Goal: Task Accomplishment & Management: Complete application form

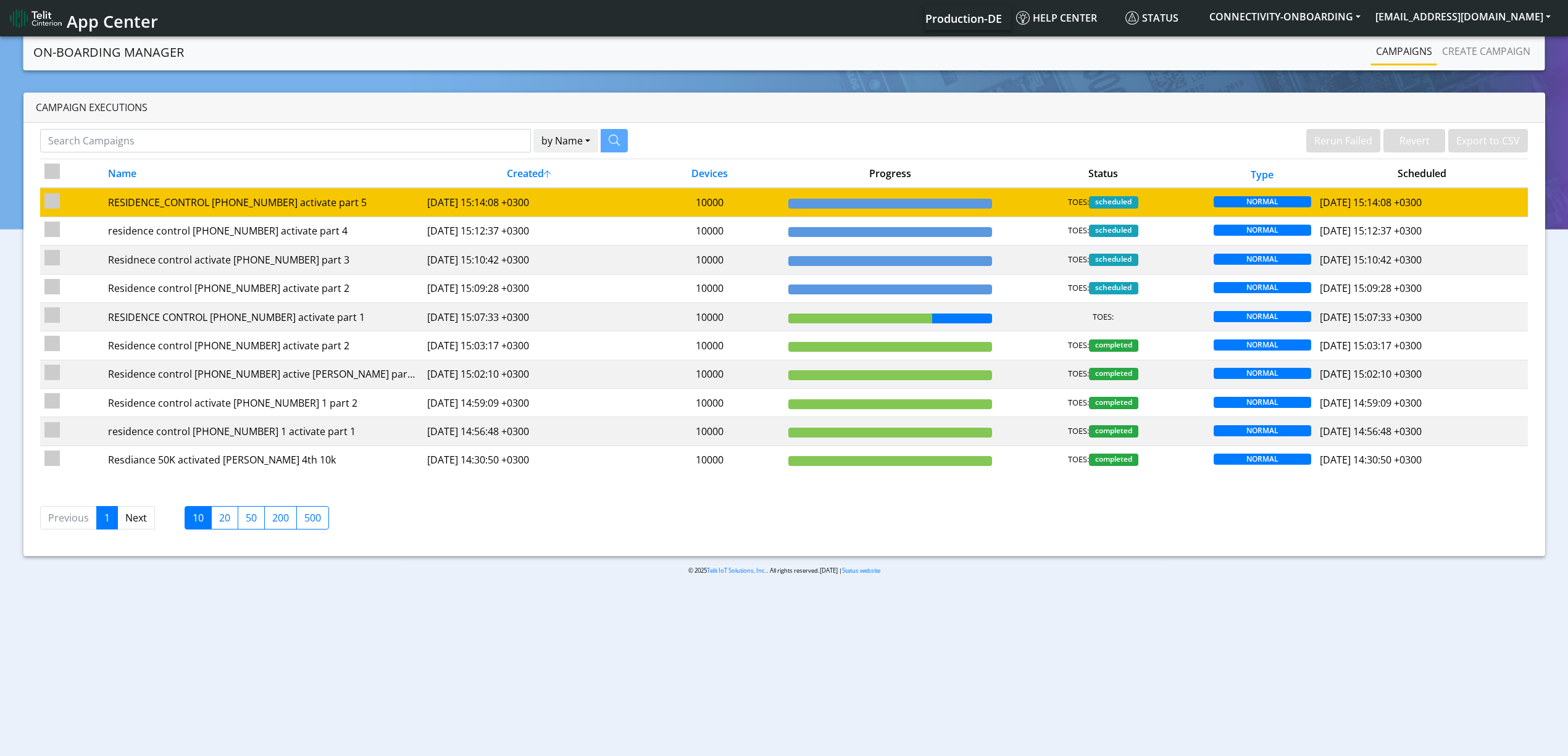
click at [688, 210] on td "10000" at bounding box center [710, 202] width 149 height 29
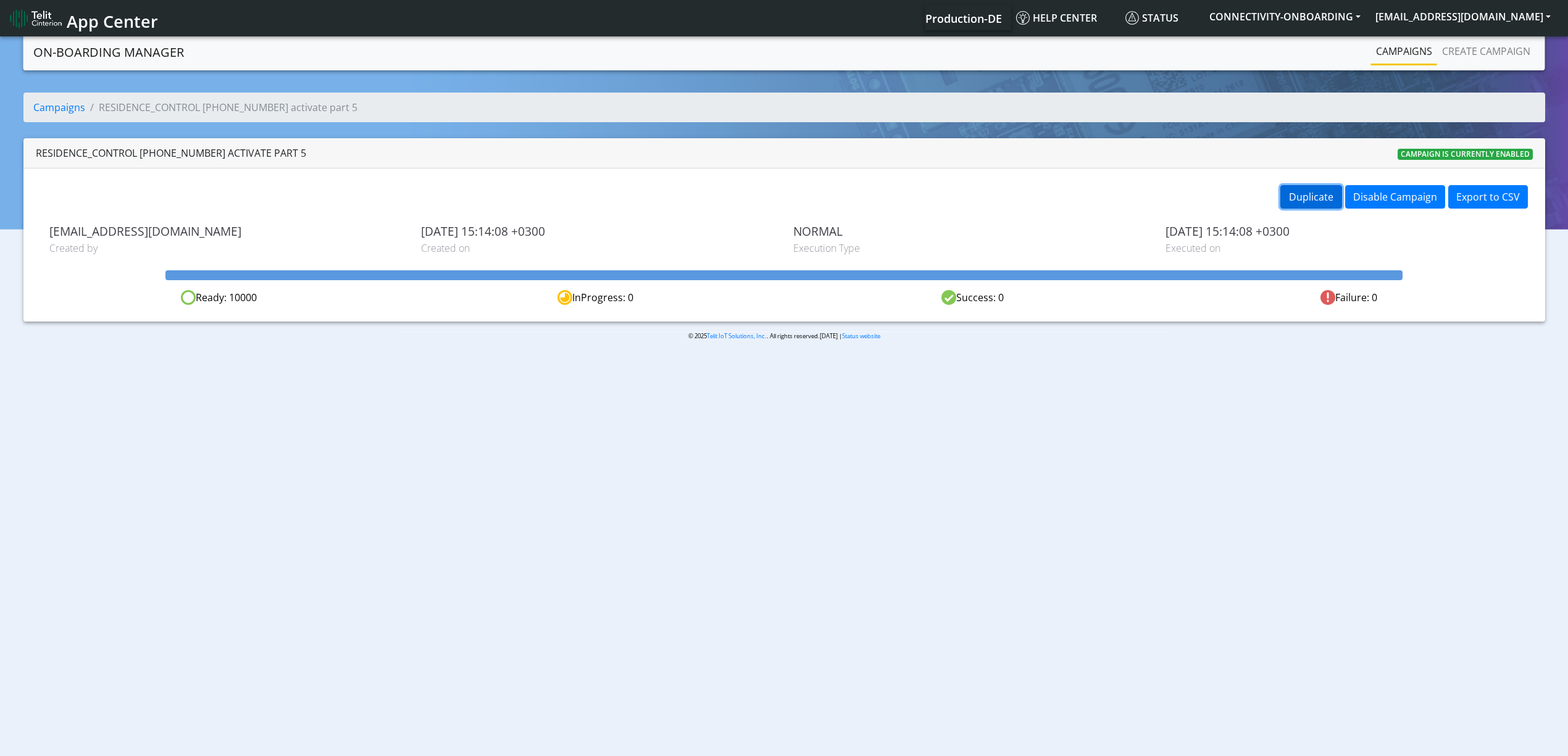
click at [1312, 202] on button "Duplicate" at bounding box center [1311, 197] width 62 height 24
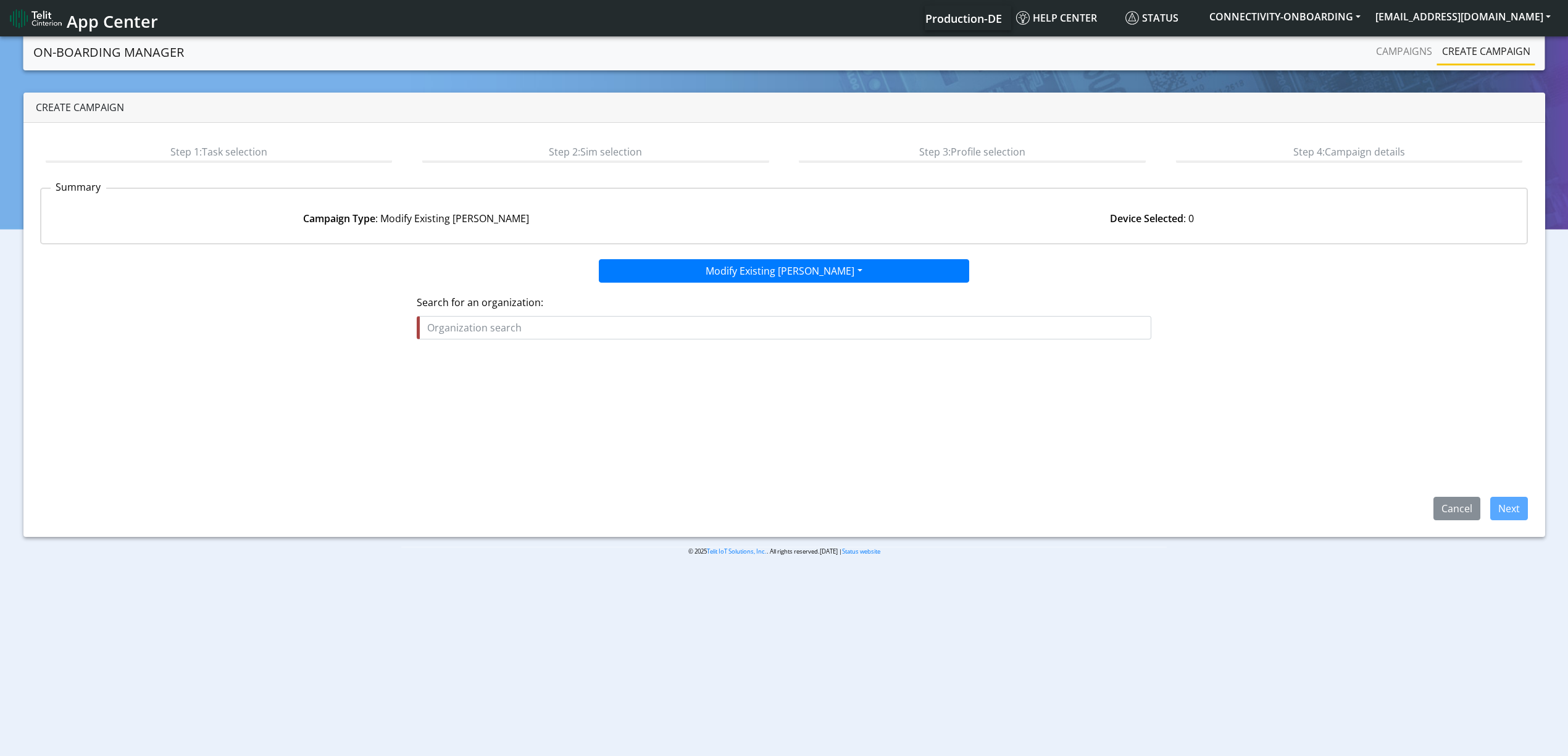
click at [754, 328] on input "text" at bounding box center [784, 328] width 735 height 24
click at [556, 381] on button "RES IDENCE_CONTROL" at bounding box center [520, 376] width 205 height 19
type input "RESIDENCE_CONTROL"
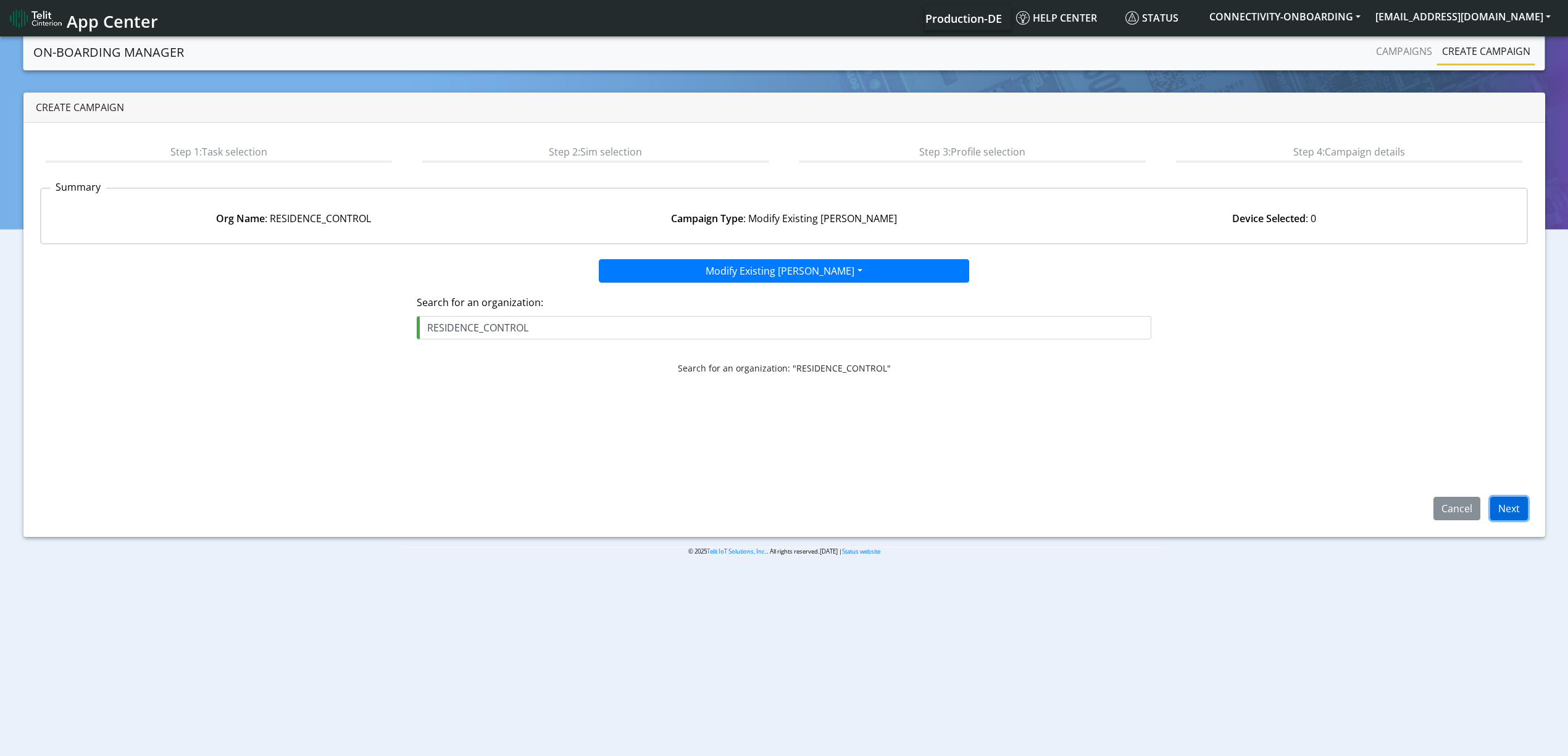
click at [1502, 504] on button "Next" at bounding box center [1509, 509] width 38 height 24
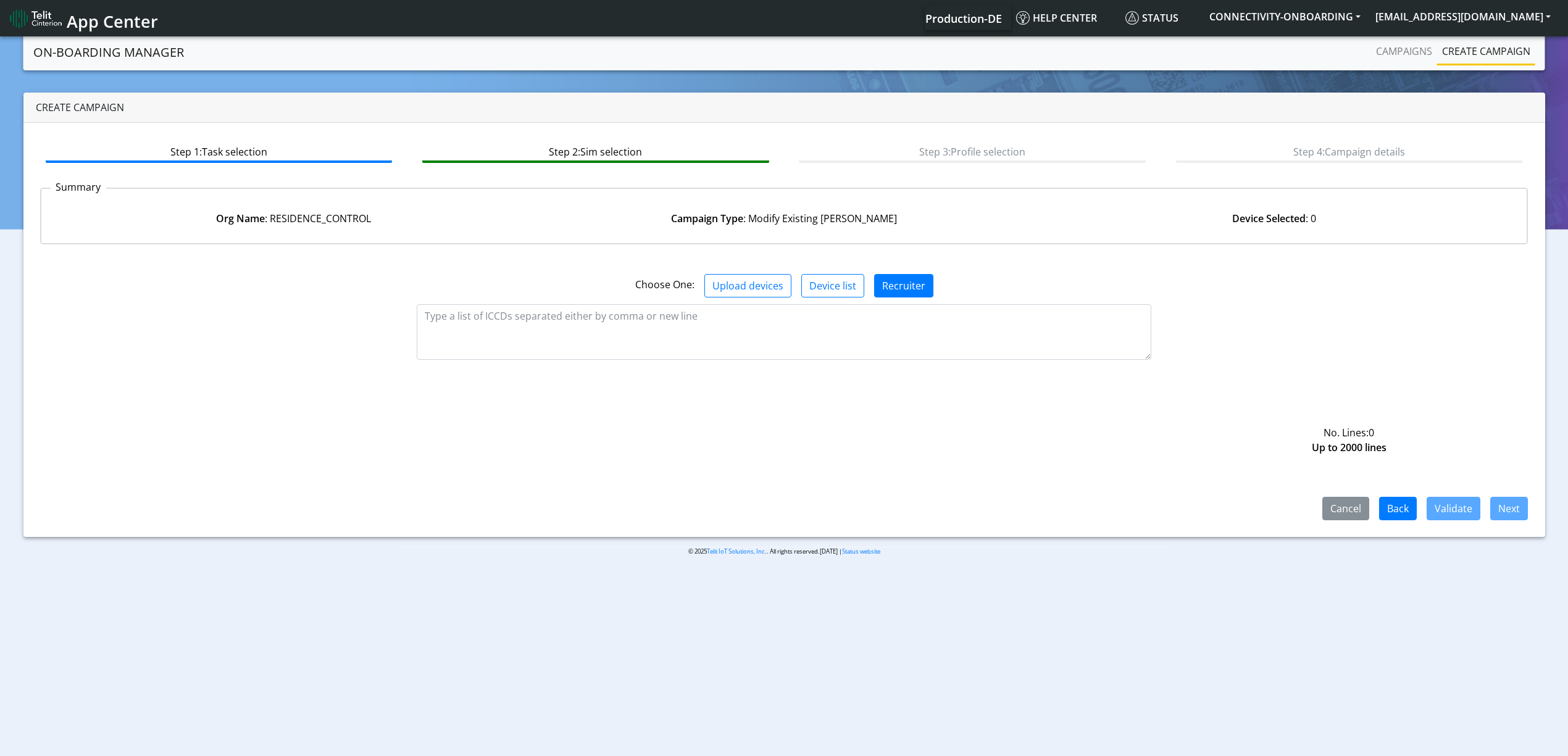
click at [765, 297] on div "Choose One: Upload devices Device list Recruiter" at bounding box center [785, 281] width 1507 height 53
click at [774, 287] on button "Upload devices" at bounding box center [748, 286] width 87 height 24
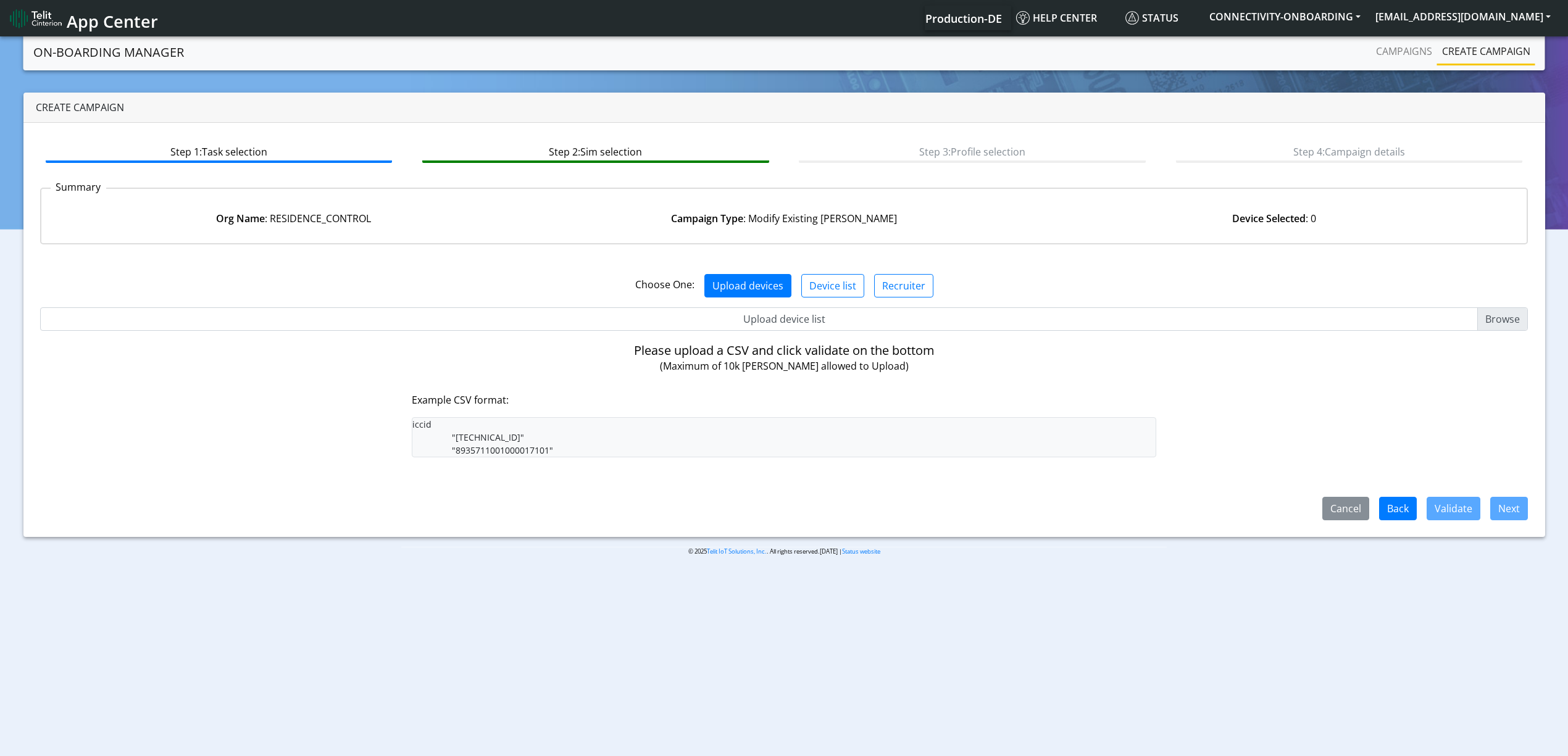
click at [783, 305] on div "Choose One: Upload devices Device list Recruiter" at bounding box center [785, 281] width 1507 height 53
click at [765, 322] on input "Upload device list" at bounding box center [784, 320] width 1489 height 24
type input "C:\fakepath\res1.csv"
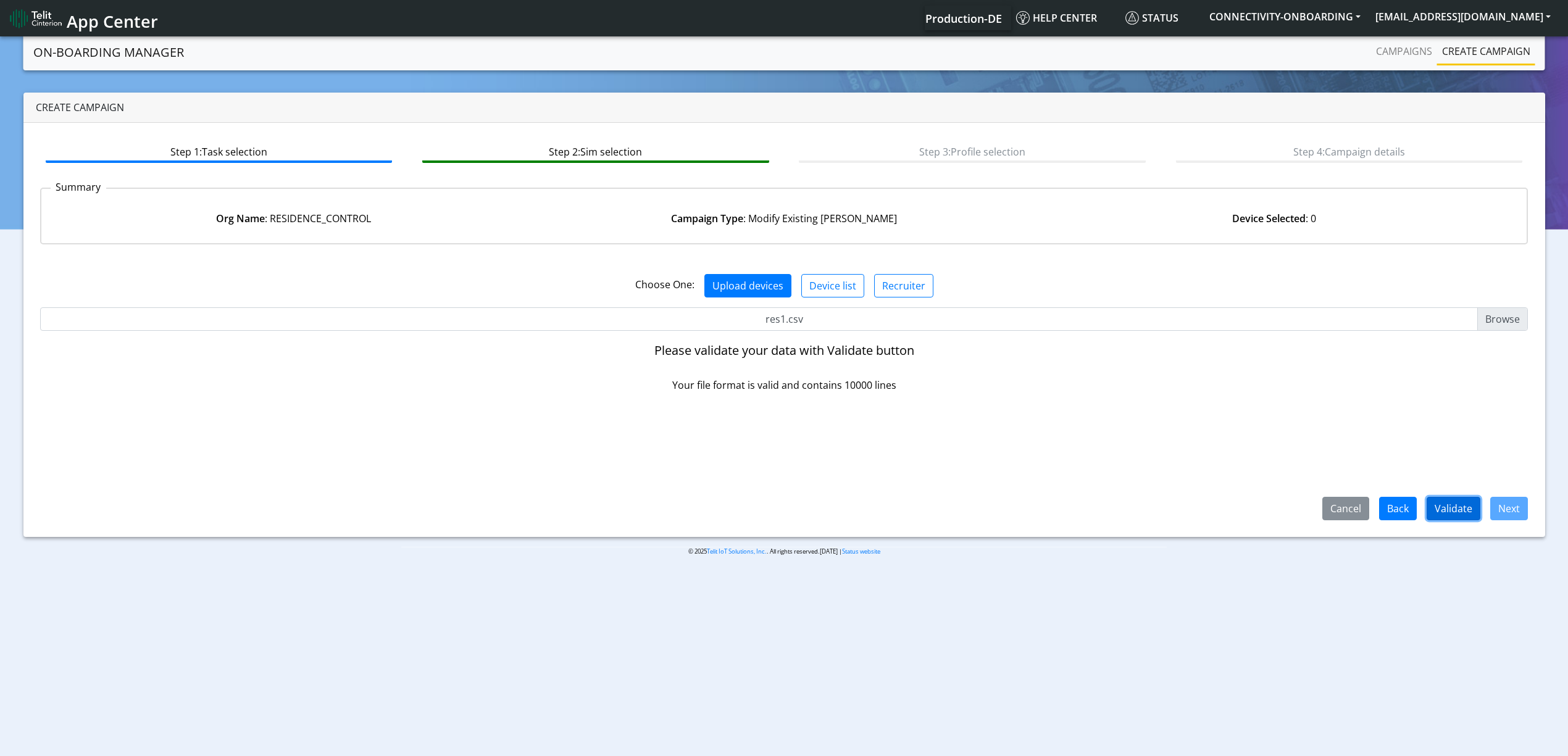
click at [1445, 502] on button "Validate" at bounding box center [1454, 509] width 54 height 24
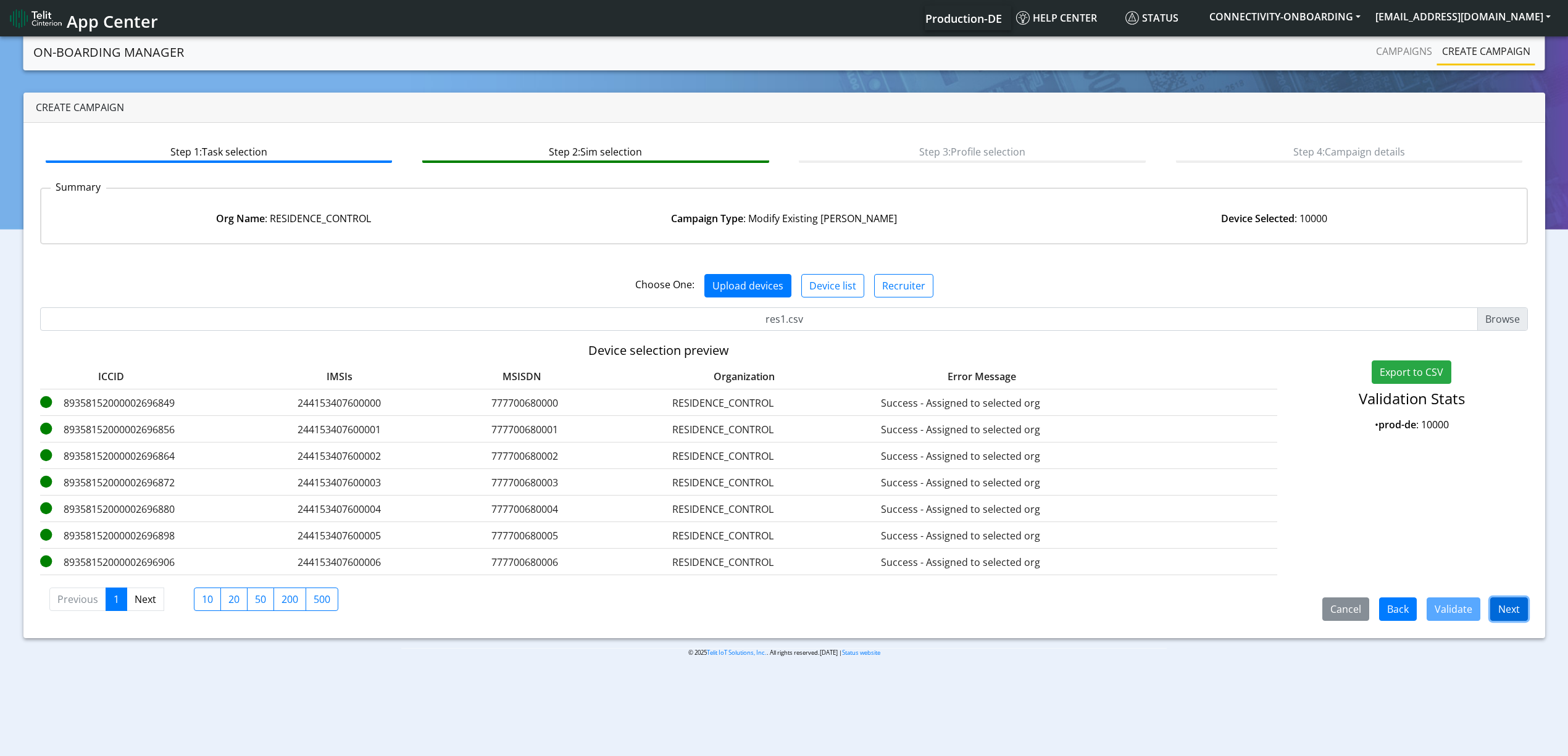
click at [1514, 618] on button "Next" at bounding box center [1509, 610] width 38 height 24
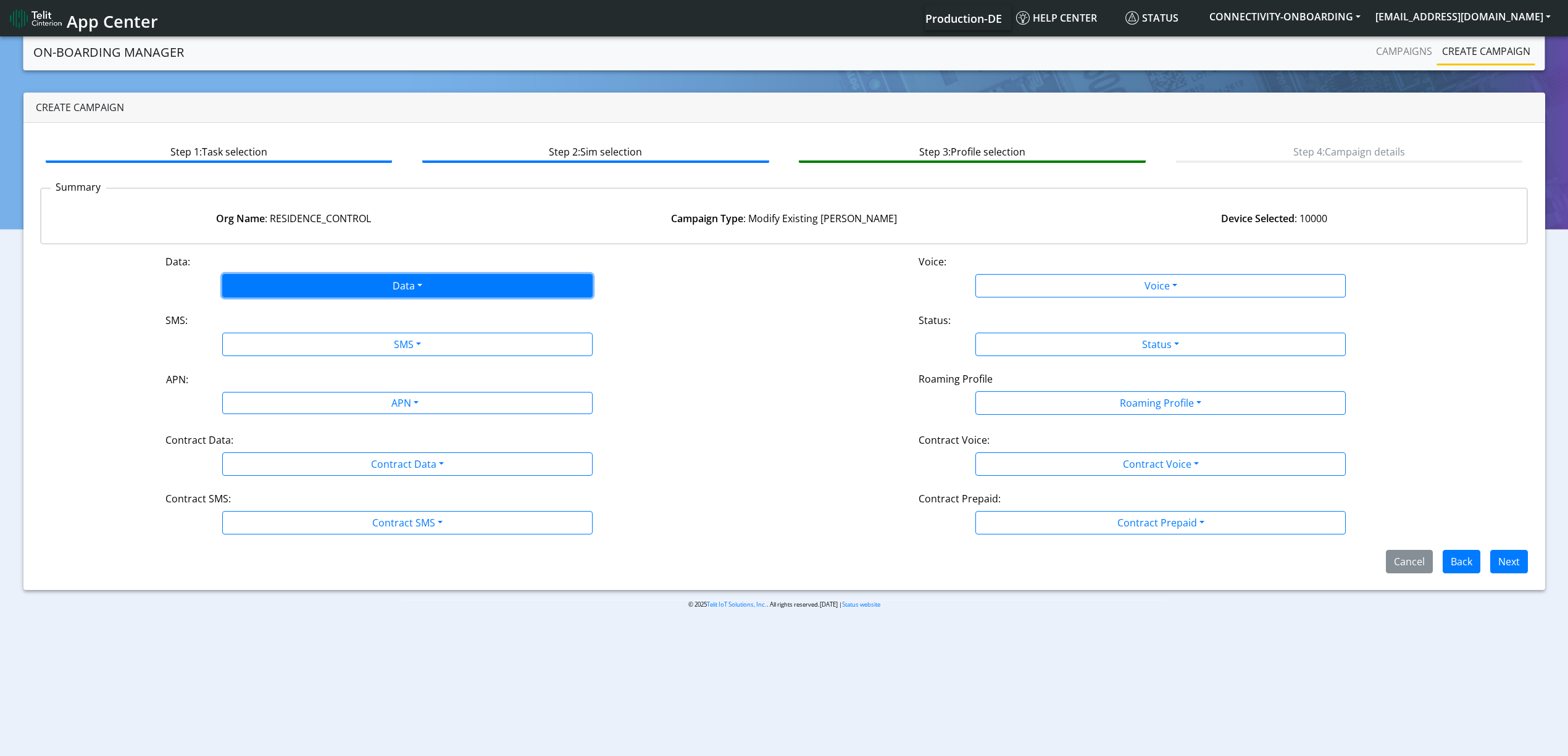
click at [383, 287] on button "Data" at bounding box center [408, 286] width 370 height 24
click at [299, 342] on button "Enabled" at bounding box center [408, 334] width 370 height 19
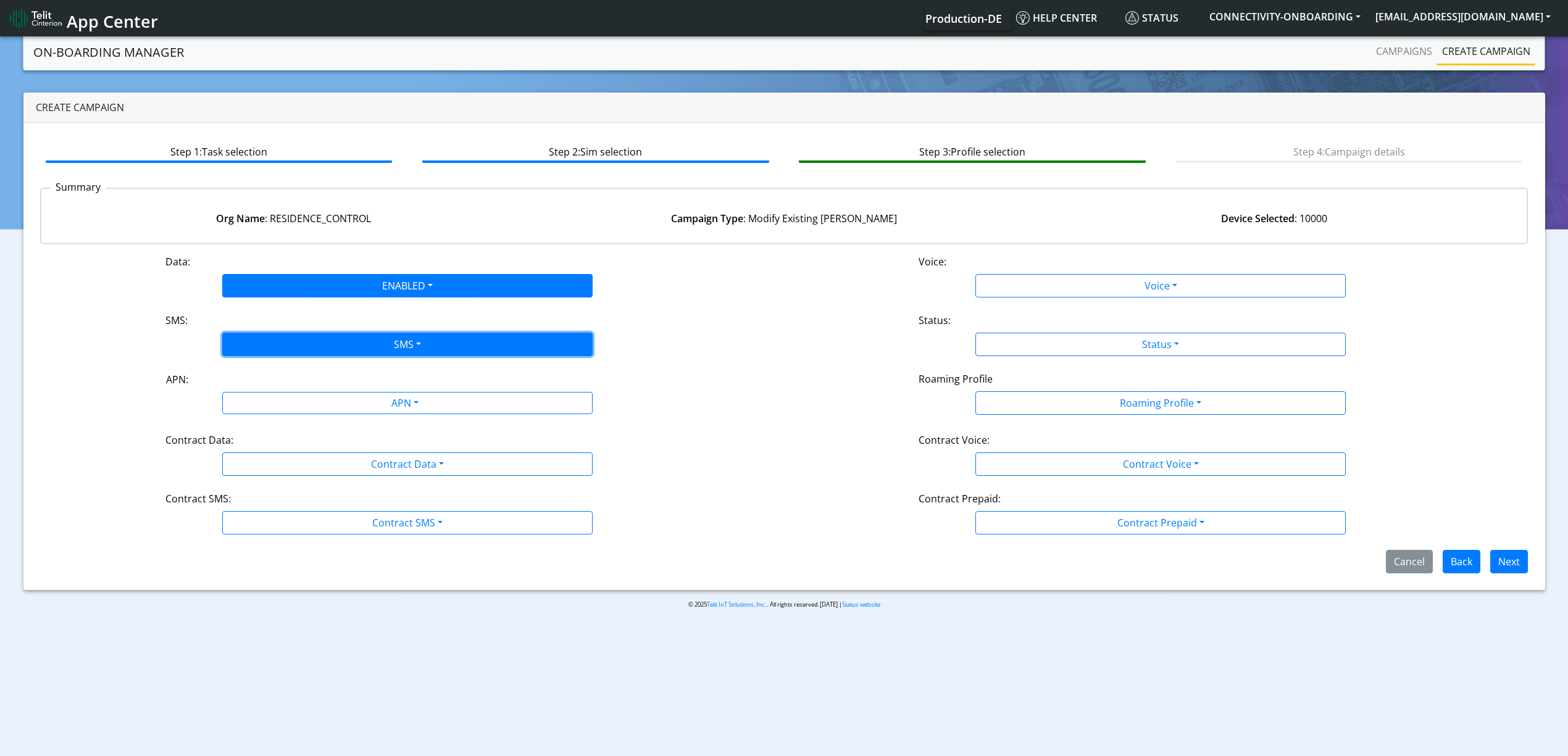
click at [328, 338] on button "SMS" at bounding box center [408, 345] width 370 height 24
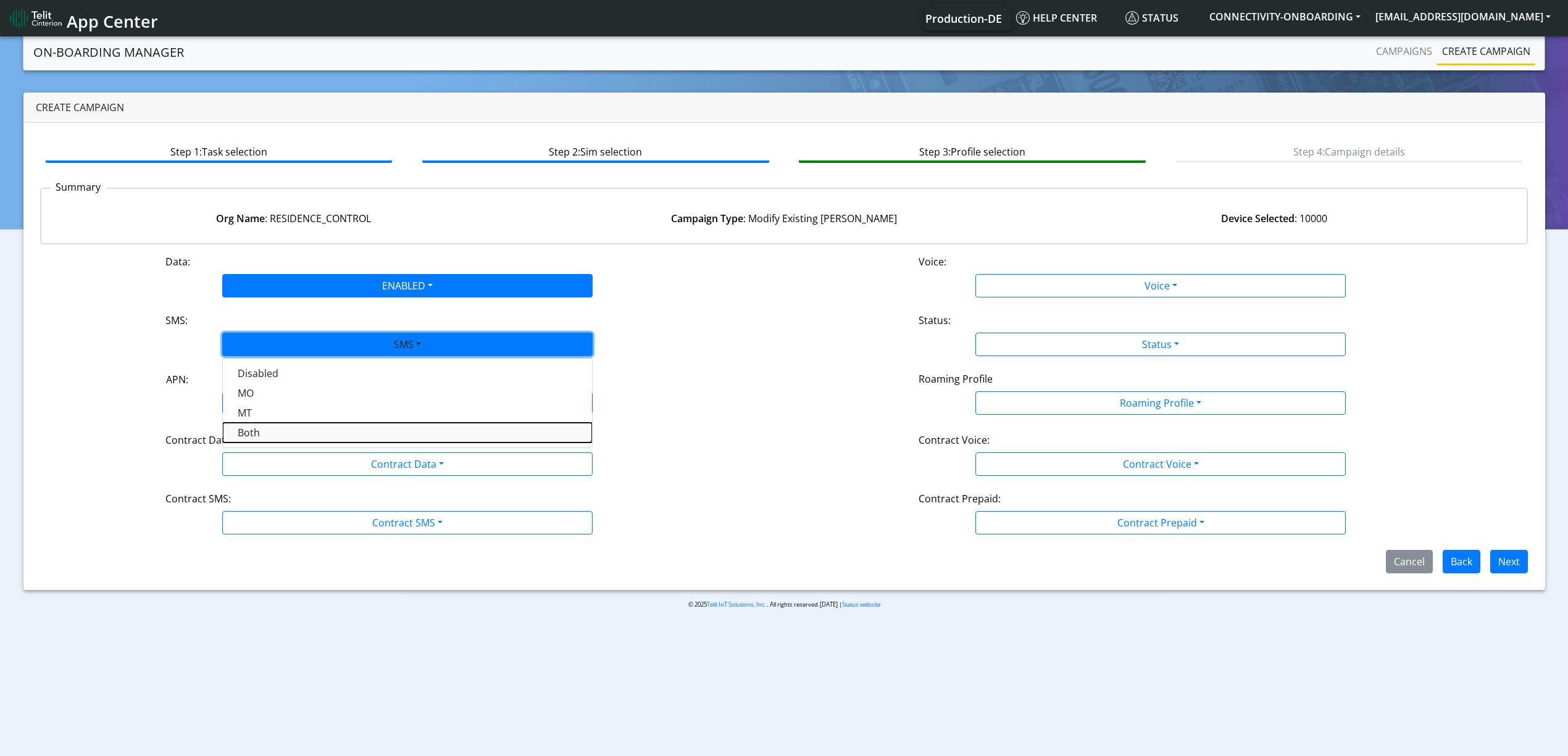
click at [248, 425] on button "Both" at bounding box center [408, 432] width 370 height 19
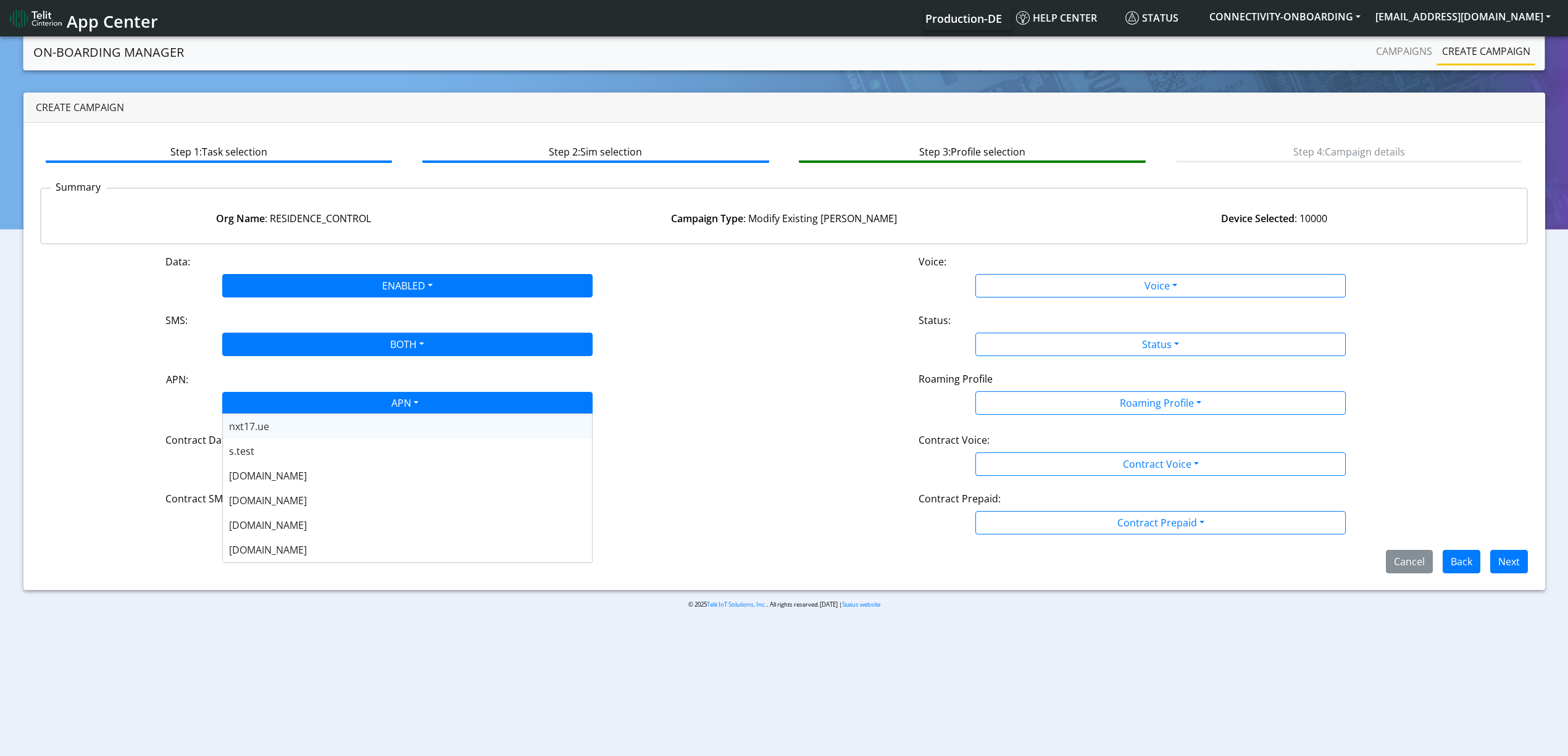
click at [298, 399] on div "APN" at bounding box center [404, 404] width 392 height 24
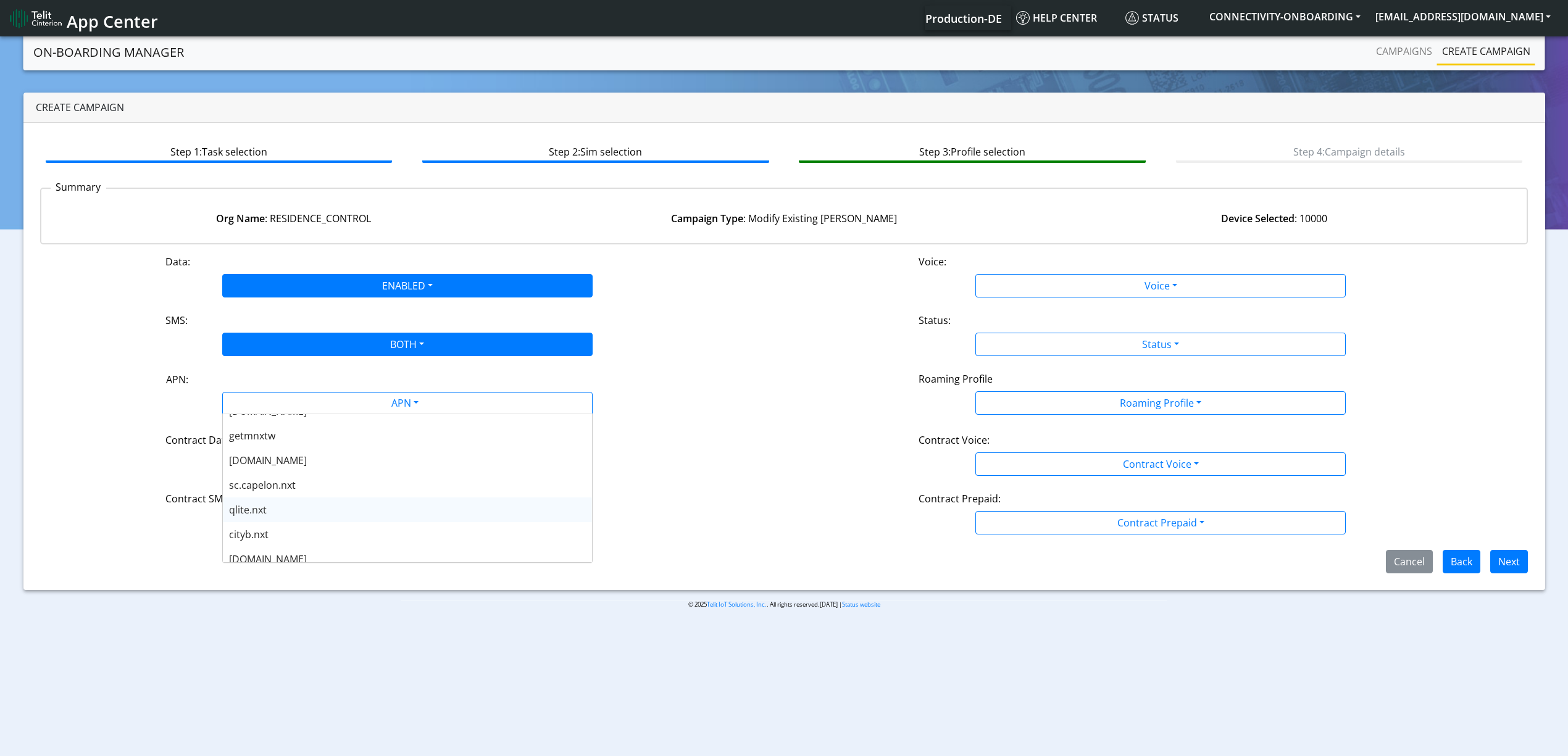
scroll to position [387, 0]
click at [297, 501] on div "[DOMAIN_NAME]" at bounding box center [408, 507] width 370 height 25
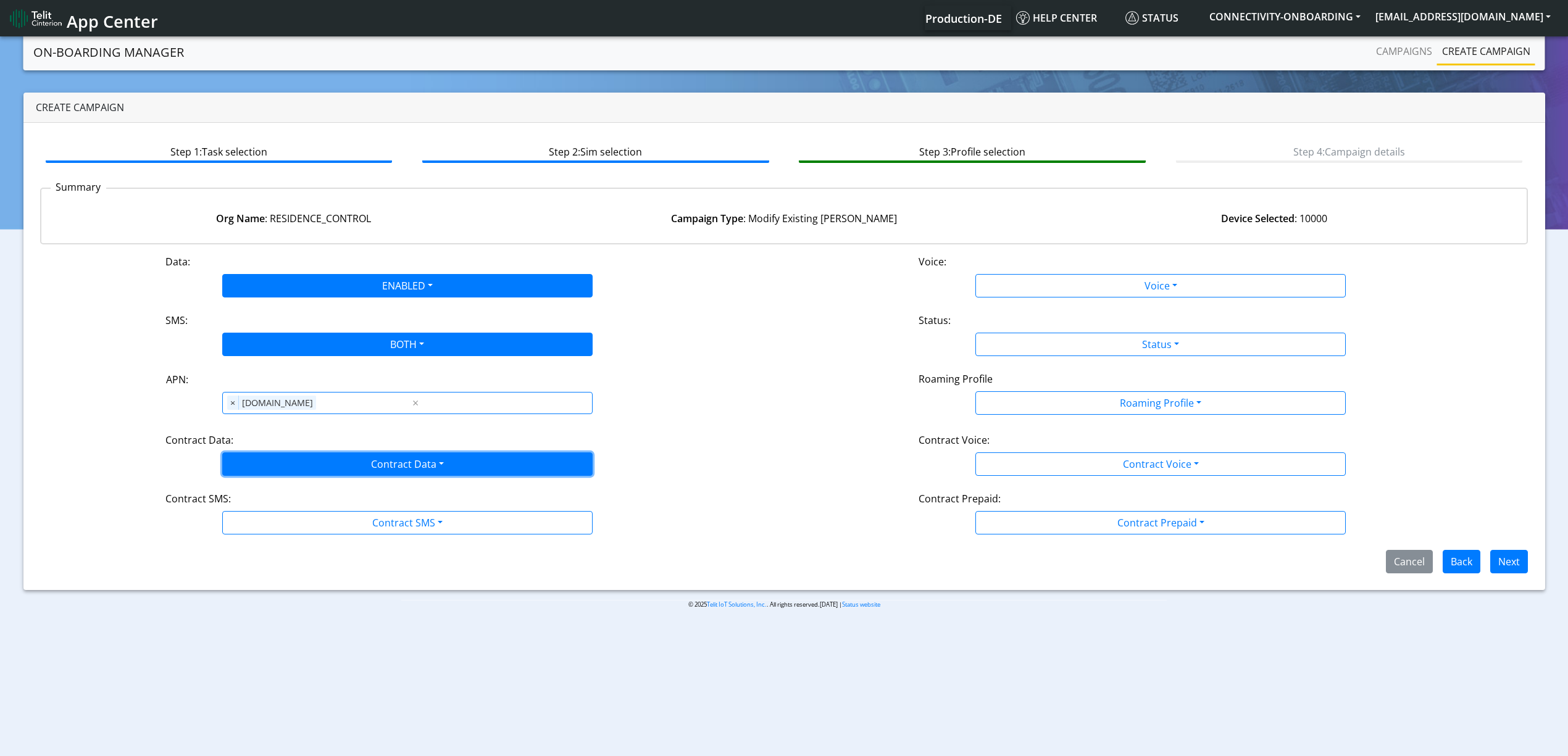
click at [344, 457] on button "Contract Data" at bounding box center [408, 464] width 370 height 24
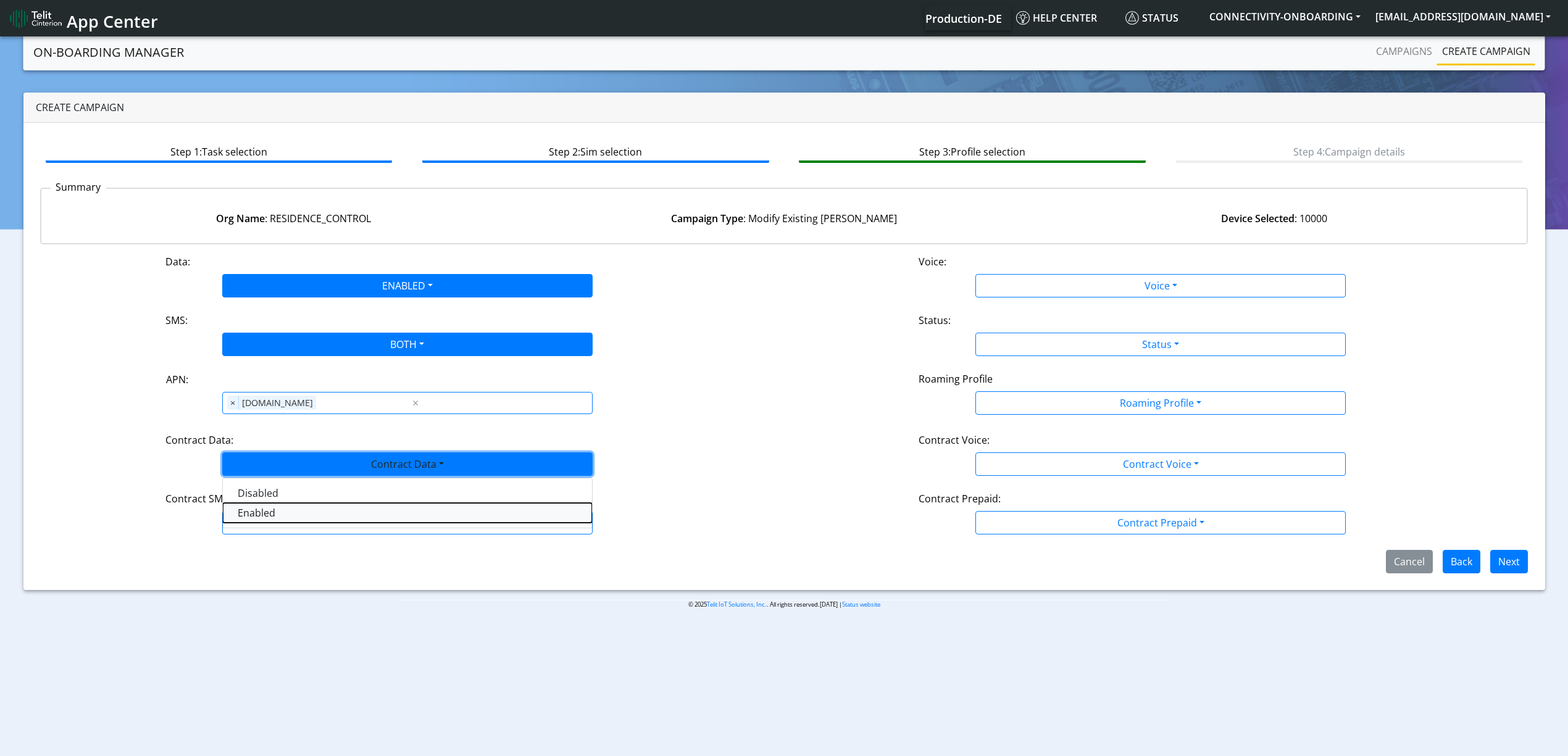
click at [282, 522] on Dataenabled-dropdown "Enabled" at bounding box center [408, 512] width 370 height 19
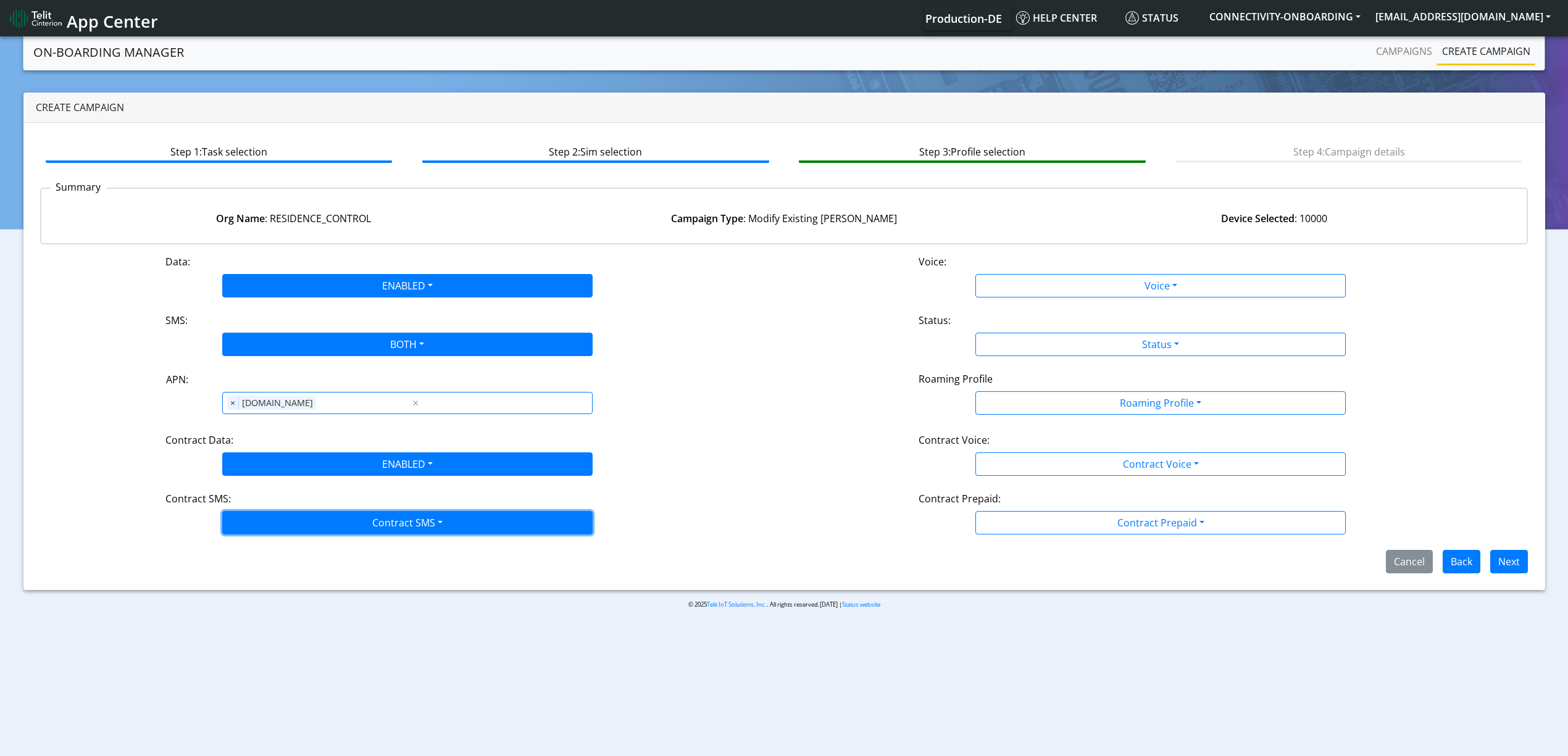
click at [304, 529] on button "Contract SMS" at bounding box center [408, 523] width 370 height 24
click at [266, 609] on SMSboth-dropdown "Both" at bounding box center [408, 611] width 370 height 19
click at [1019, 270] on div "Voice:" at bounding box center [1160, 264] width 502 height 19
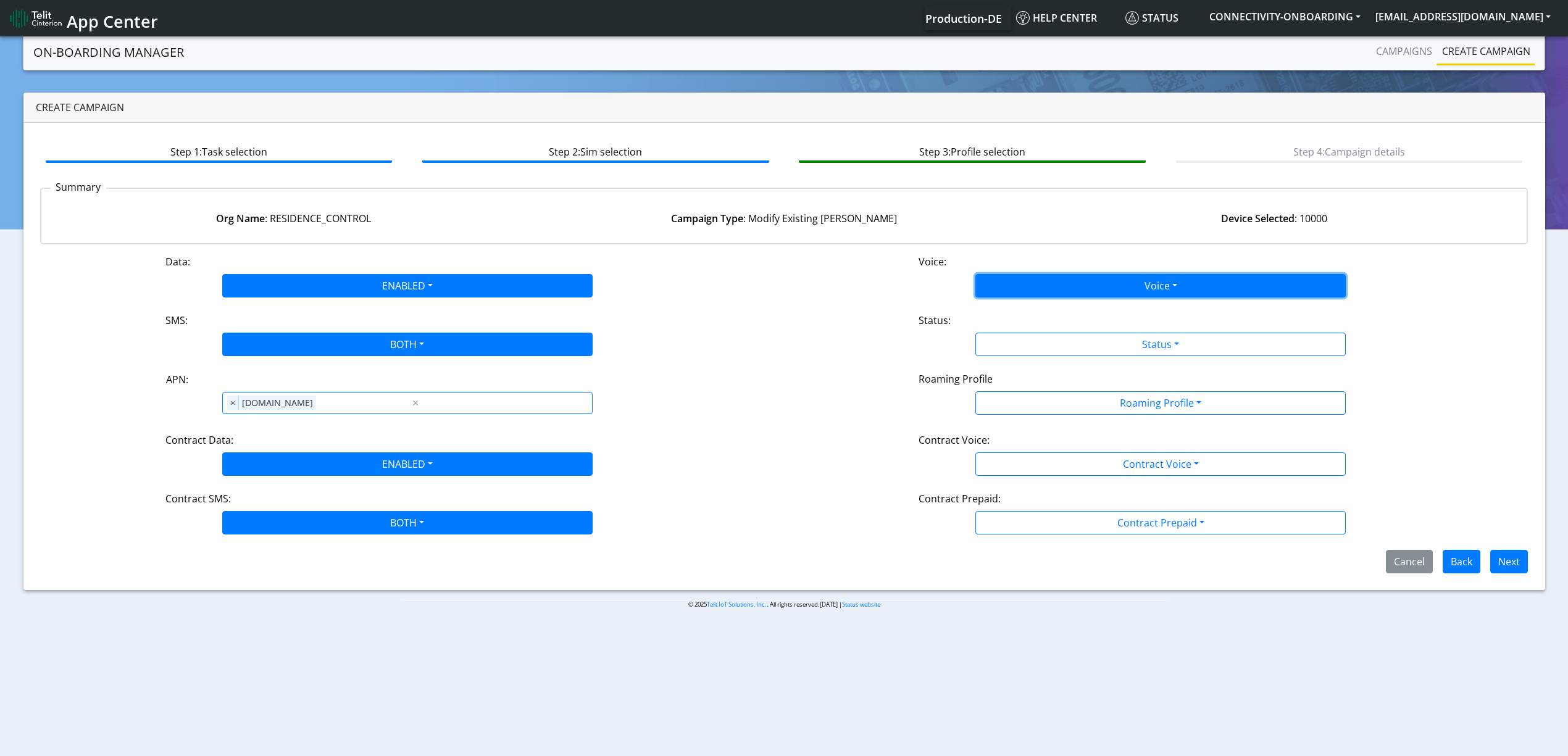
click at [1012, 280] on button "Voice" at bounding box center [1161, 286] width 370 height 24
click at [1008, 307] on button "Disabled" at bounding box center [1160, 315] width 370 height 19
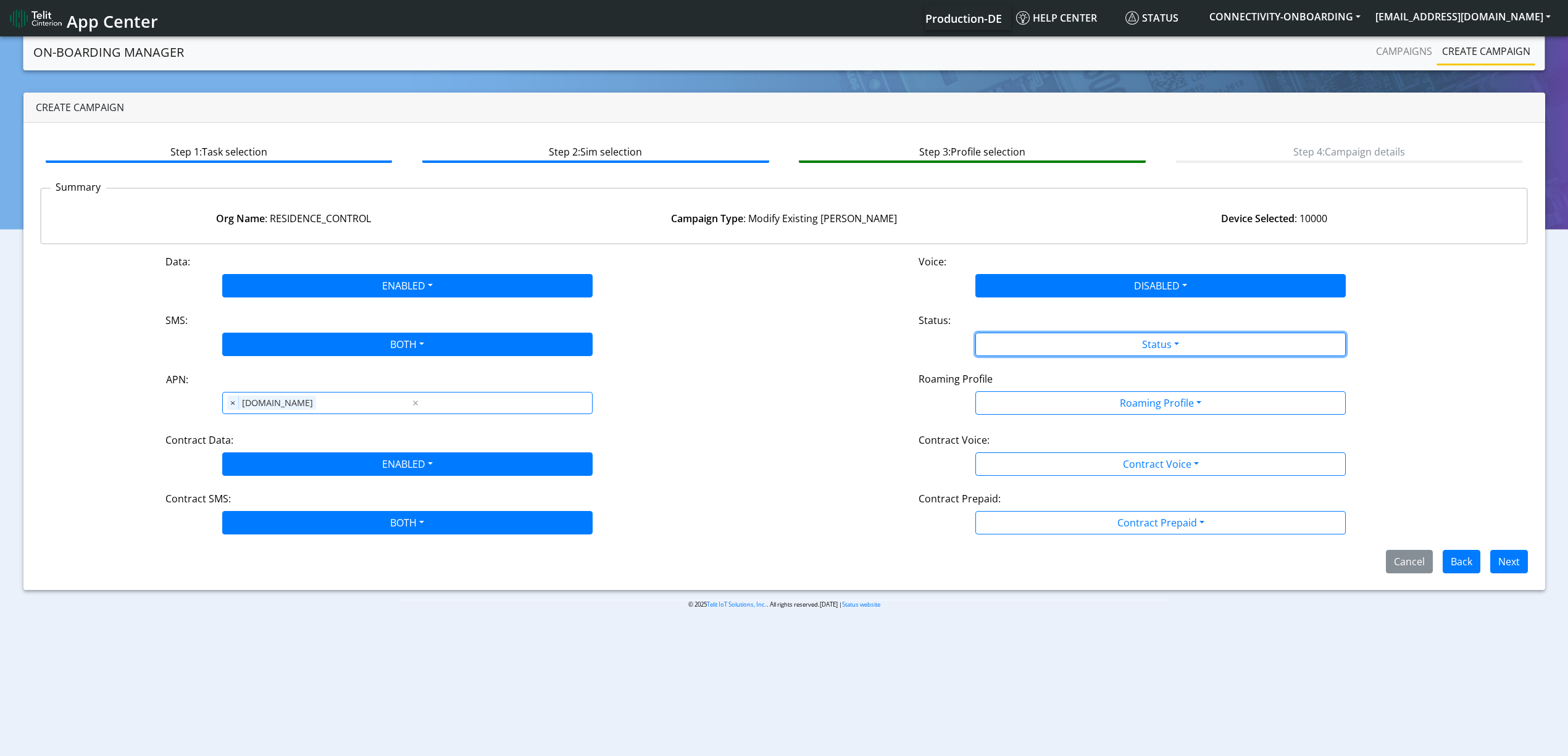
drag, startPoint x: 1022, startPoint y: 335, endPoint x: 1013, endPoint y: 370, distance: 36.1
click at [1013, 370] on div "Data: ENABLED Disabled Enabled Voice: DISABLED Disabled Enabled SMS: BOTH Disab…" at bounding box center [784, 414] width 1489 height 319
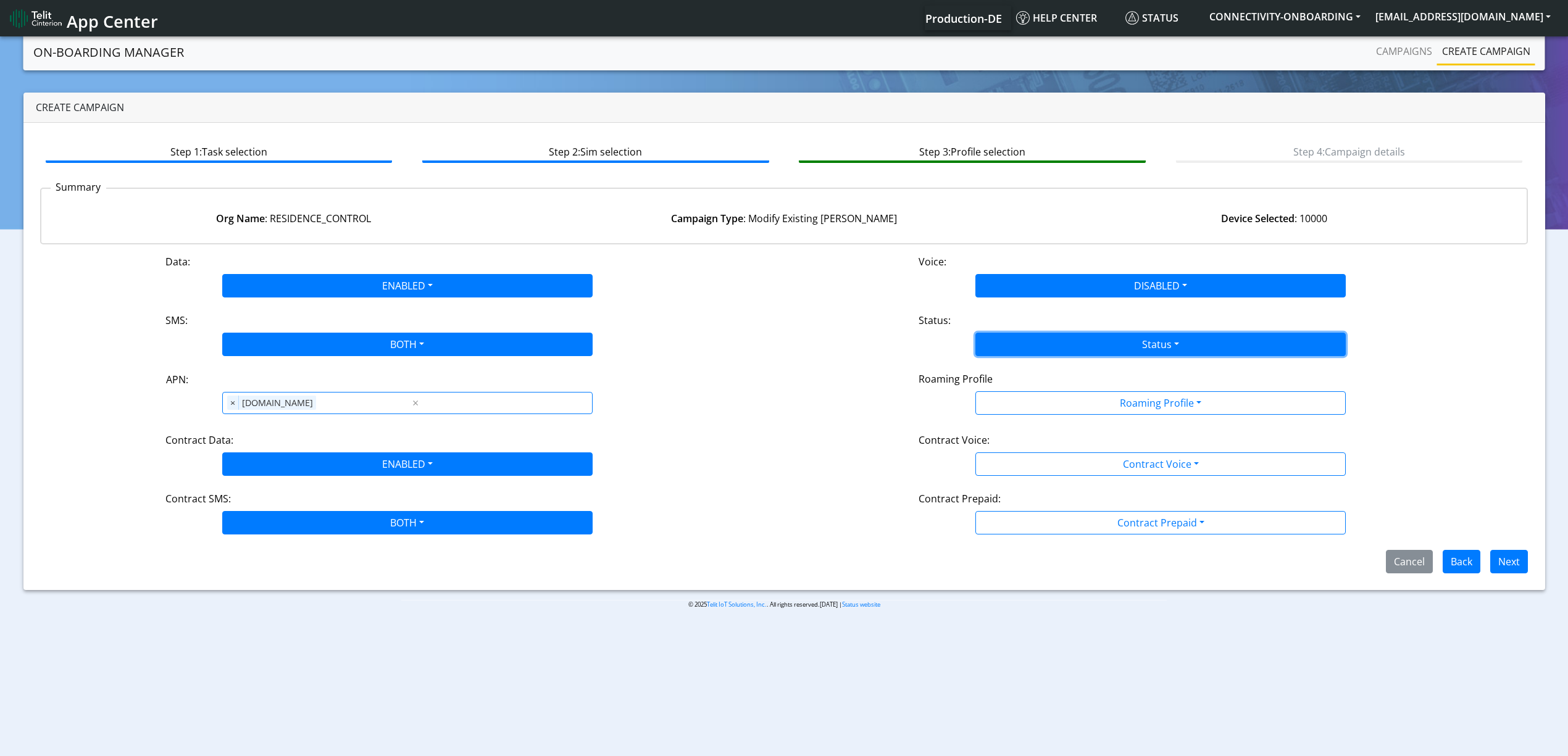
click at [1035, 344] on button "Status" at bounding box center [1161, 345] width 370 height 24
click at [1018, 372] on button "Activate" at bounding box center [1160, 373] width 370 height 19
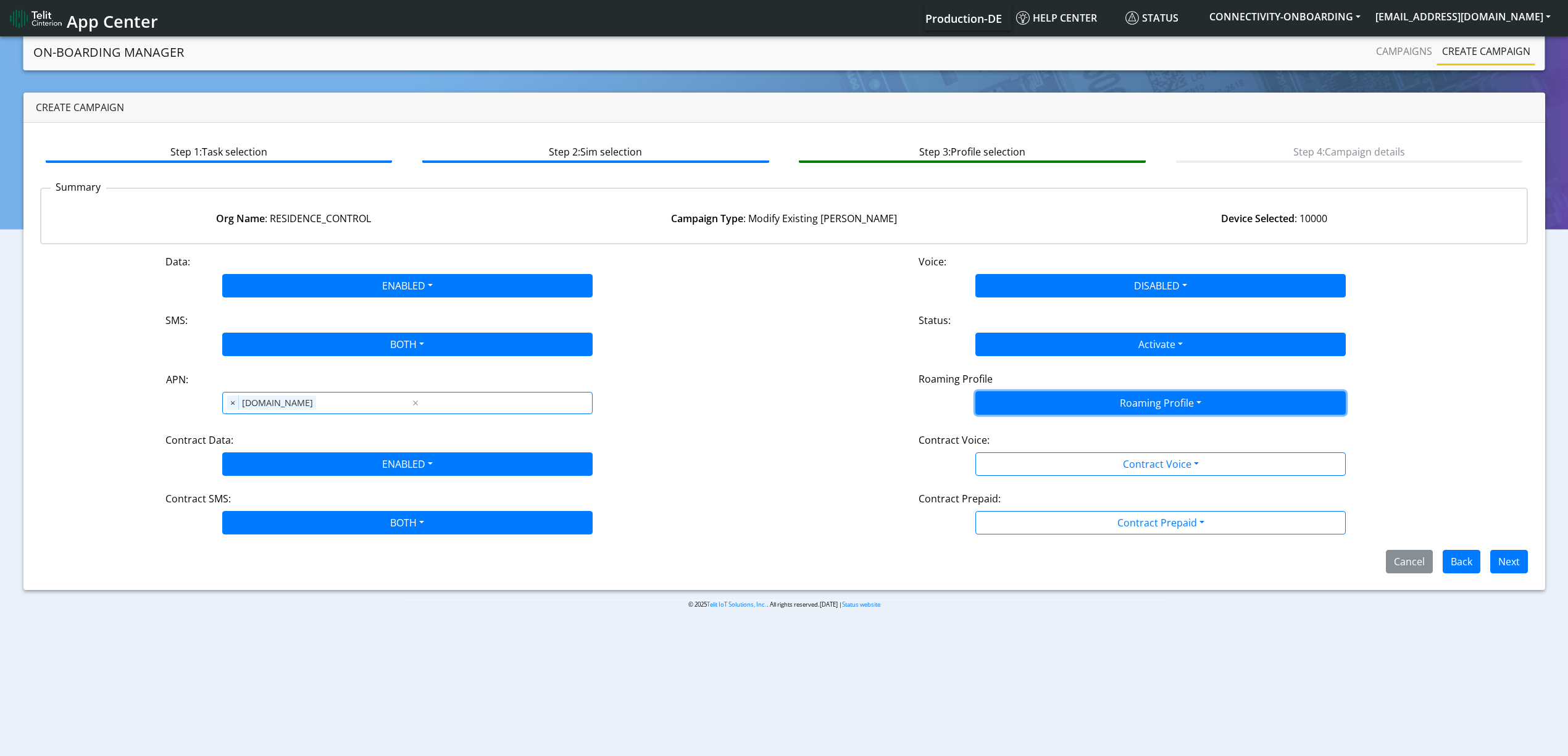
click at [1039, 405] on button "Roaming Profile" at bounding box center [1161, 403] width 370 height 24
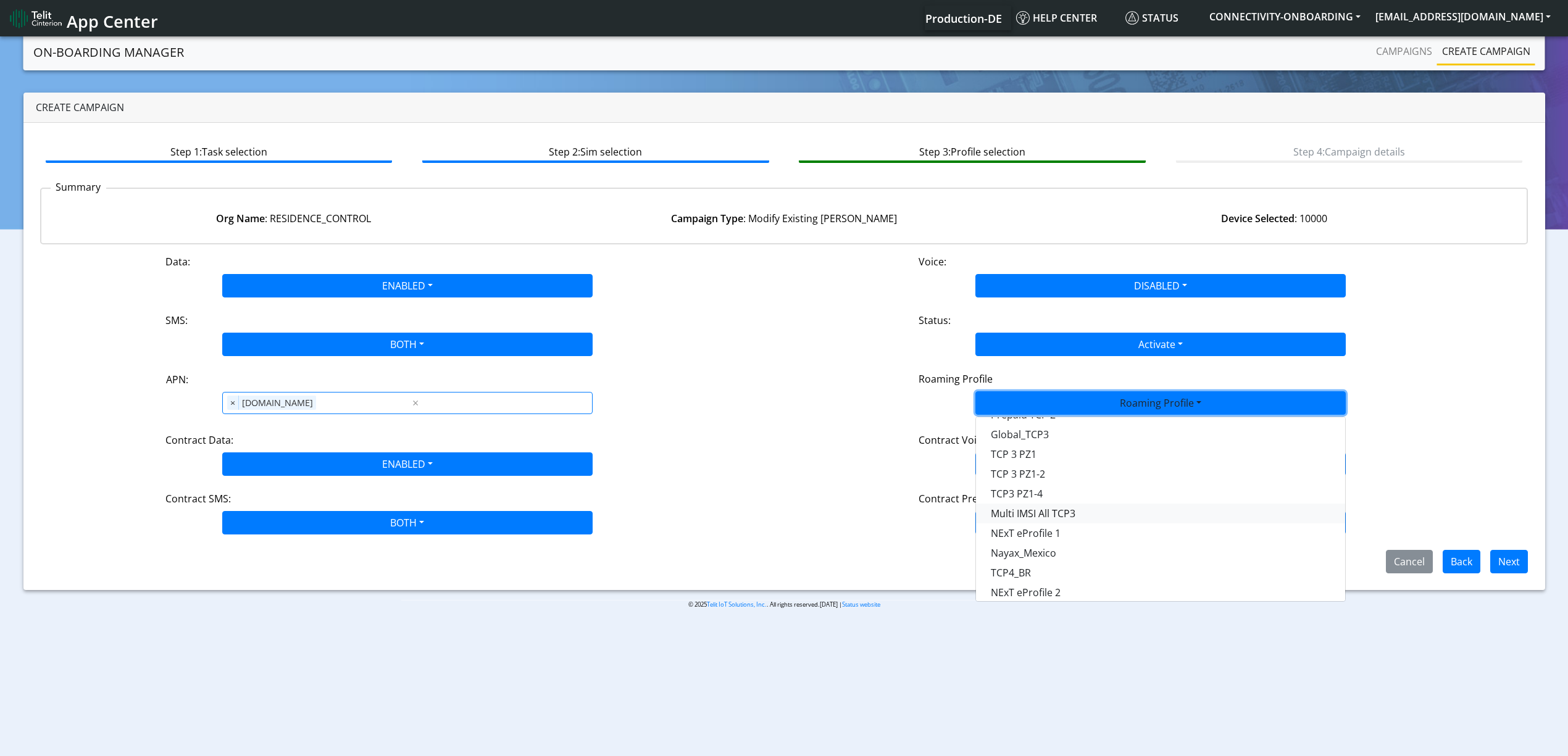
scroll to position [347, 0]
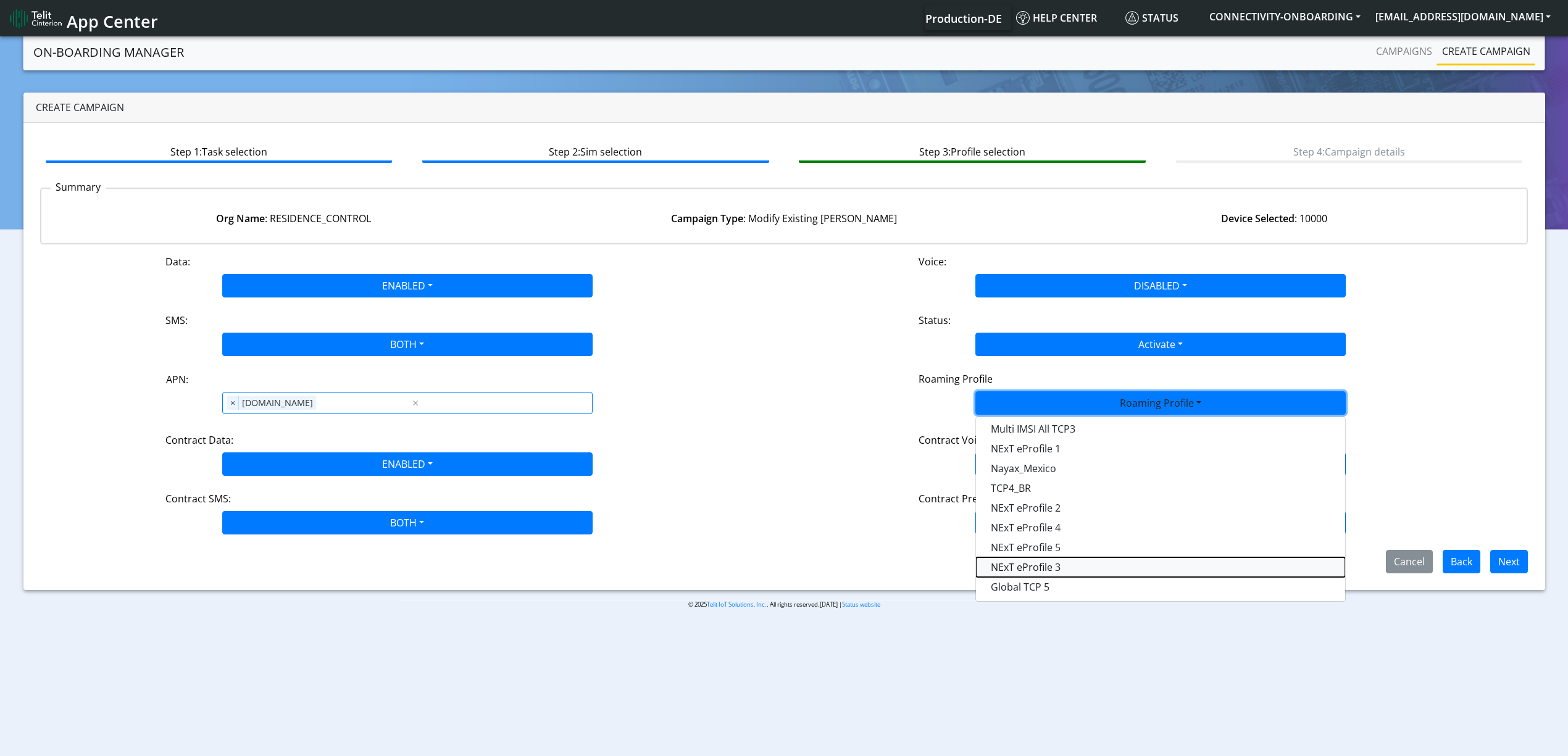
click at [1076, 563] on Profile-dropdown "NExT eProfile 3" at bounding box center [1160, 567] width 370 height 19
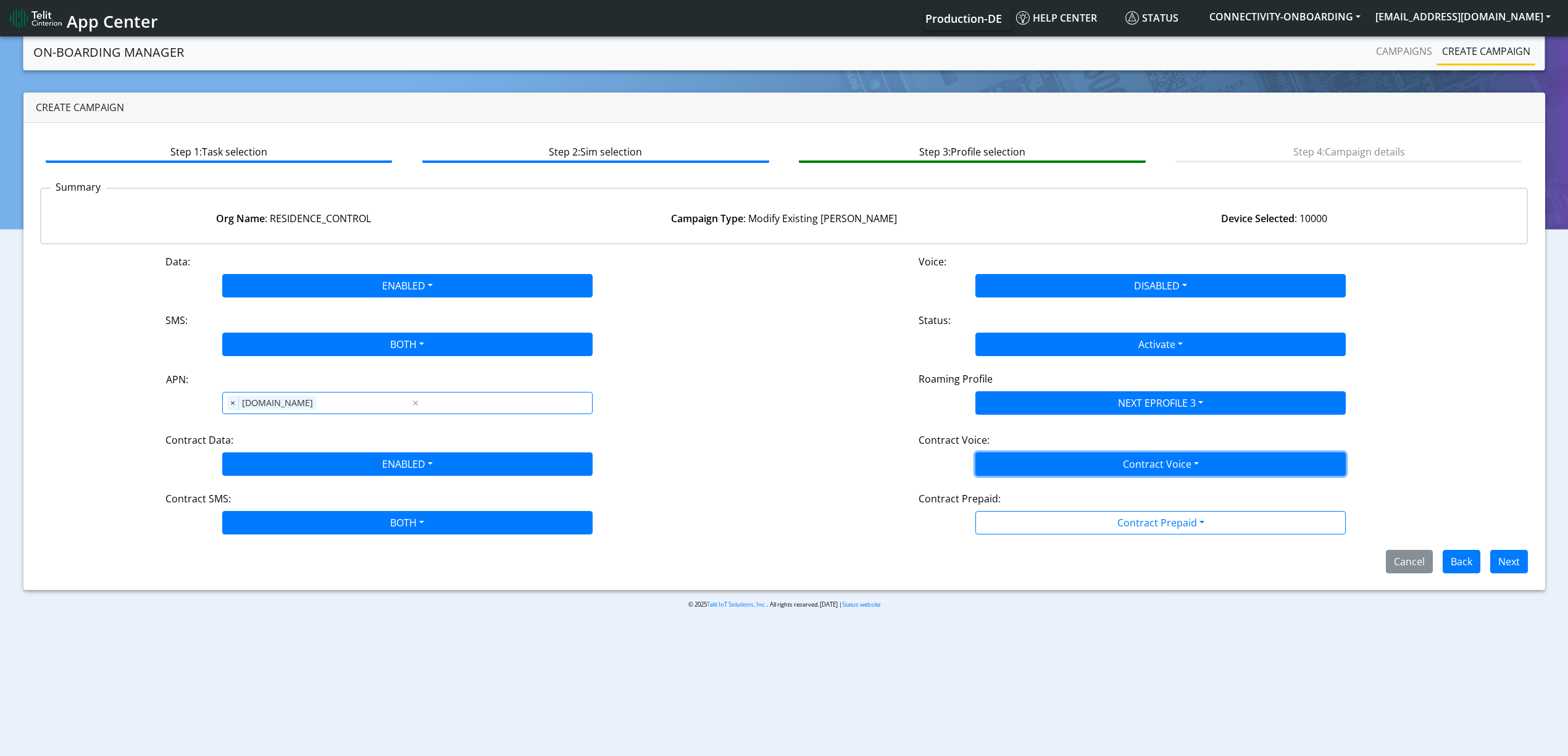
click at [1135, 452] on button "Contract Voice" at bounding box center [1161, 464] width 370 height 24
click at [1061, 487] on Voicedisabled-dropdown "Disabled" at bounding box center [1160, 493] width 370 height 19
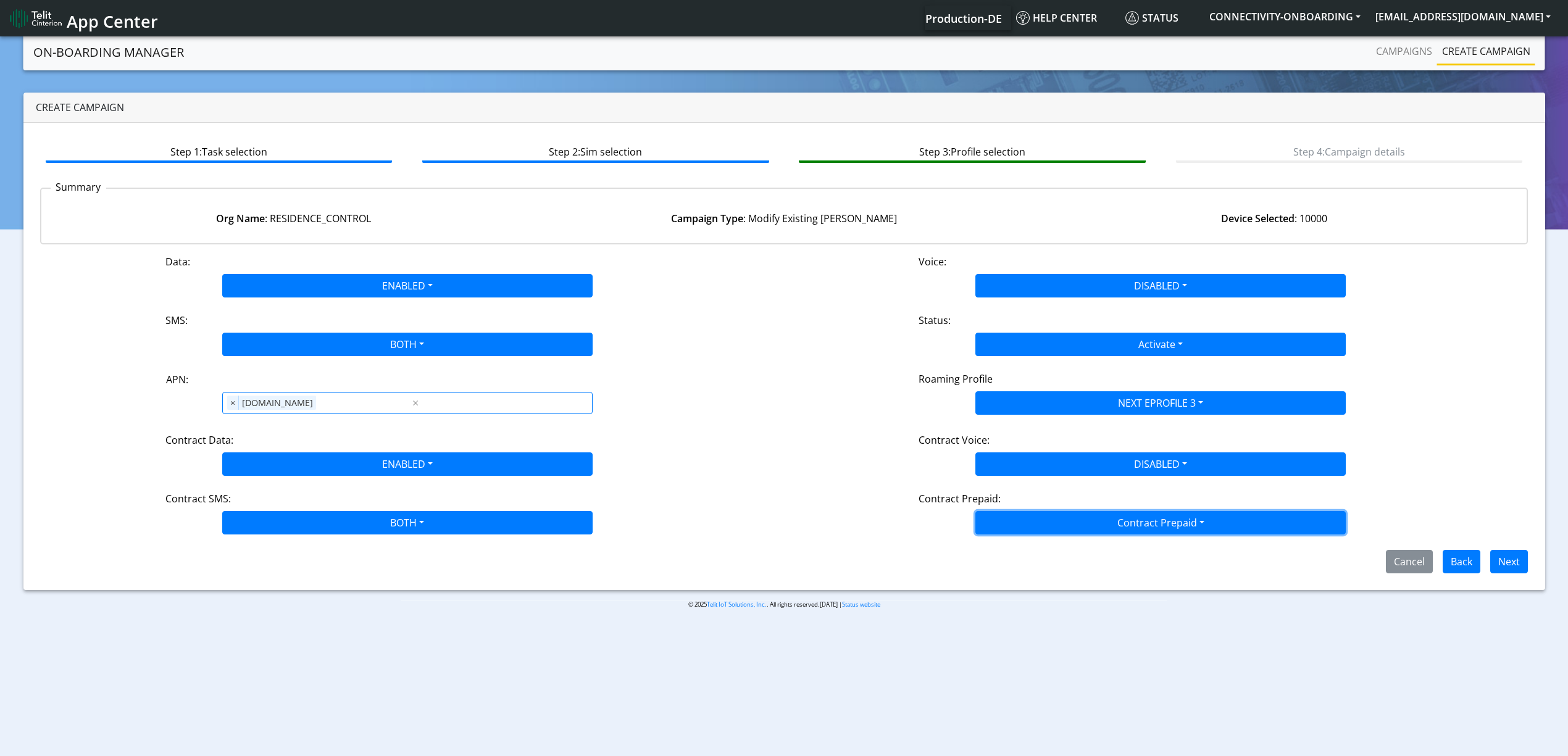
click at [1068, 531] on button "Contract Prepaid" at bounding box center [1161, 523] width 370 height 24
click at [1040, 581] on Prepaidnotprepaid-dropdown "No" at bounding box center [1160, 571] width 370 height 19
click at [1505, 555] on button "Next" at bounding box center [1509, 562] width 38 height 24
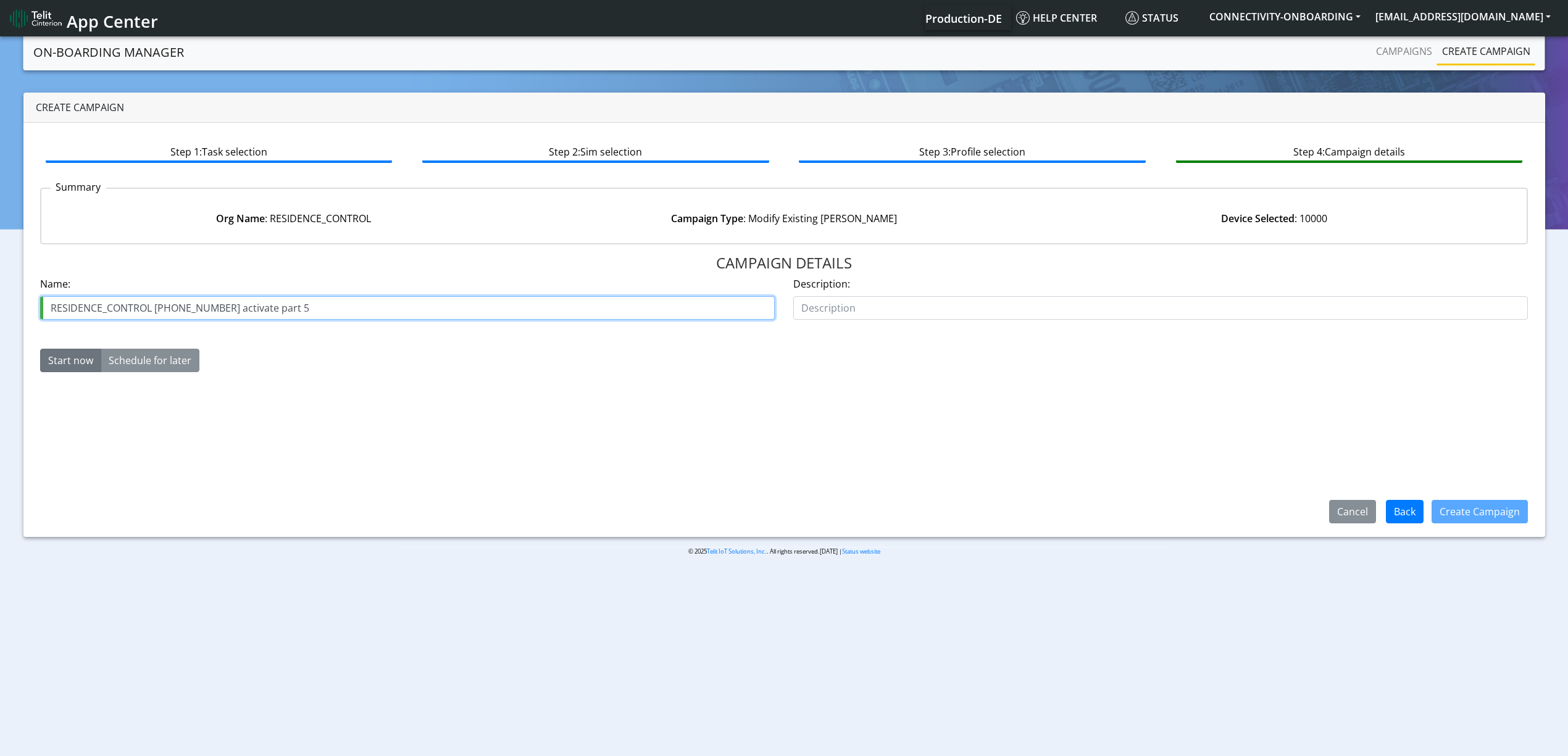
drag, startPoint x: 204, startPoint y: 300, endPoint x: 210, endPoint y: 302, distance: 6.3
click at [210, 302] on input "RESIDENCE_CONTROL [PHONE_NUMBER] activate part 5" at bounding box center [407, 308] width 735 height 24
drag, startPoint x: 275, startPoint y: 304, endPoint x: 305, endPoint y: 305, distance: 30.0
click at [305, 305] on input "RESIDENCE_CONTROL 26074-03-08 activate part 5" at bounding box center [407, 308] width 735 height 24
type input "RESIDENCE_CONTROL [PHONE_NUMBER] activate part 1"
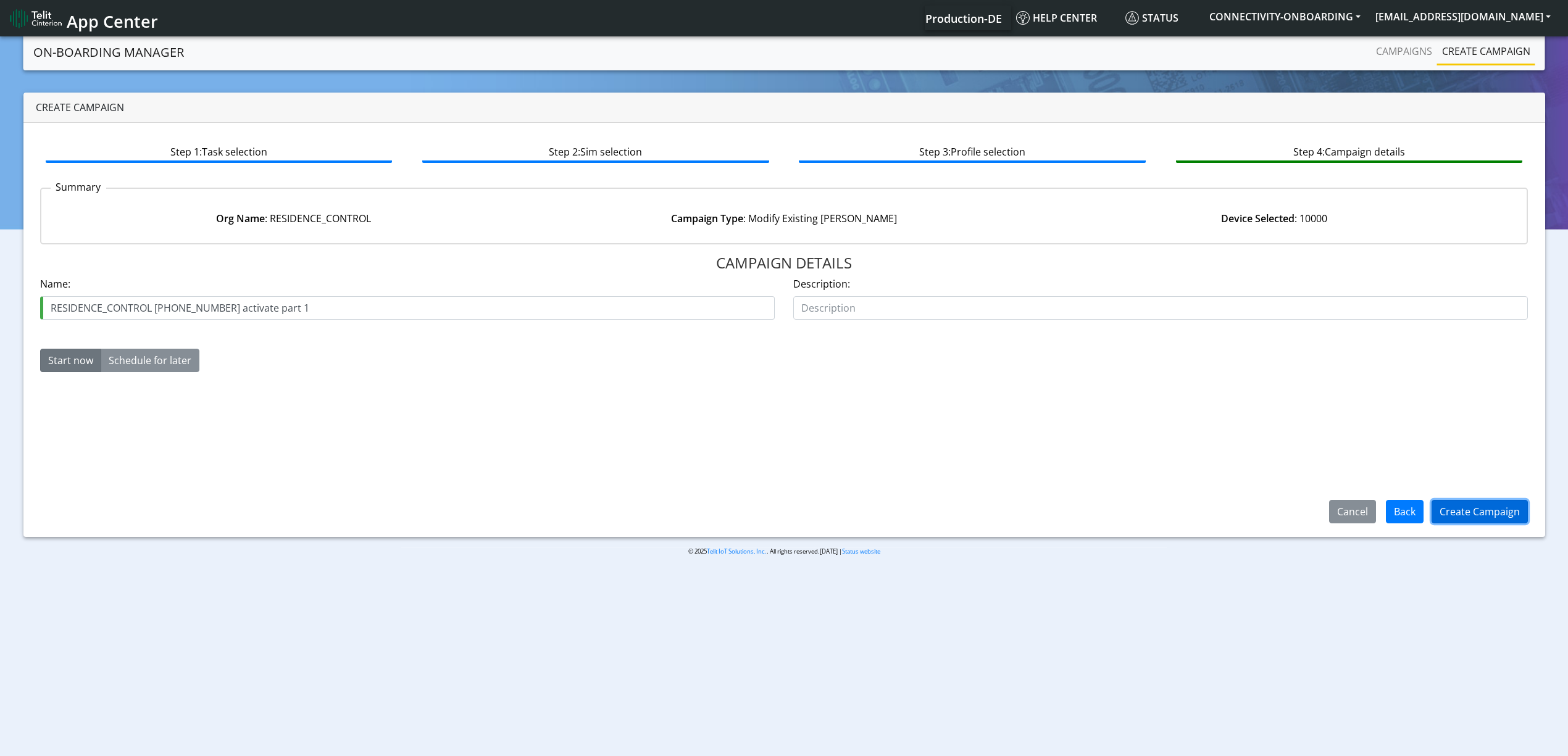
click at [1483, 507] on button "Create Campaign" at bounding box center [1480, 512] width 96 height 24
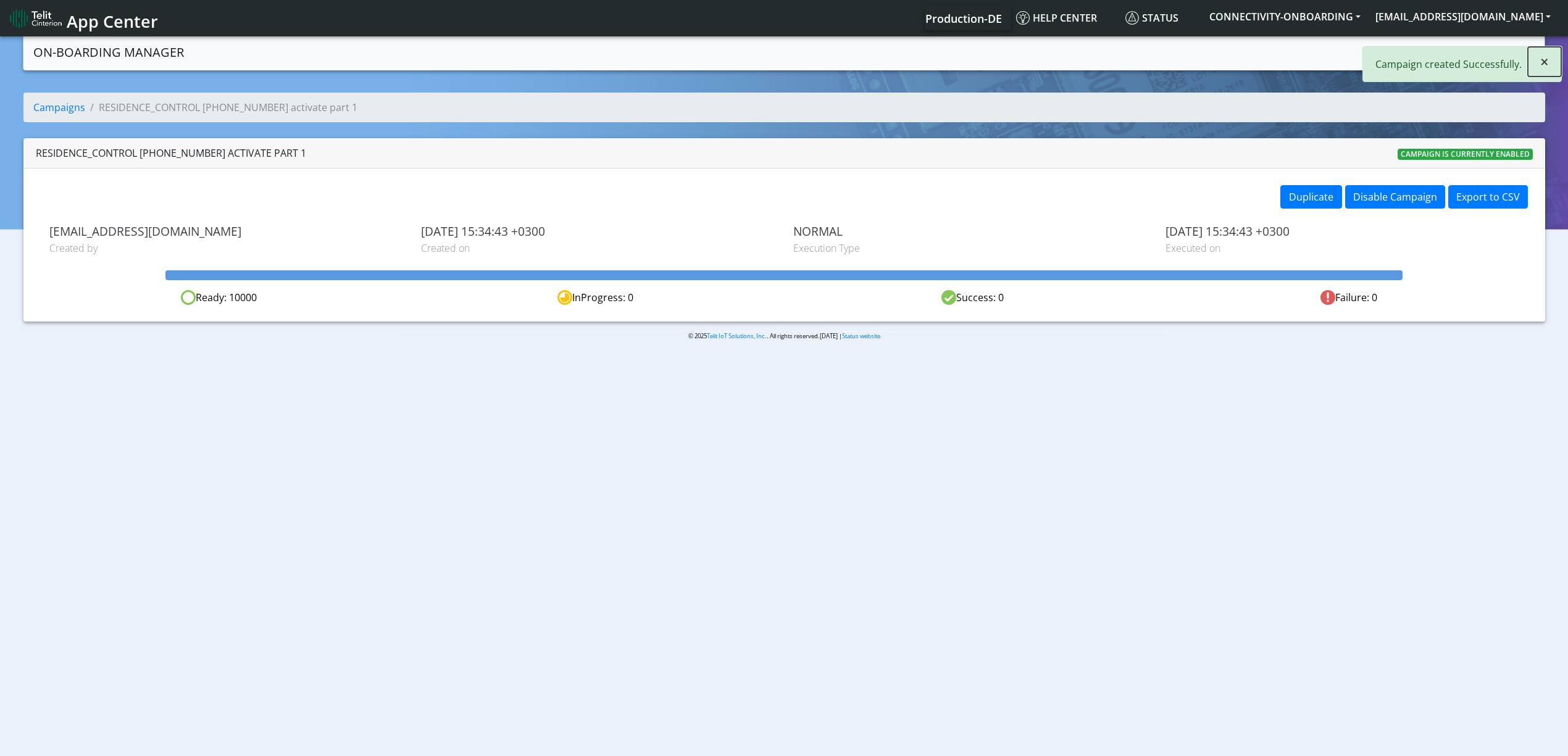
click at [1554, 61] on button "×" at bounding box center [1544, 61] width 33 height 30
click at [1373, 47] on link "Campaigns" at bounding box center [1404, 51] width 66 height 25
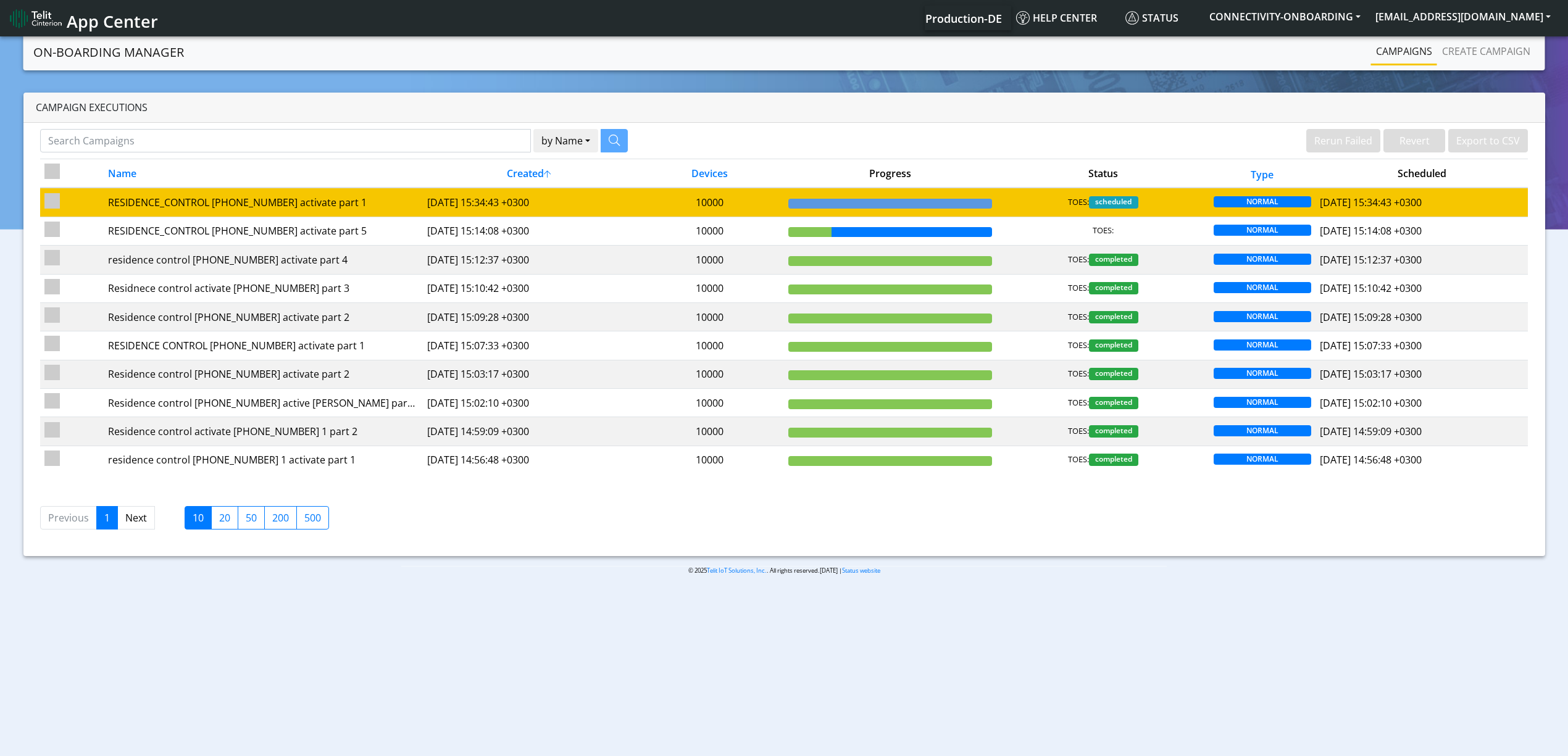
click at [507, 193] on td "[DATE] 15:34:43 +0300" at bounding box center [529, 202] width 212 height 29
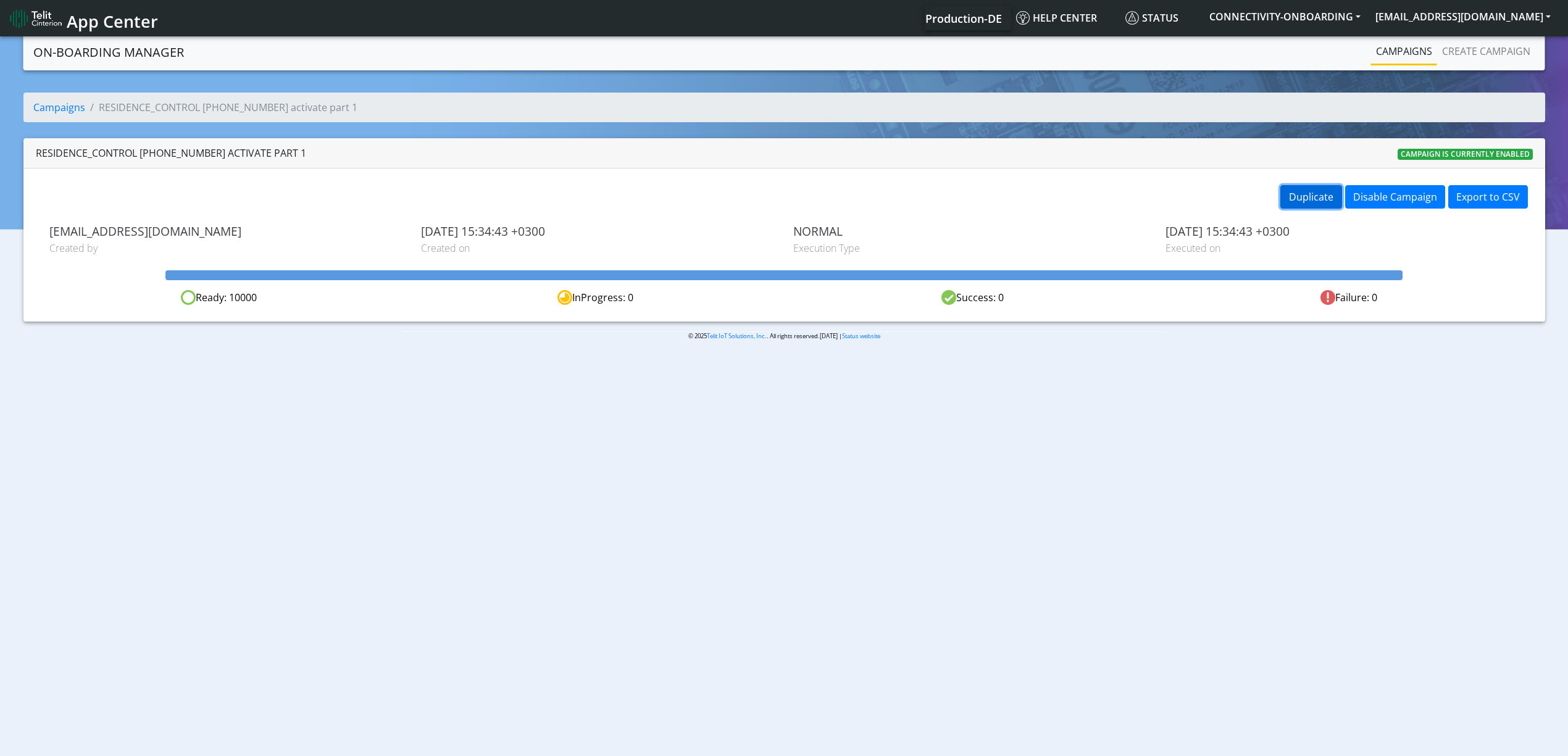
click at [1292, 191] on button "Duplicate" at bounding box center [1311, 197] width 62 height 24
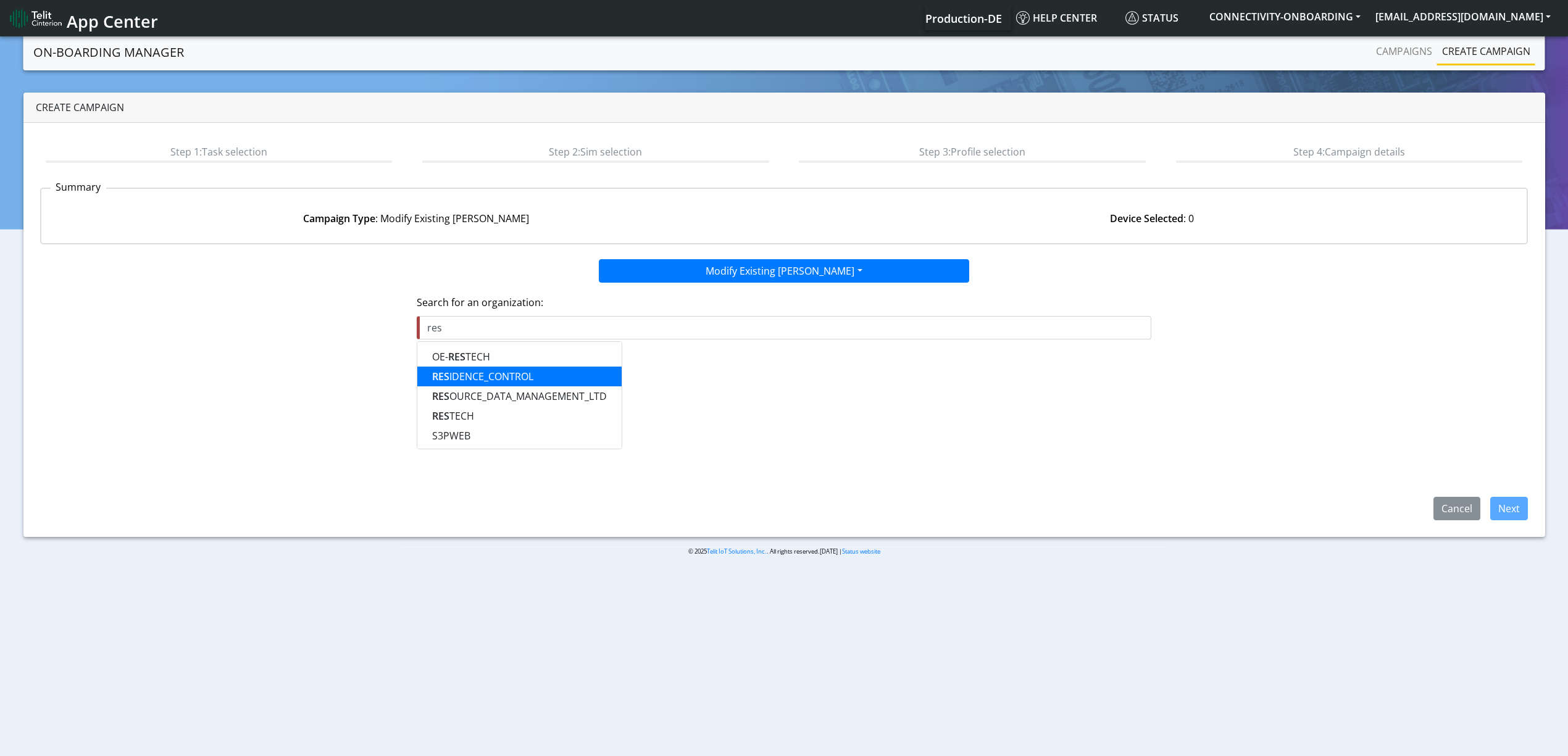
click at [558, 375] on button "RES IDENCE_CONTROL" at bounding box center [520, 376] width 205 height 19
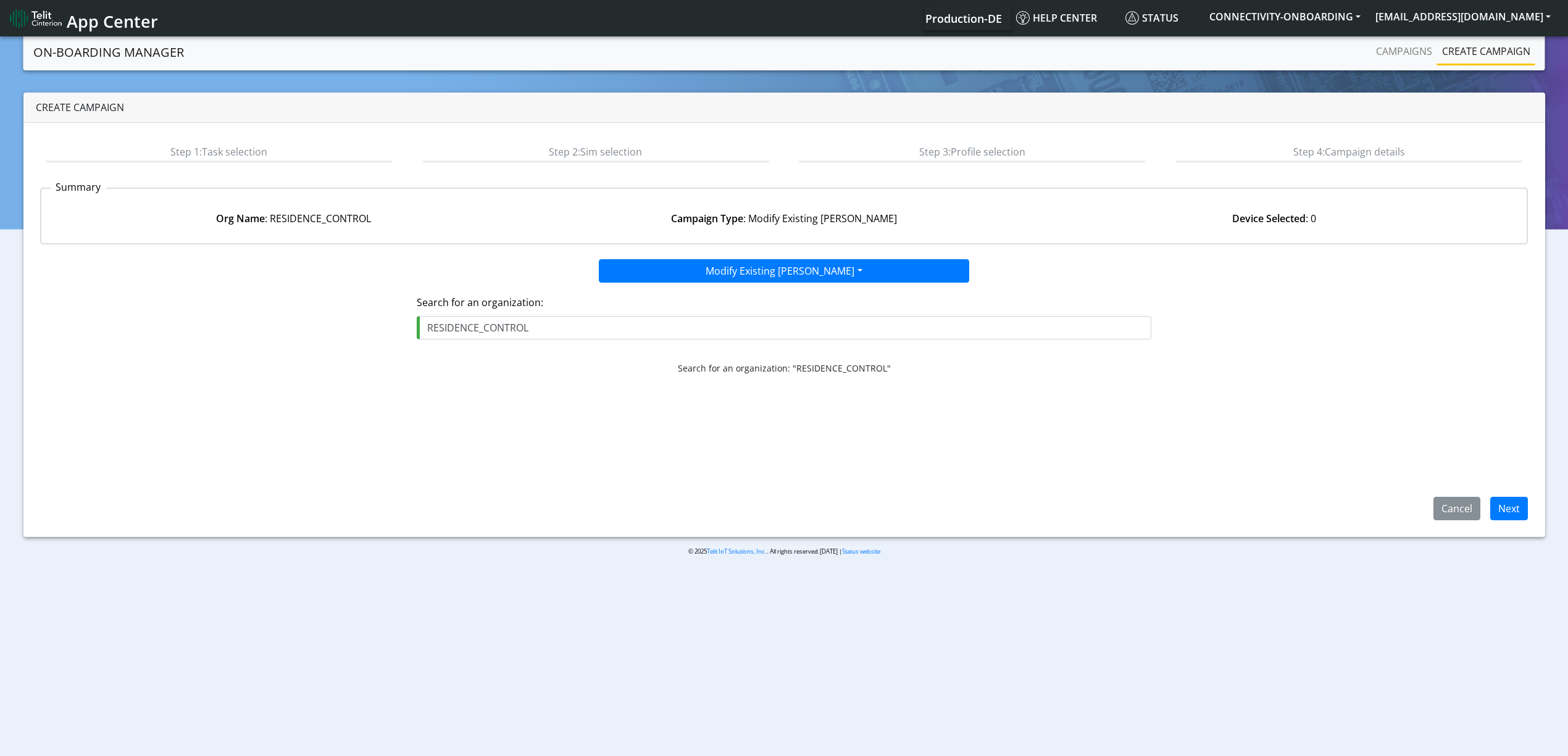
type input "RESIDENCE_CONTROL"
click at [1489, 509] on span "Next" at bounding box center [1505, 507] width 47 height 14
click at [1508, 509] on button "Next" at bounding box center [1509, 509] width 38 height 24
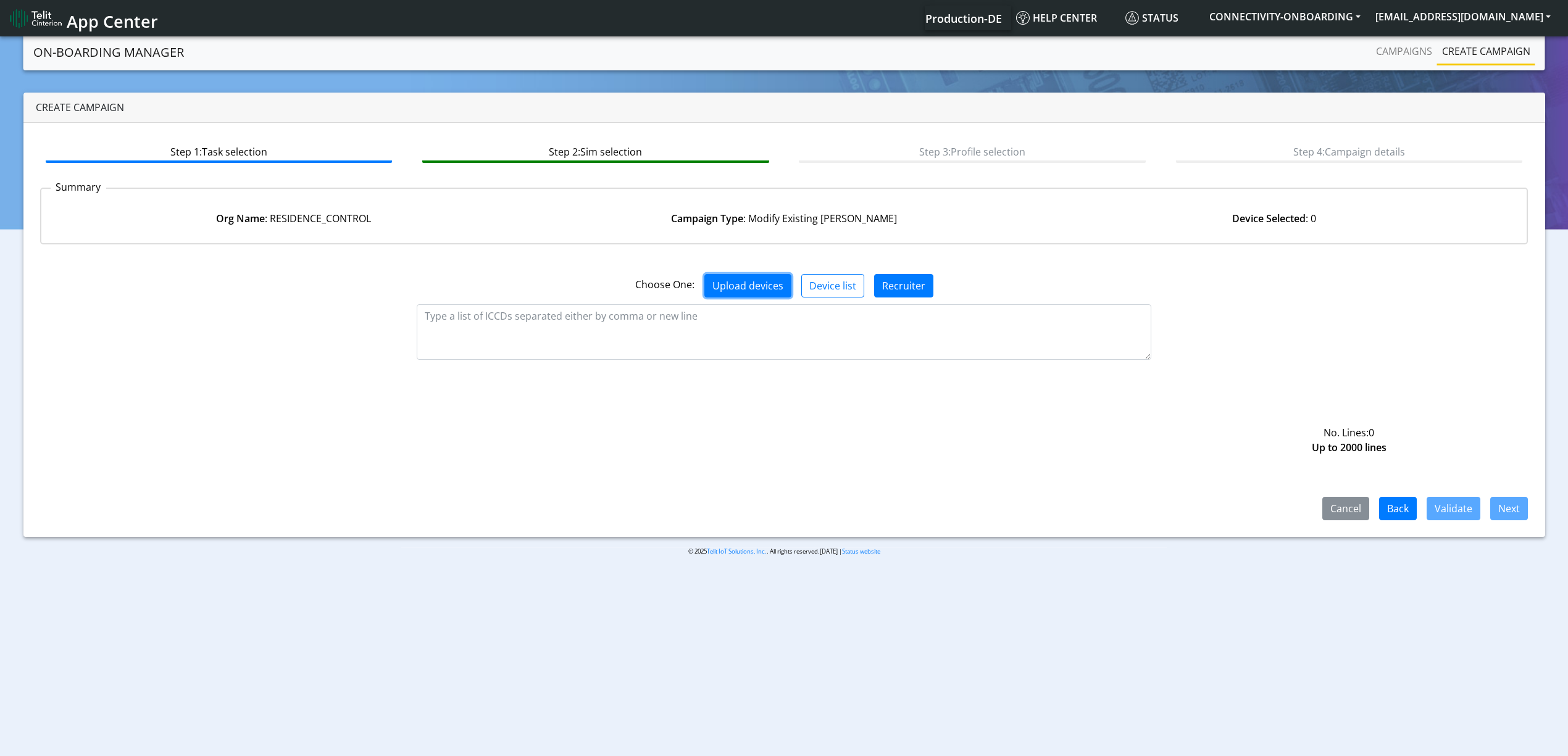
click at [757, 294] on button "Upload devices" at bounding box center [748, 286] width 87 height 24
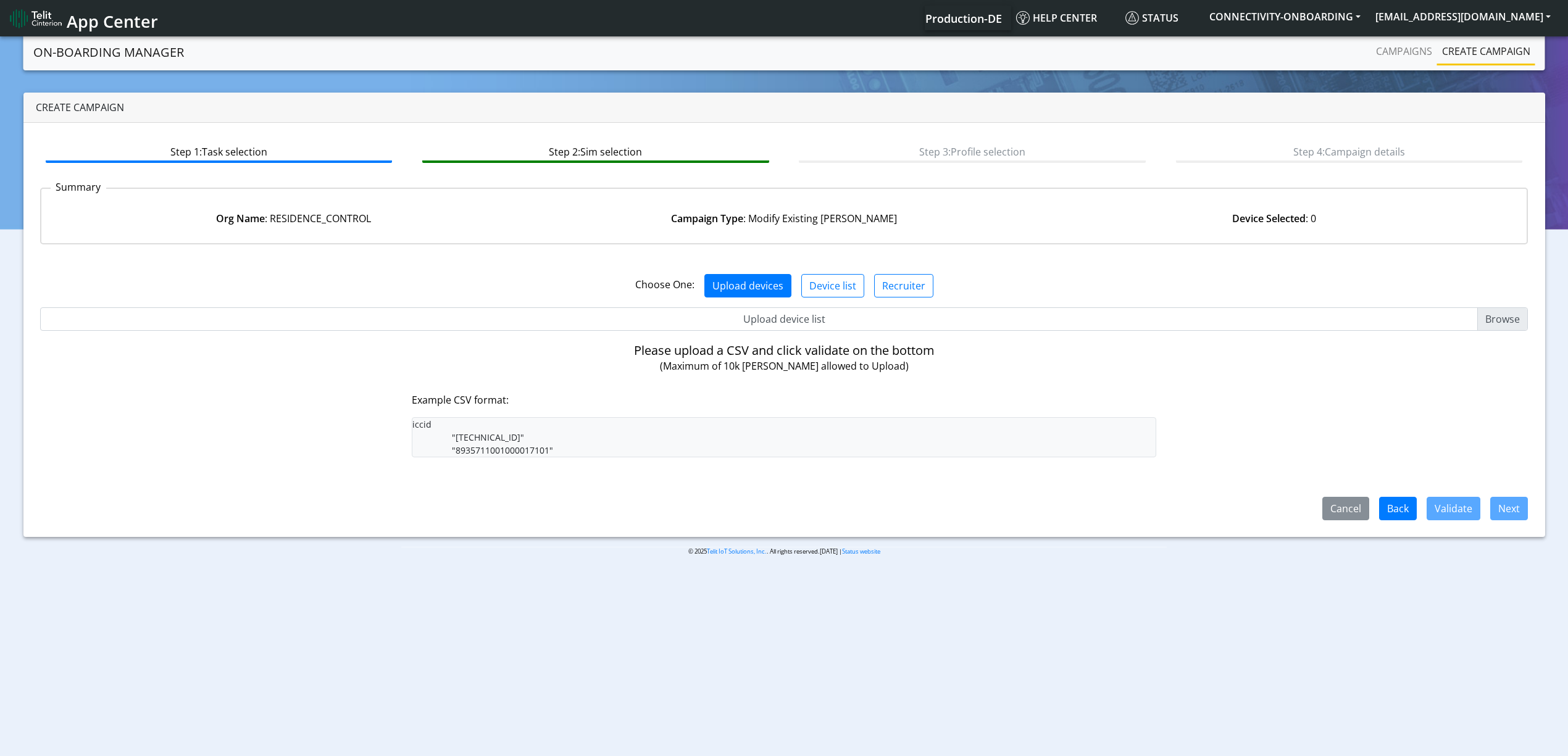
click at [786, 321] on input "Upload device list" at bounding box center [784, 320] width 1489 height 24
type input "C:\fakepath\res2.csv"
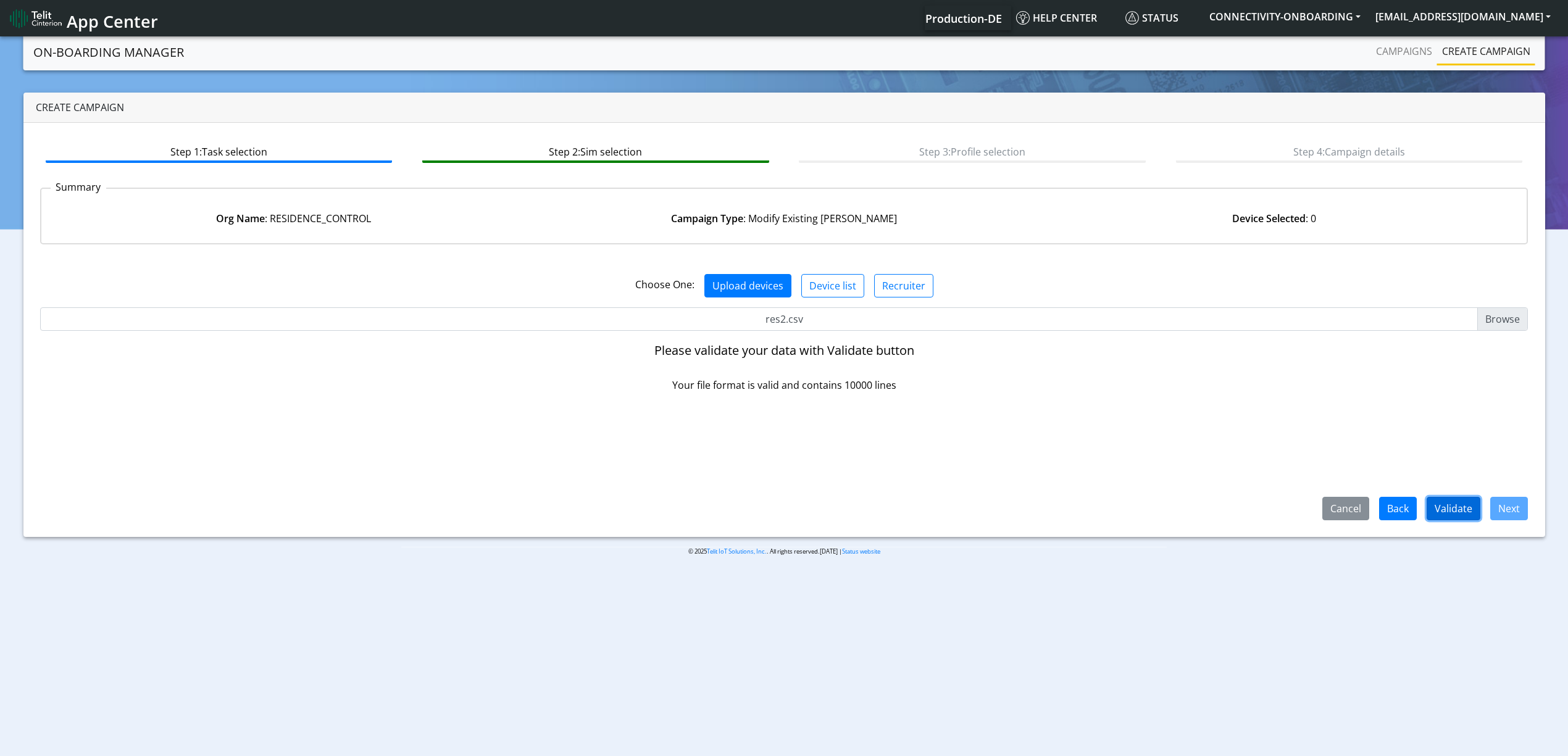
click at [1471, 507] on button "Validate" at bounding box center [1454, 509] width 54 height 24
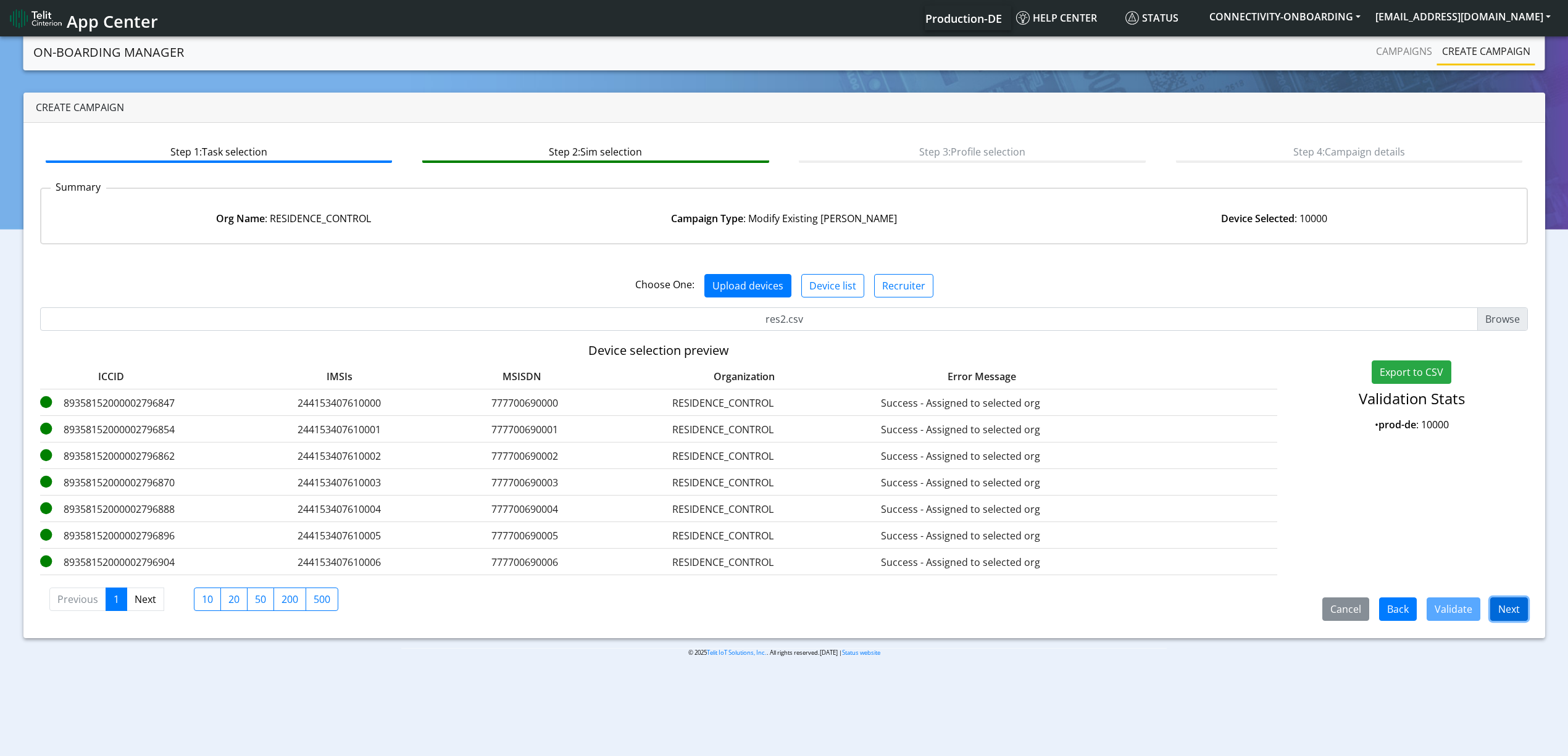
click at [1504, 614] on button "Next" at bounding box center [1509, 610] width 38 height 24
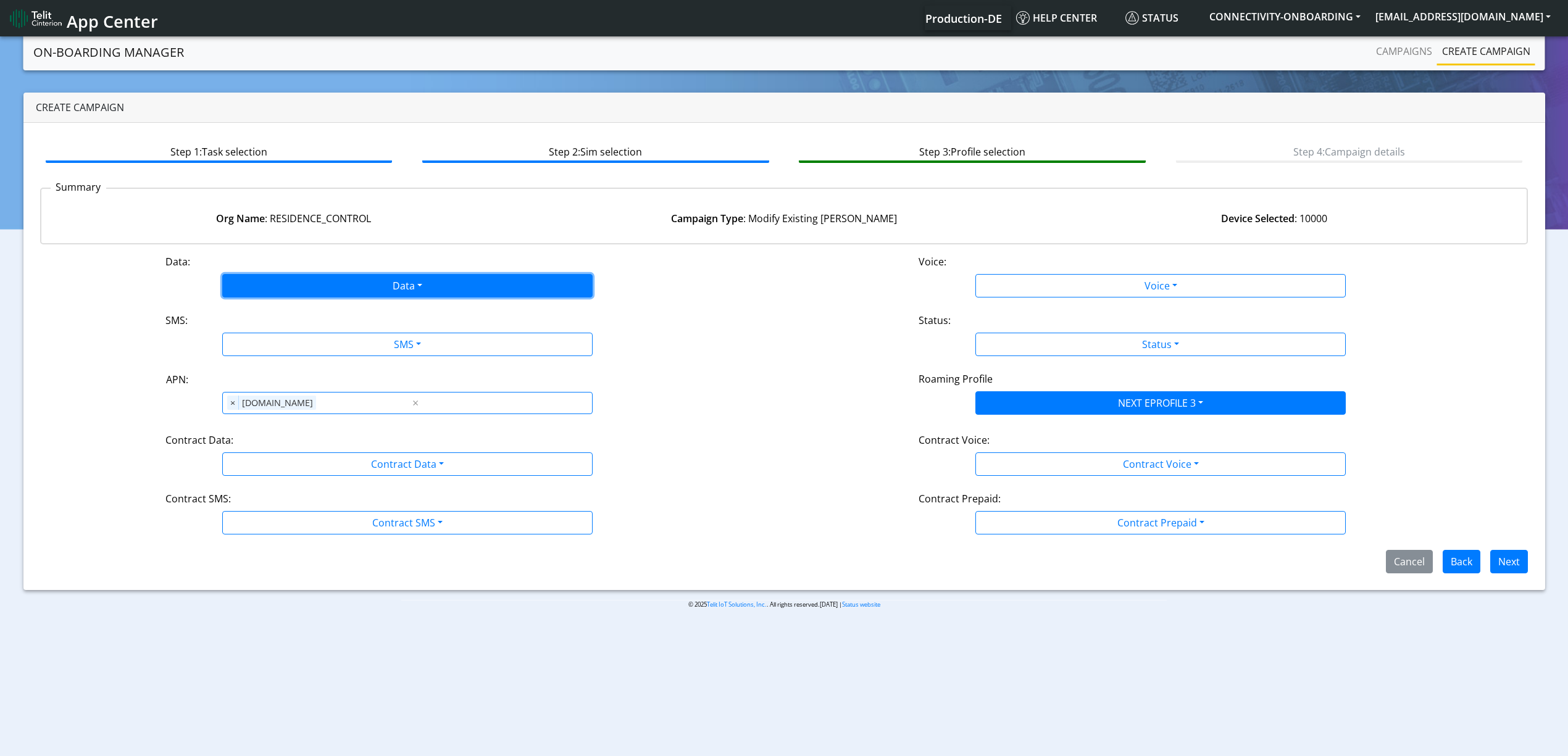
click at [424, 287] on button "Data" at bounding box center [408, 286] width 370 height 24
click at [352, 331] on button "Enabled" at bounding box center [408, 334] width 370 height 19
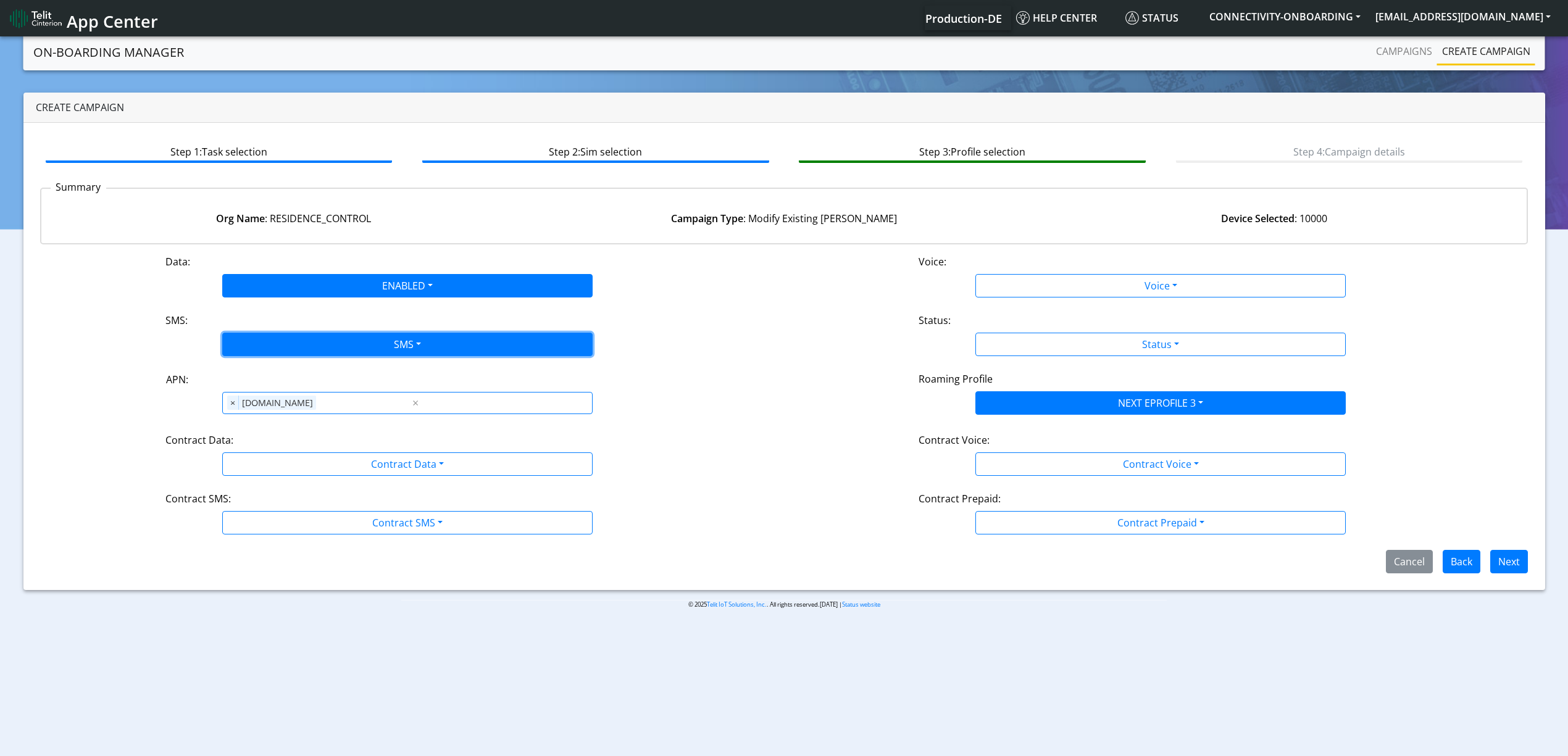
click at [347, 339] on button "SMS" at bounding box center [408, 345] width 370 height 24
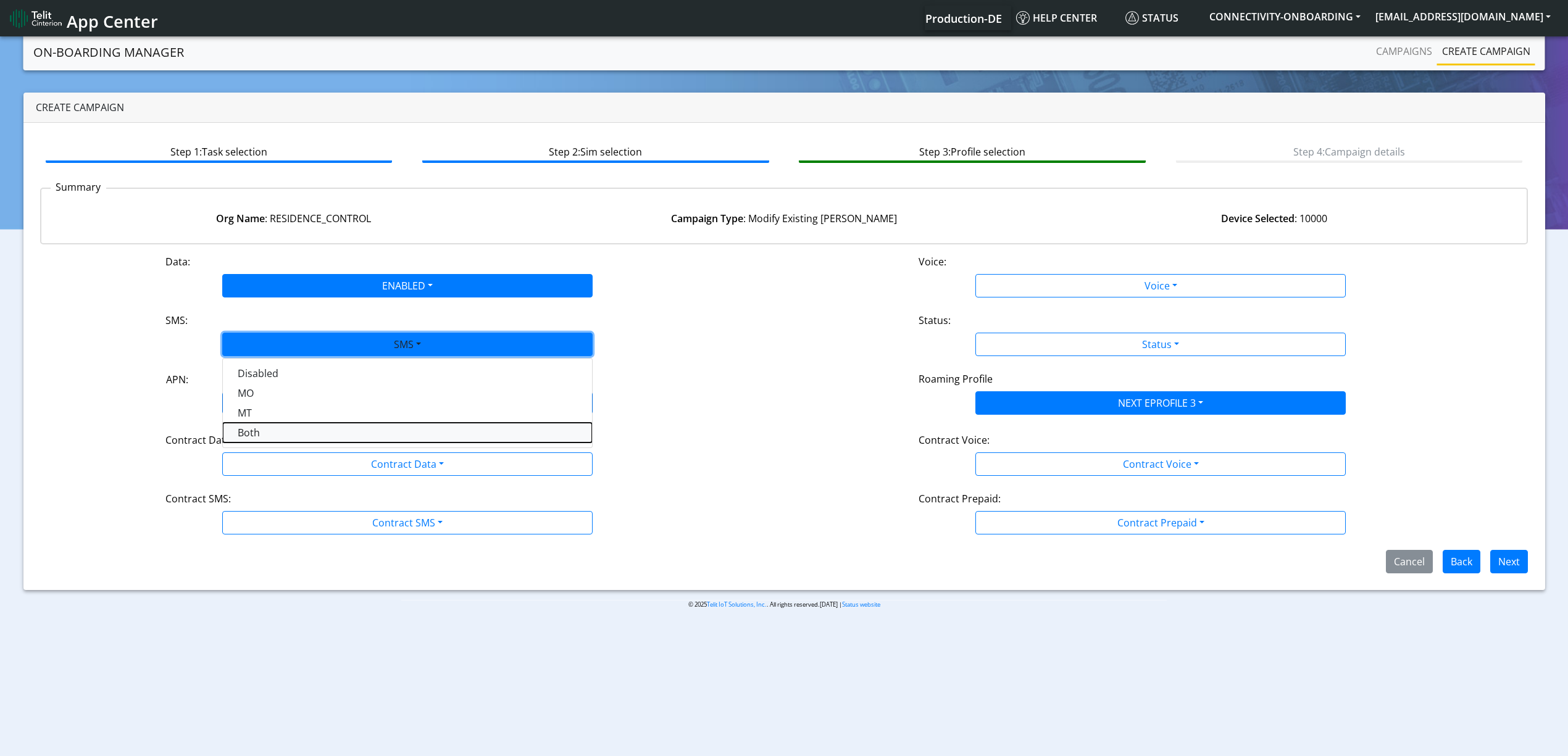
click at [272, 429] on button "Both" at bounding box center [408, 432] width 370 height 19
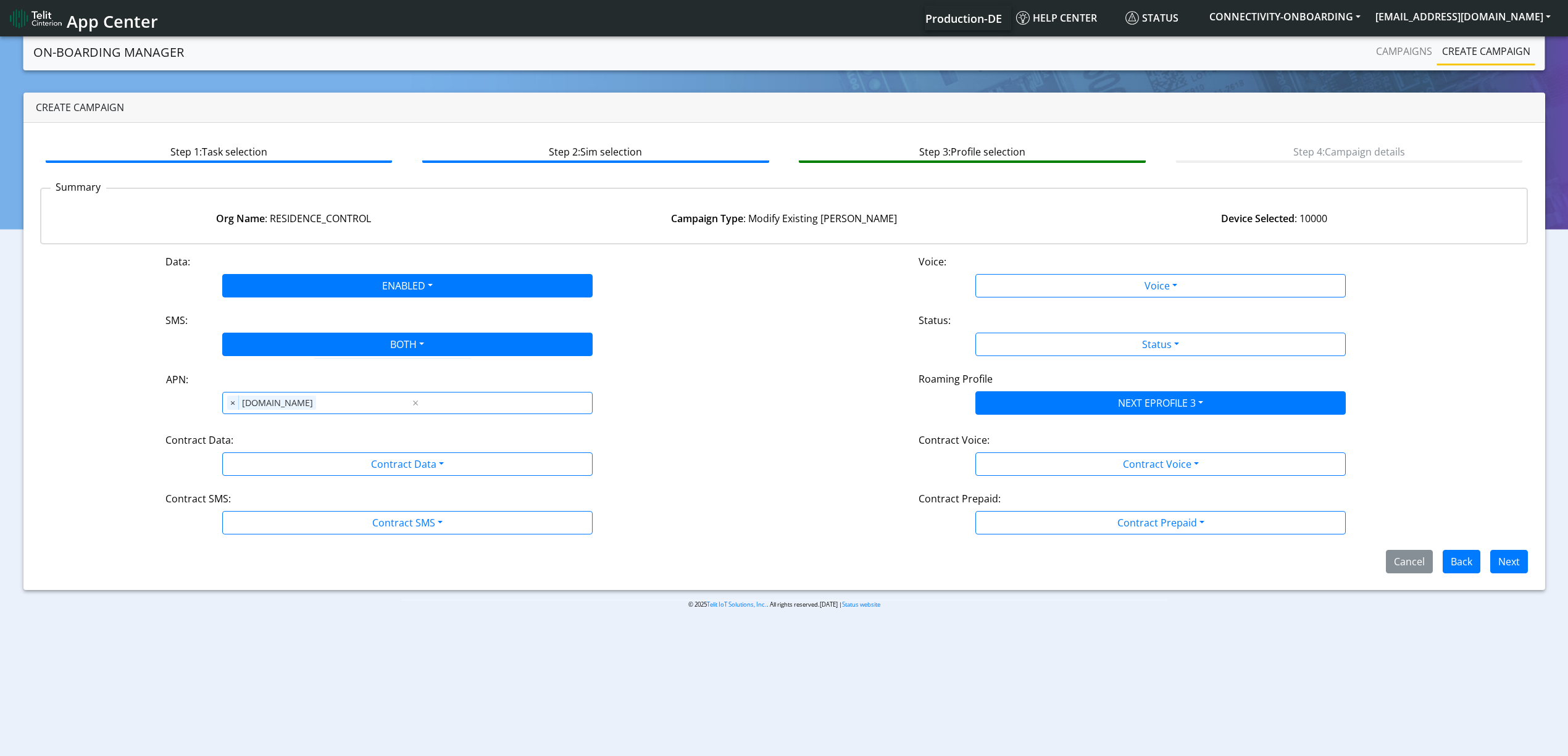
click at [305, 478] on div "Data: ENABLED Disabled Enabled Voice: Voice Disabled Enabled SMS: BOTH Disabled…" at bounding box center [784, 414] width 1489 height 319
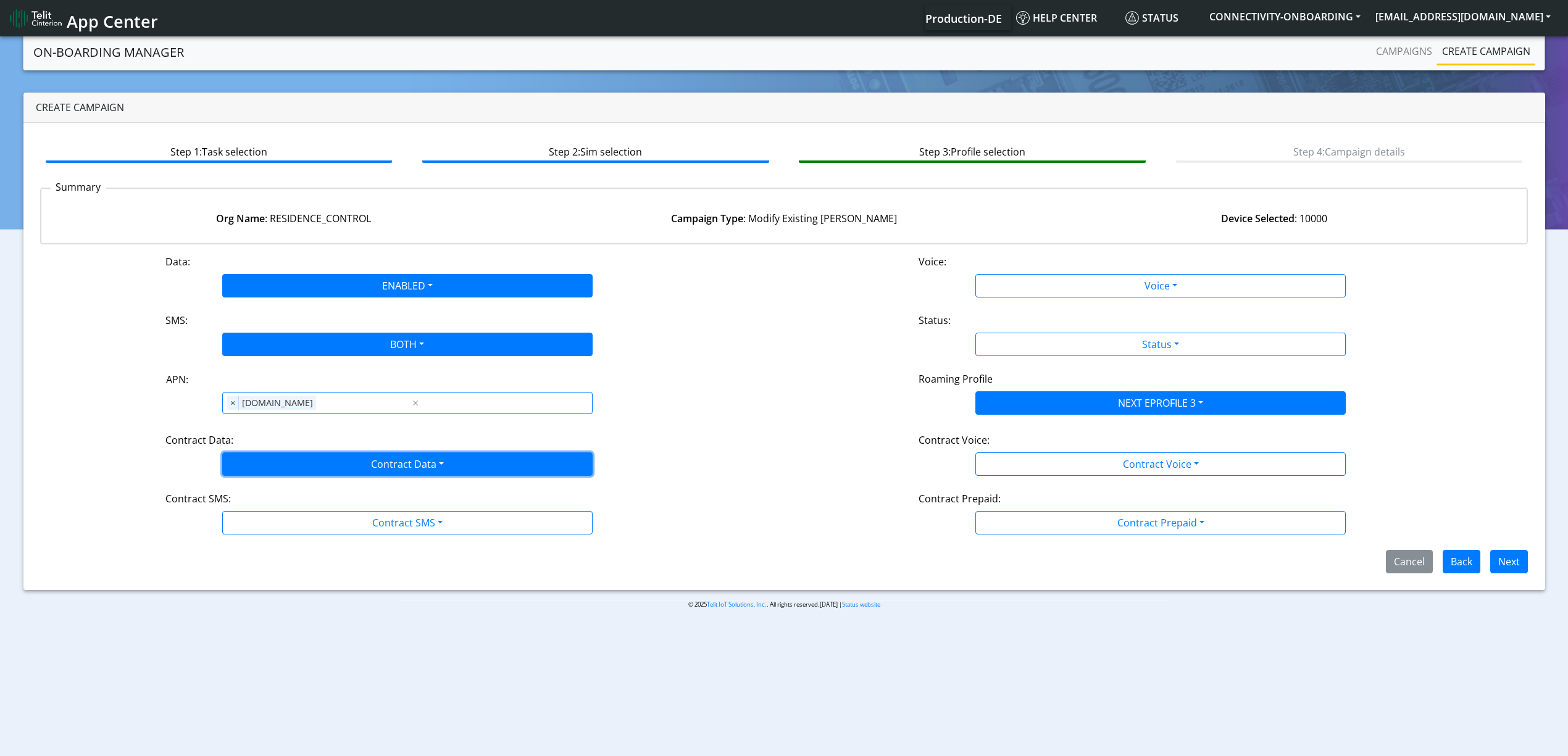
click at [356, 457] on button "Contract Data" at bounding box center [408, 464] width 370 height 24
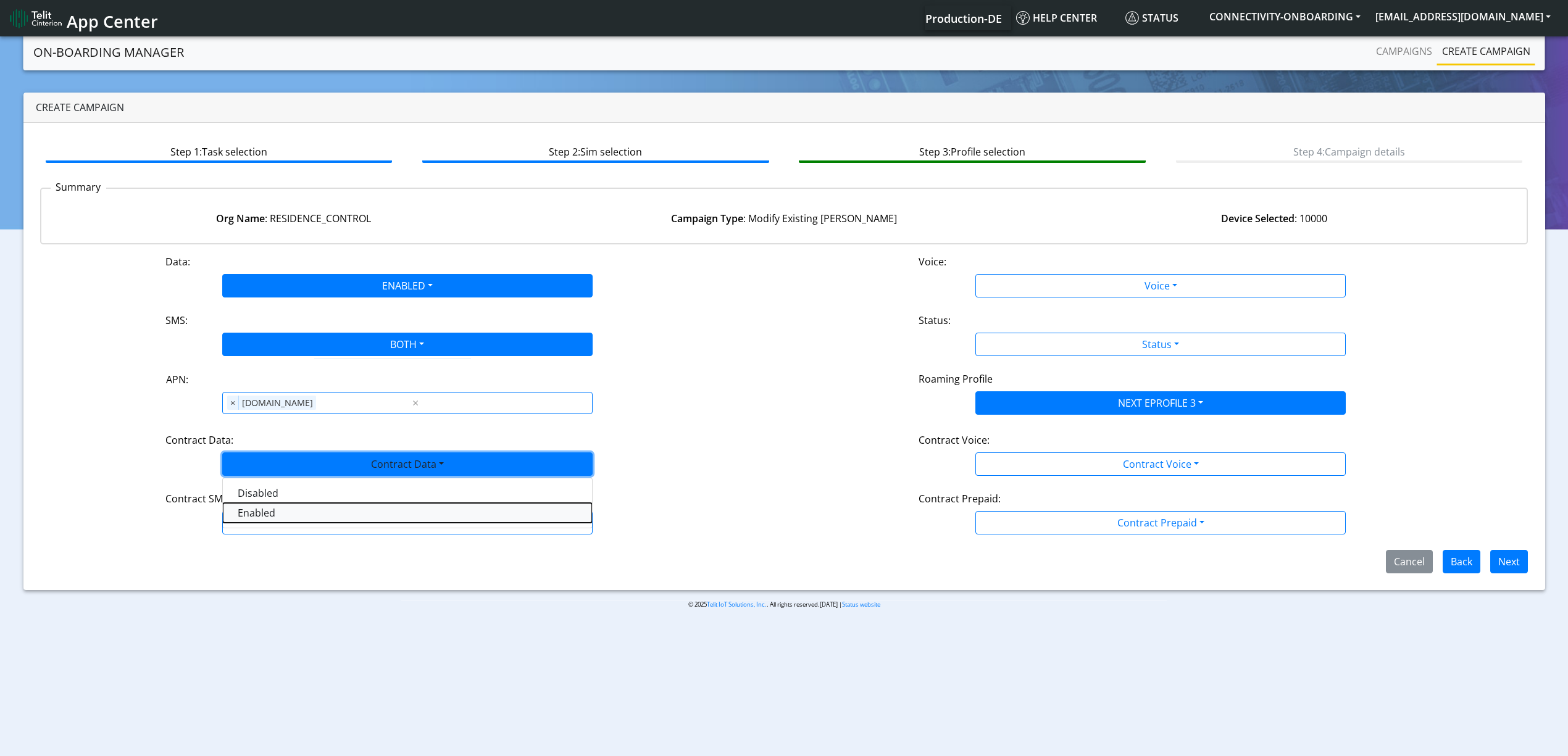
click at [290, 515] on Dataenabled-dropdown "Enabled" at bounding box center [408, 512] width 370 height 19
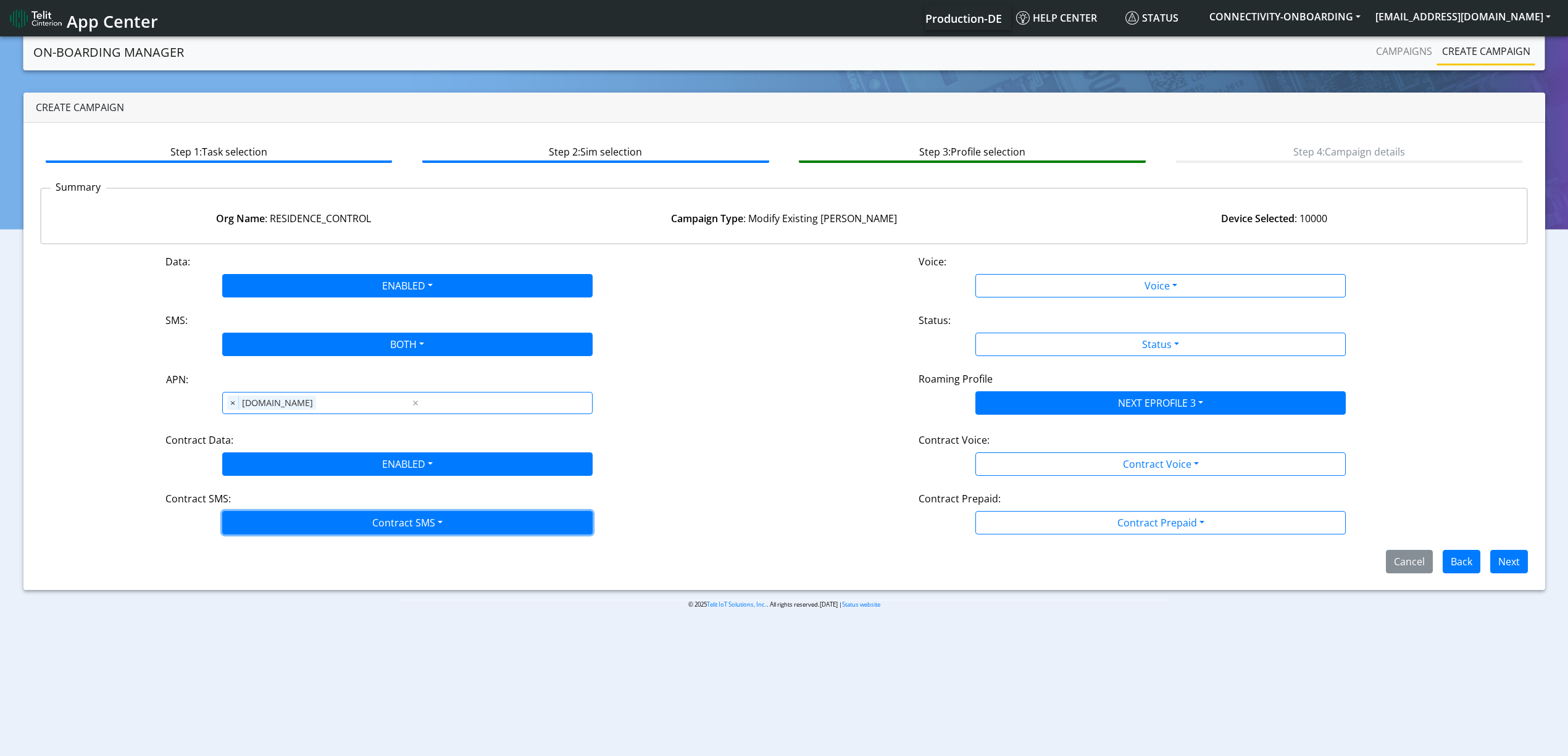
click at [309, 529] on button "Contract SMS" at bounding box center [408, 523] width 370 height 24
click at [280, 603] on SMSboth-dropdown "Both" at bounding box center [408, 611] width 370 height 19
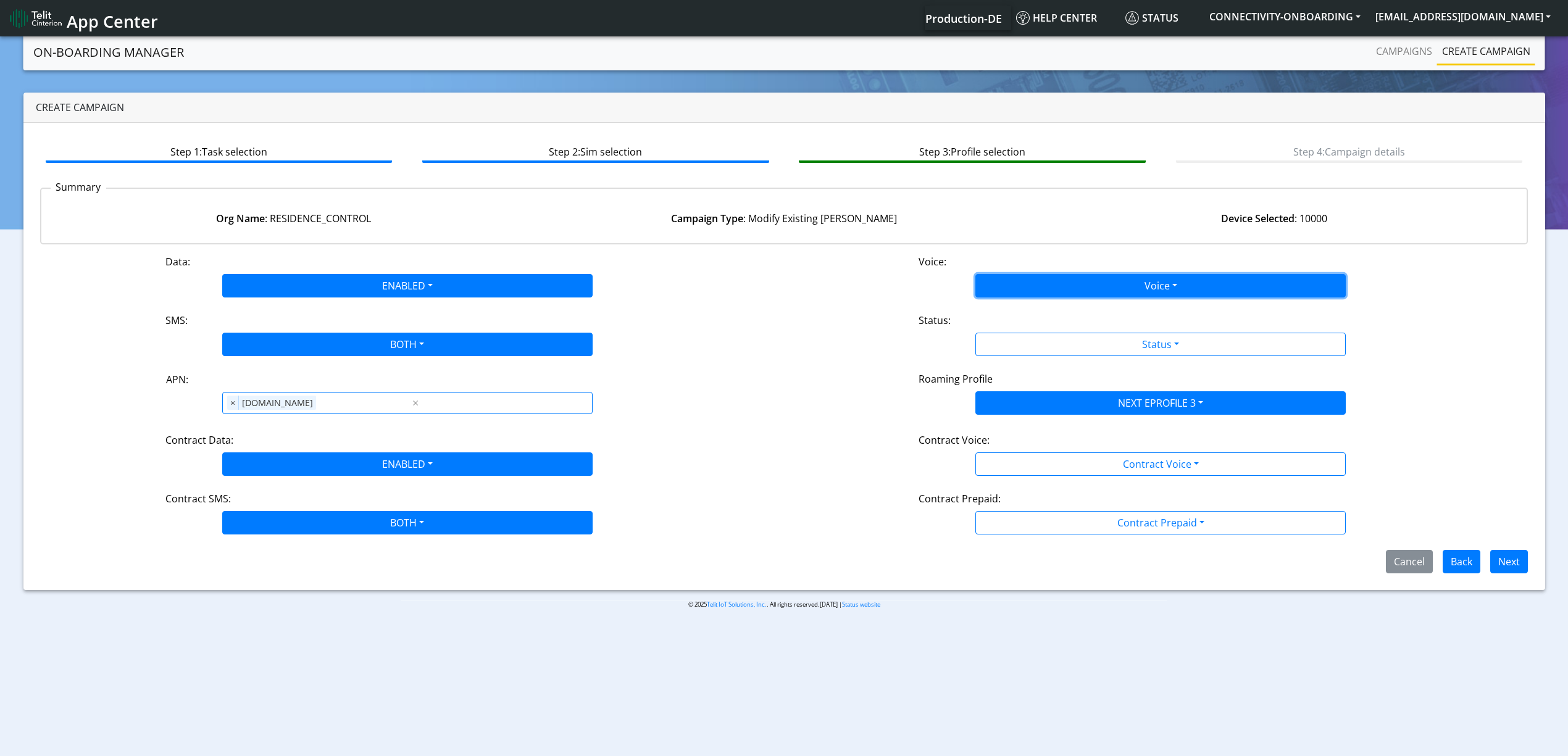
click at [1062, 282] on button "Voice" at bounding box center [1161, 286] width 370 height 24
click at [1030, 308] on button "Disabled" at bounding box center [1160, 315] width 370 height 19
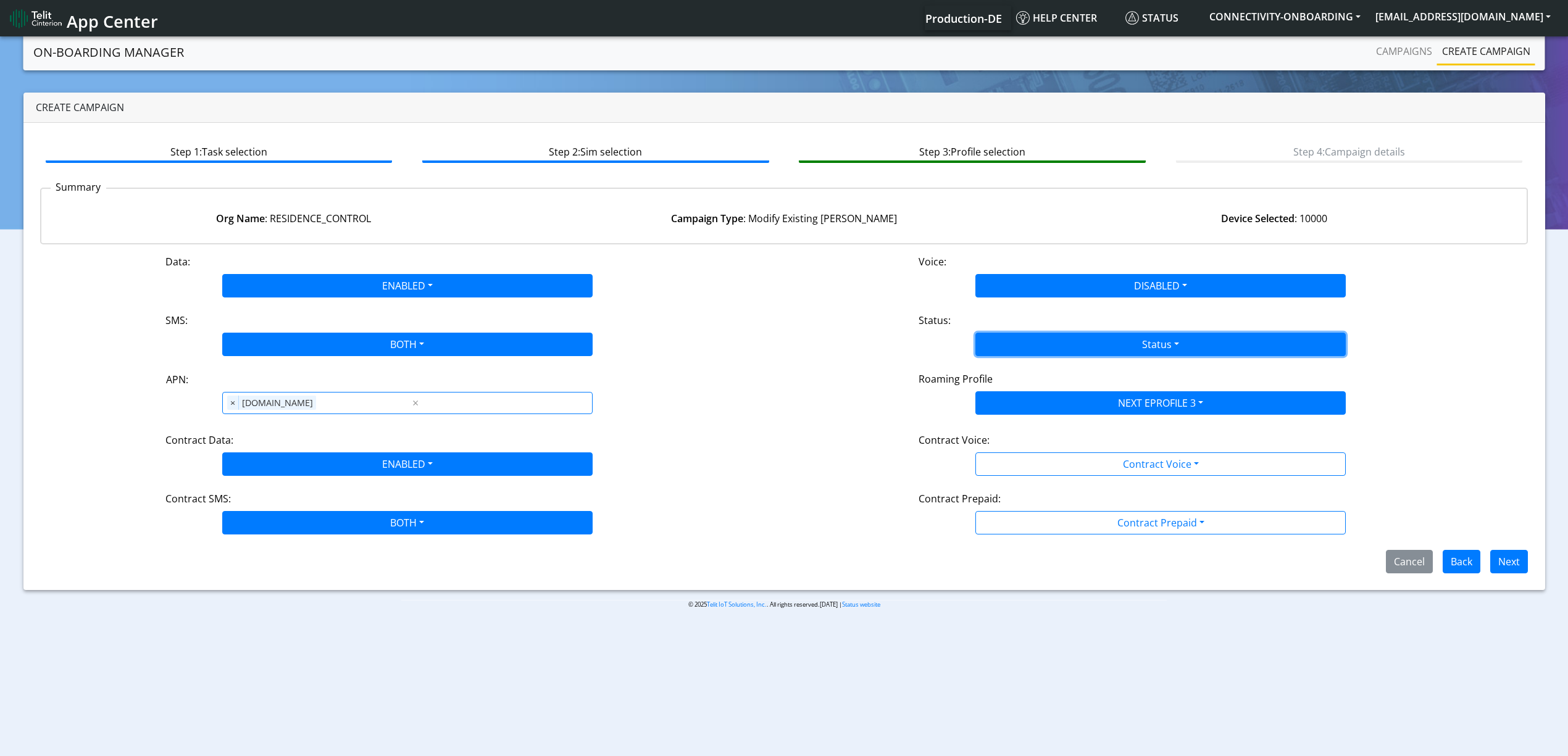
click at [1060, 338] on button "Status" at bounding box center [1161, 345] width 370 height 24
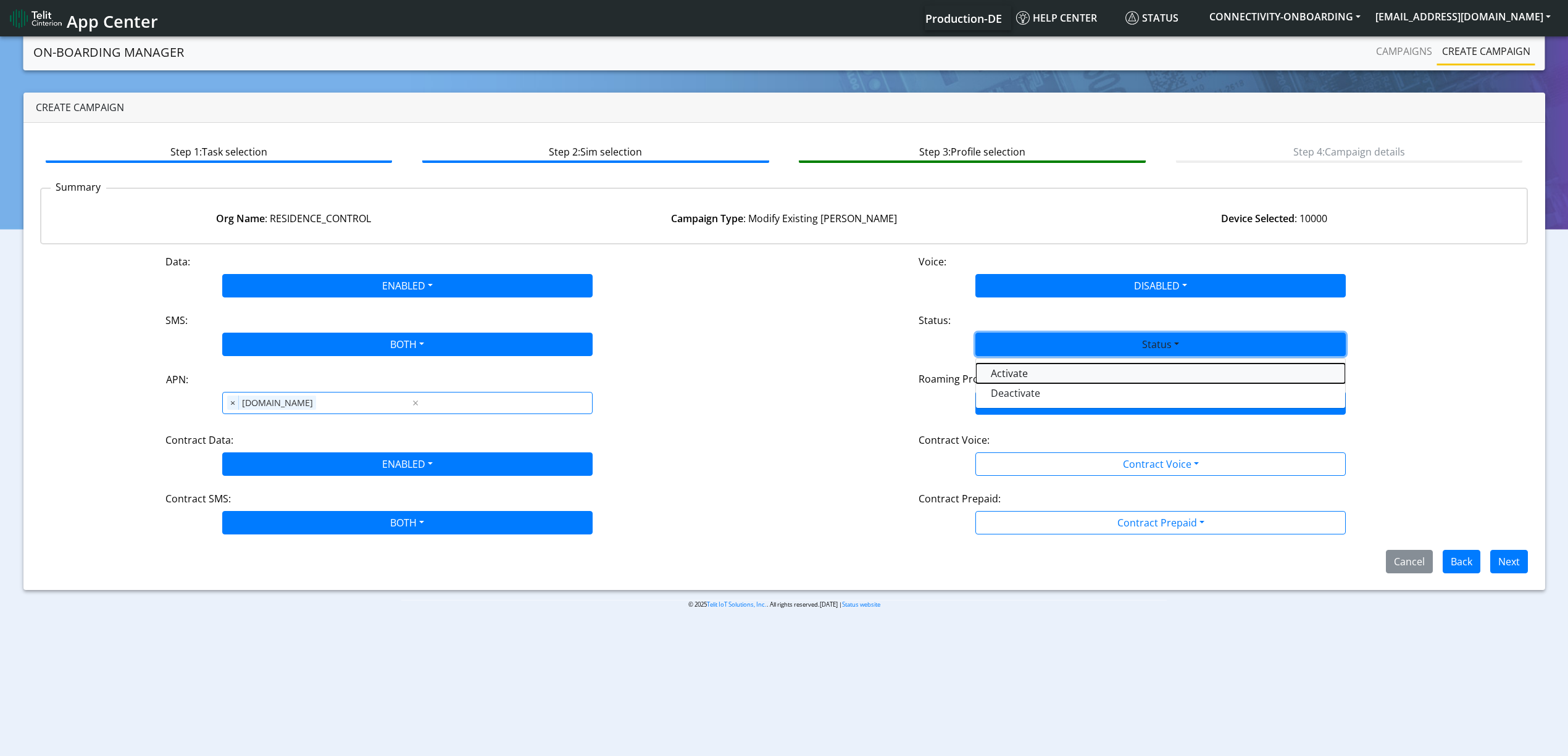
click at [1046, 378] on button "Activate" at bounding box center [1160, 373] width 370 height 19
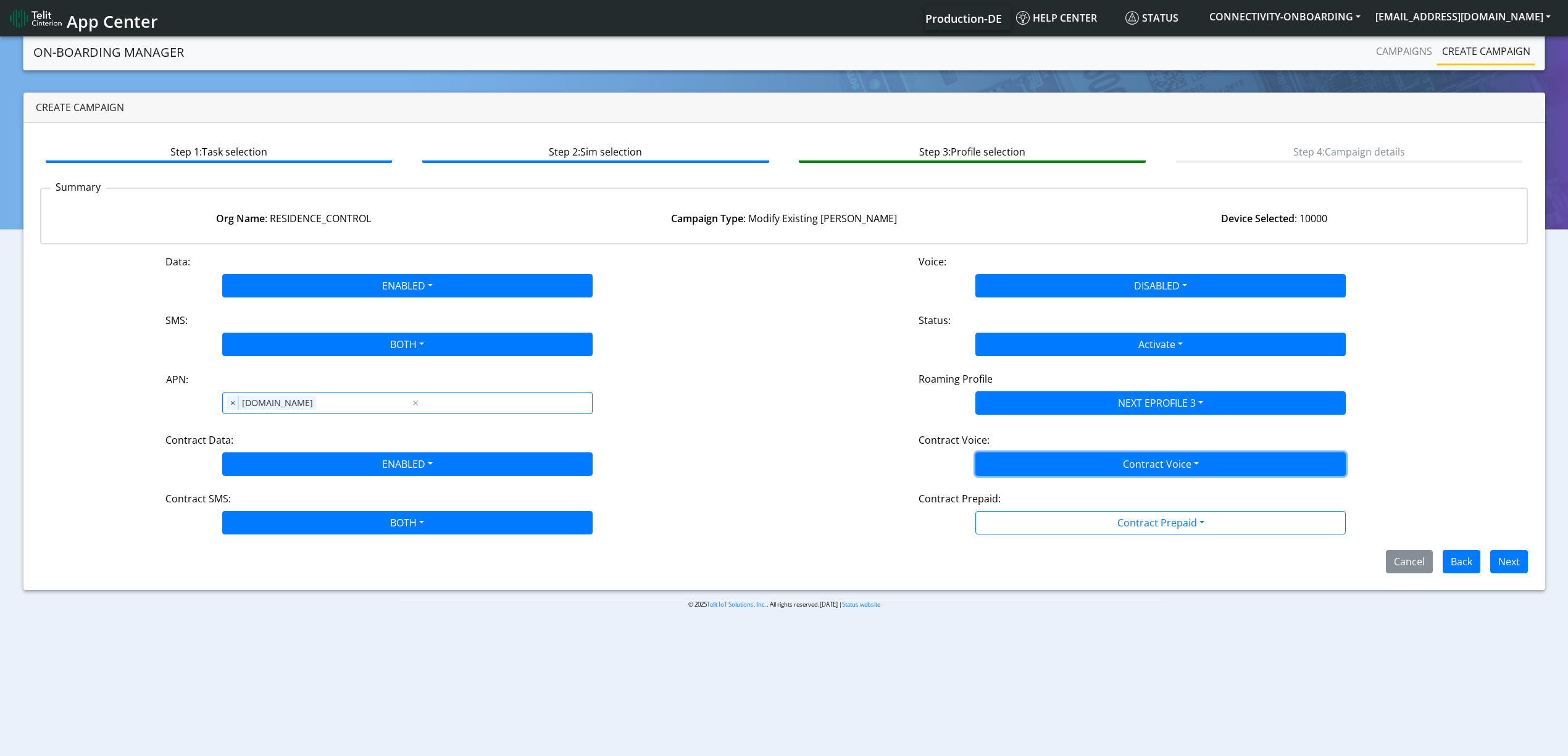
click at [1055, 461] on button "Contract Voice" at bounding box center [1161, 464] width 370 height 24
click at [1036, 500] on Voicedisabled-dropdown "Disabled" at bounding box center [1160, 493] width 370 height 19
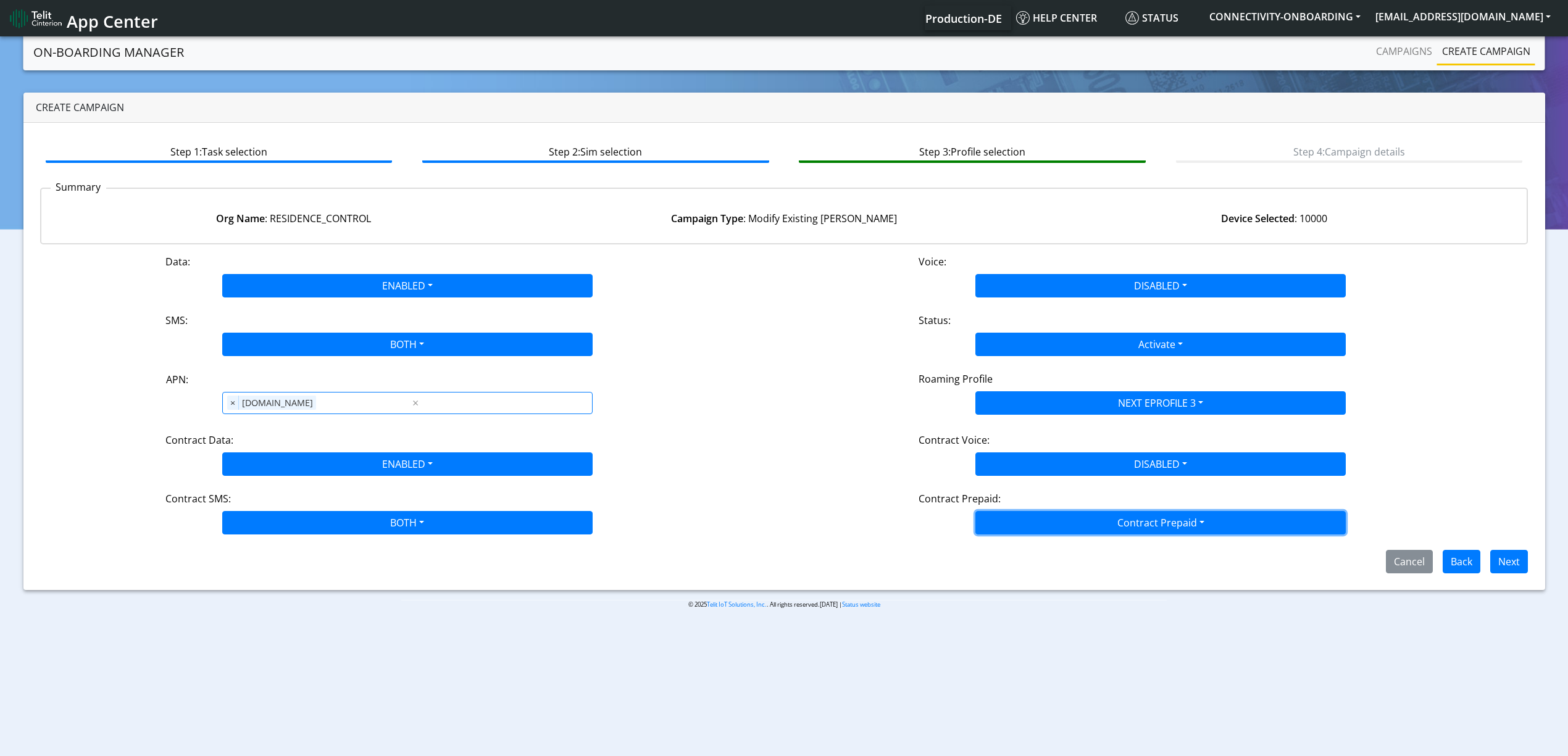
click at [1053, 534] on button "Contract Prepaid" at bounding box center [1161, 523] width 370 height 24
click at [1036, 574] on Prepaidnotprepaid-dropdown "No" at bounding box center [1160, 571] width 370 height 19
click at [1515, 568] on button "Next" at bounding box center [1509, 562] width 38 height 24
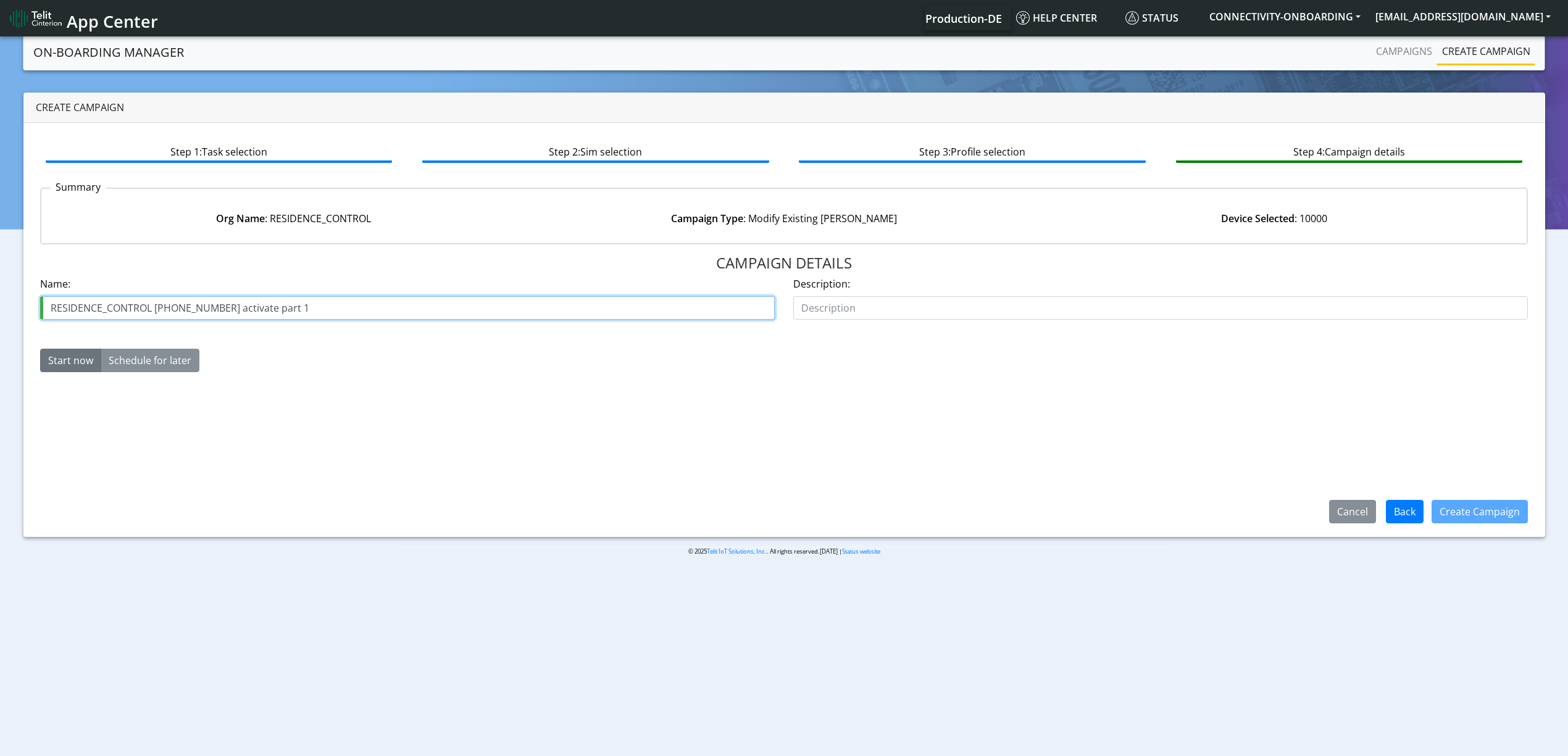
click at [272, 311] on input "RESIDENCE_CONTROL [PHONE_NUMBER] activate part 1" at bounding box center [407, 308] width 735 height 24
drag, startPoint x: 272, startPoint y: 311, endPoint x: 296, endPoint y: 304, distance: 25.0
click at [296, 304] on input "RESIDENCE_CONTROL [PHONE_NUMBER] activate part 1" at bounding box center [407, 308] width 735 height 24
type input "RESIDENCE_CONTROL [PHONE_NUMBER] activate part 2"
click at [1440, 513] on button "Create Campaign" at bounding box center [1480, 512] width 96 height 24
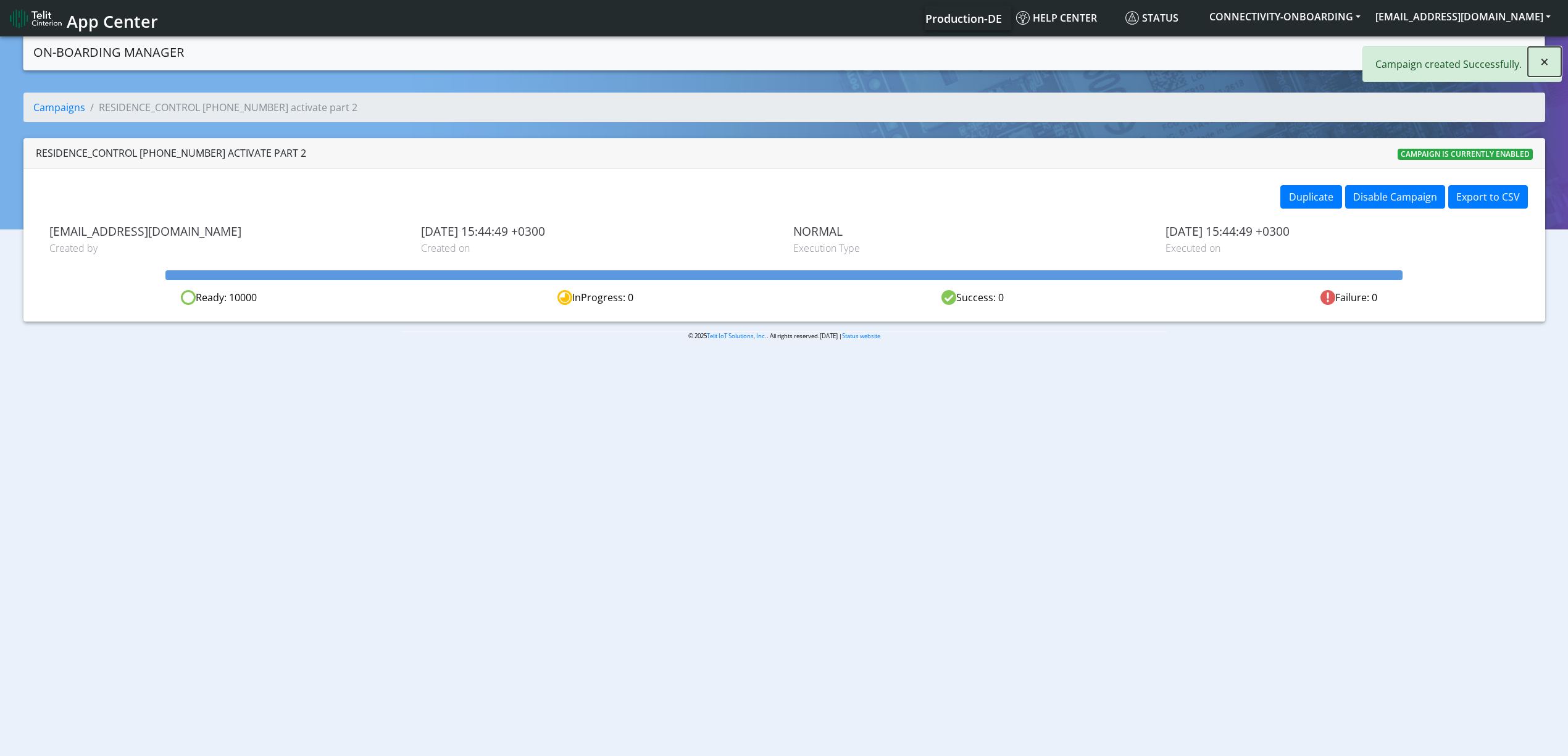
click at [1546, 67] on span "×" at bounding box center [1545, 62] width 8 height 20
click at [1380, 42] on link "Campaigns" at bounding box center [1404, 51] width 66 height 25
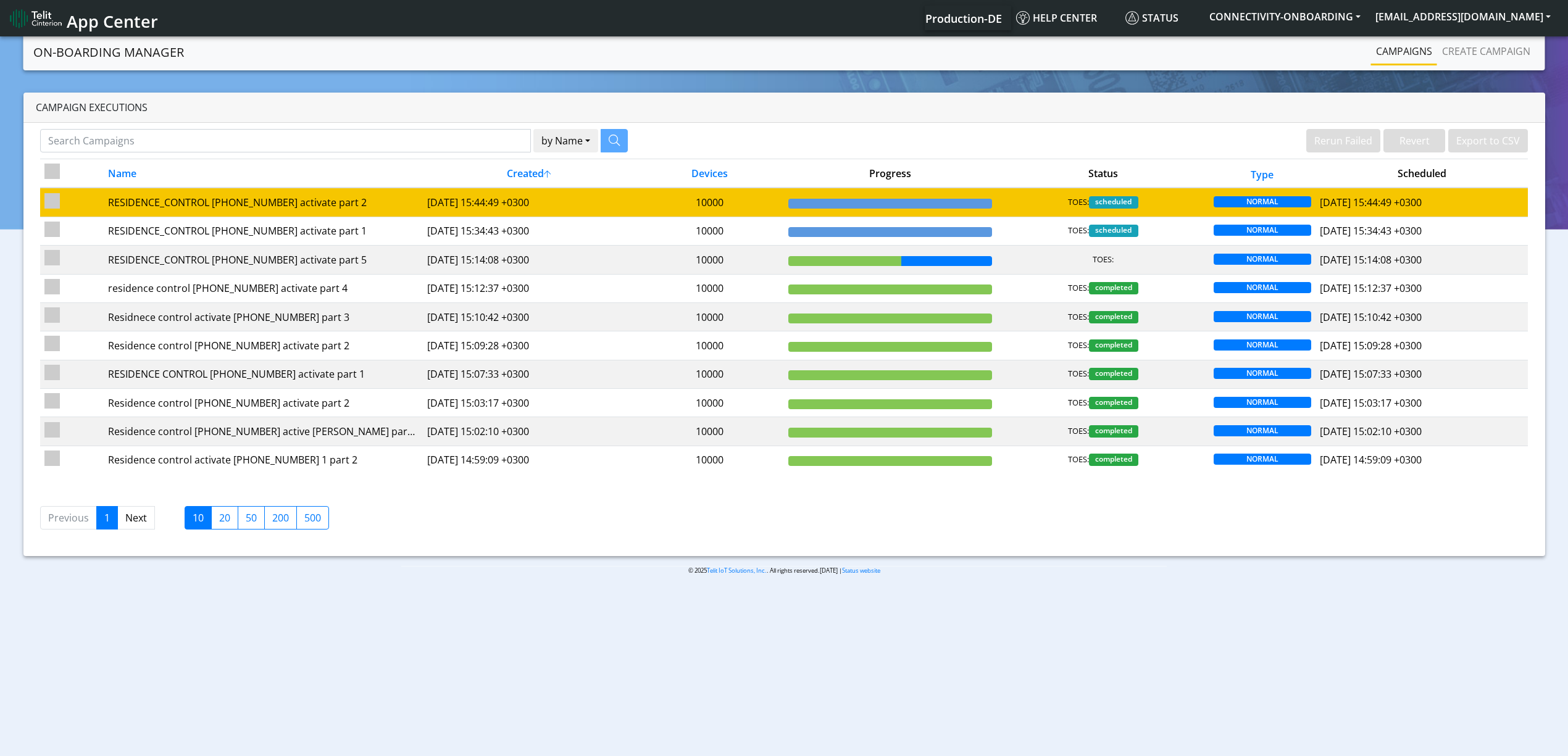
click at [700, 195] on td "10000" at bounding box center [710, 202] width 149 height 29
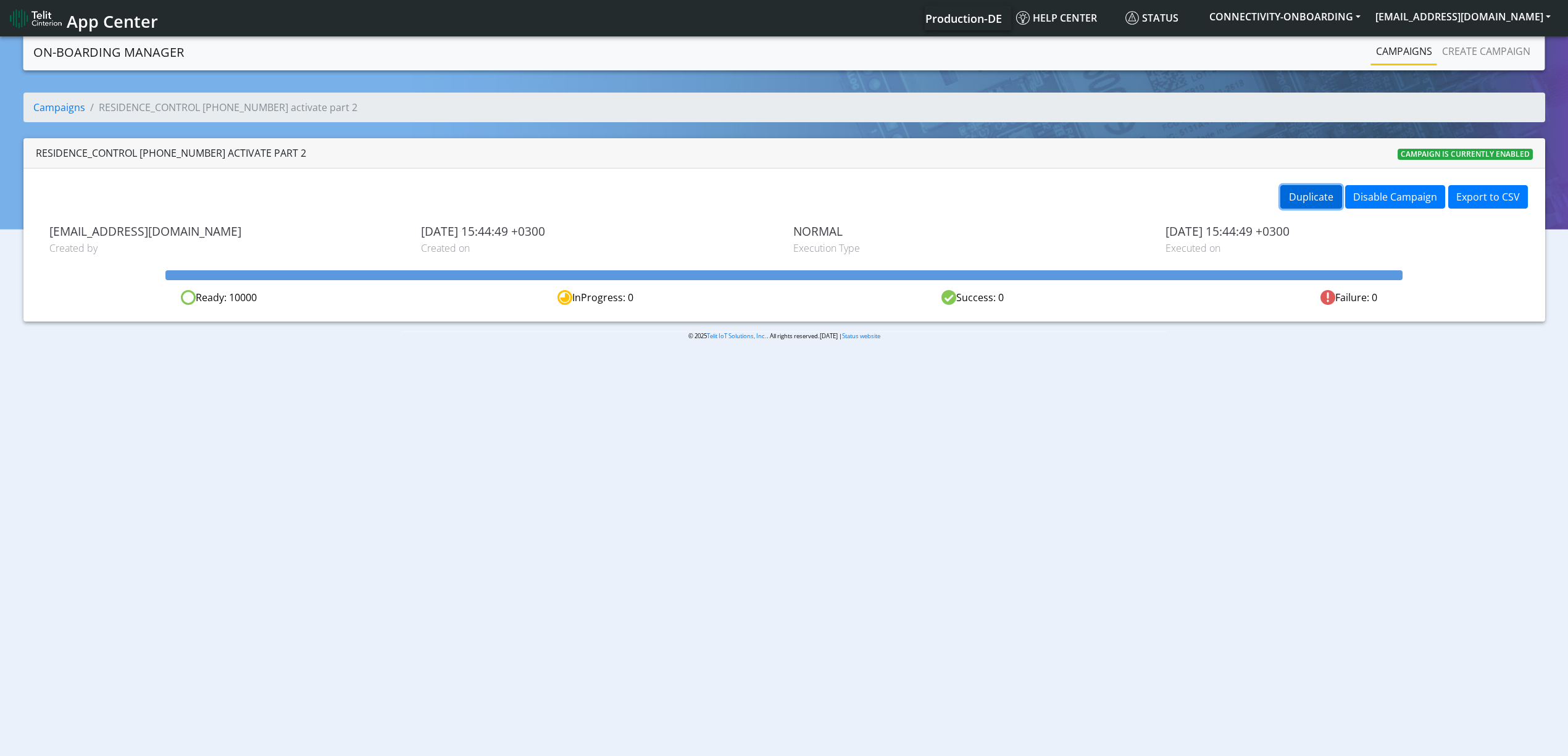
click at [1308, 185] on button "Duplicate" at bounding box center [1311, 197] width 62 height 24
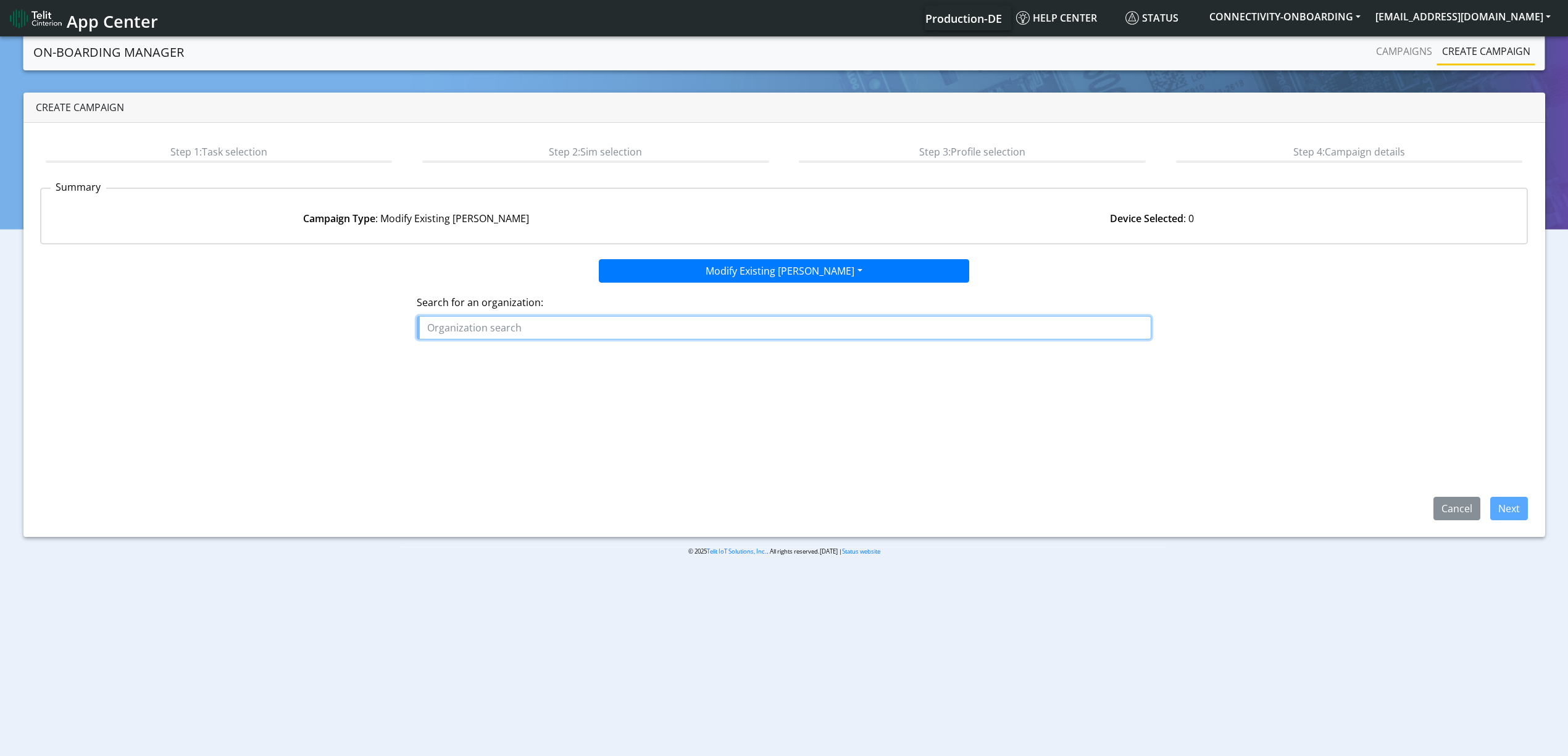
click at [714, 333] on input "text" at bounding box center [784, 328] width 735 height 24
click at [562, 376] on button "RES IDENCE_CONTROL" at bounding box center [520, 376] width 205 height 19
type input "RESIDENCE_CONTROL"
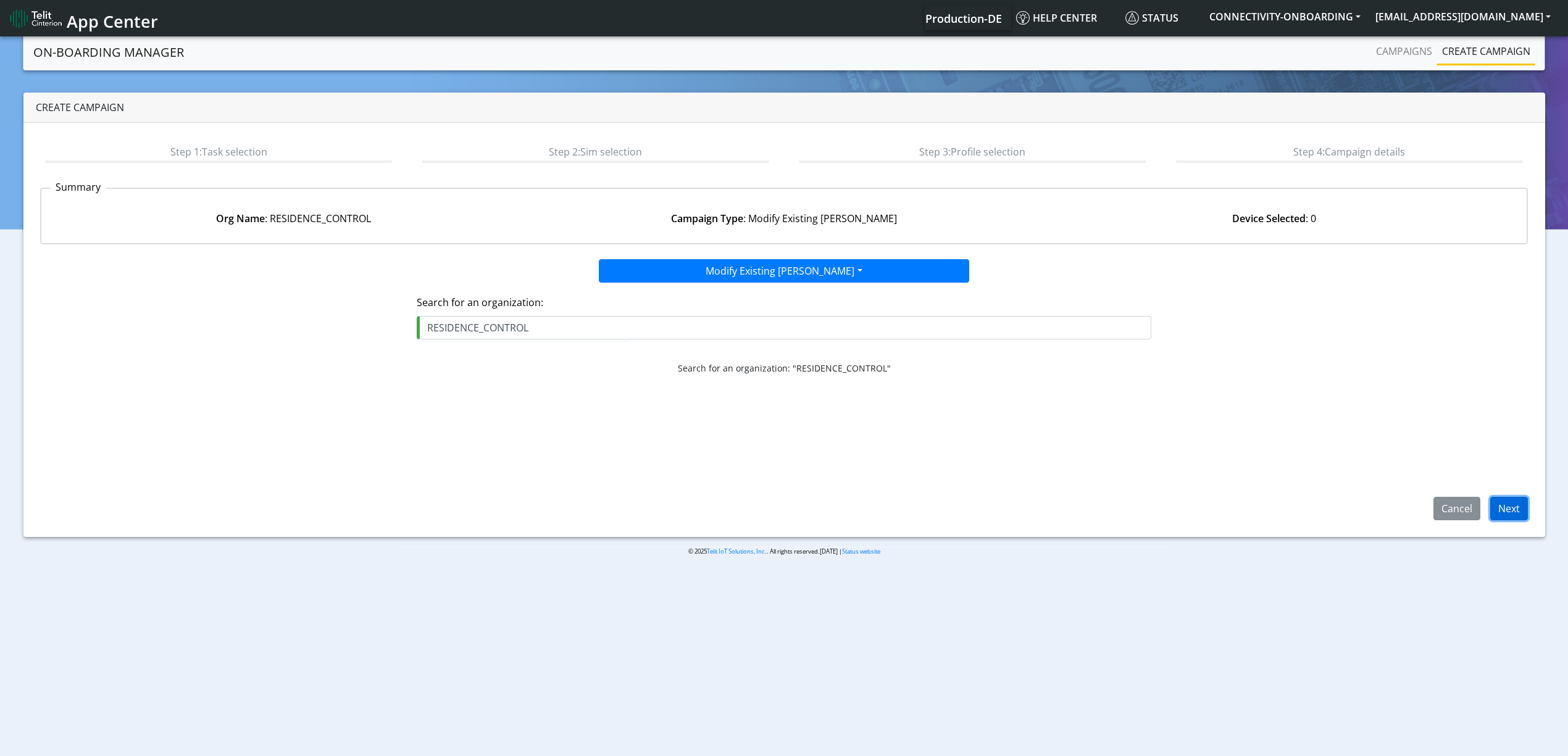
click at [1512, 519] on button "Next" at bounding box center [1509, 509] width 38 height 24
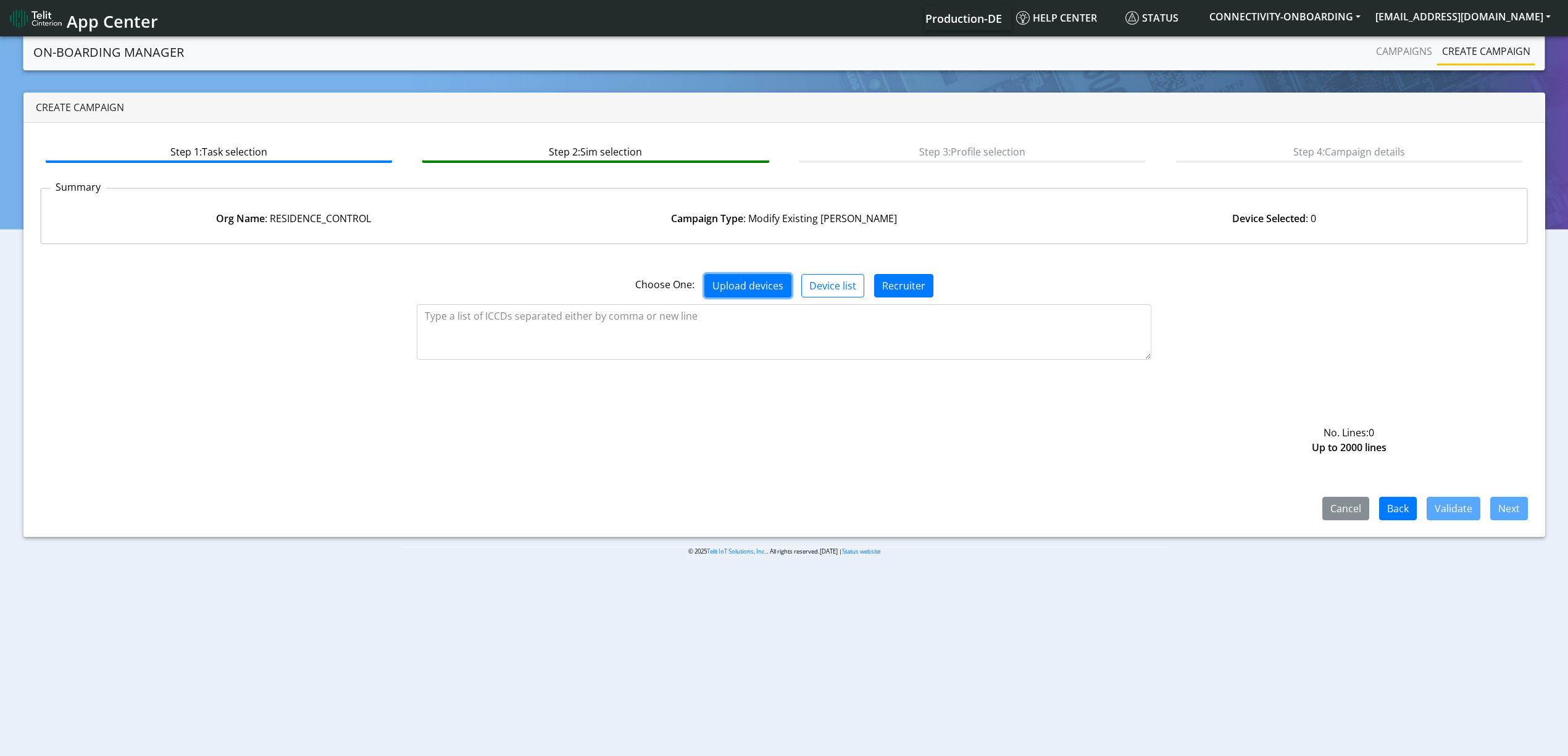
click at [768, 294] on button "Upload devices" at bounding box center [748, 286] width 87 height 24
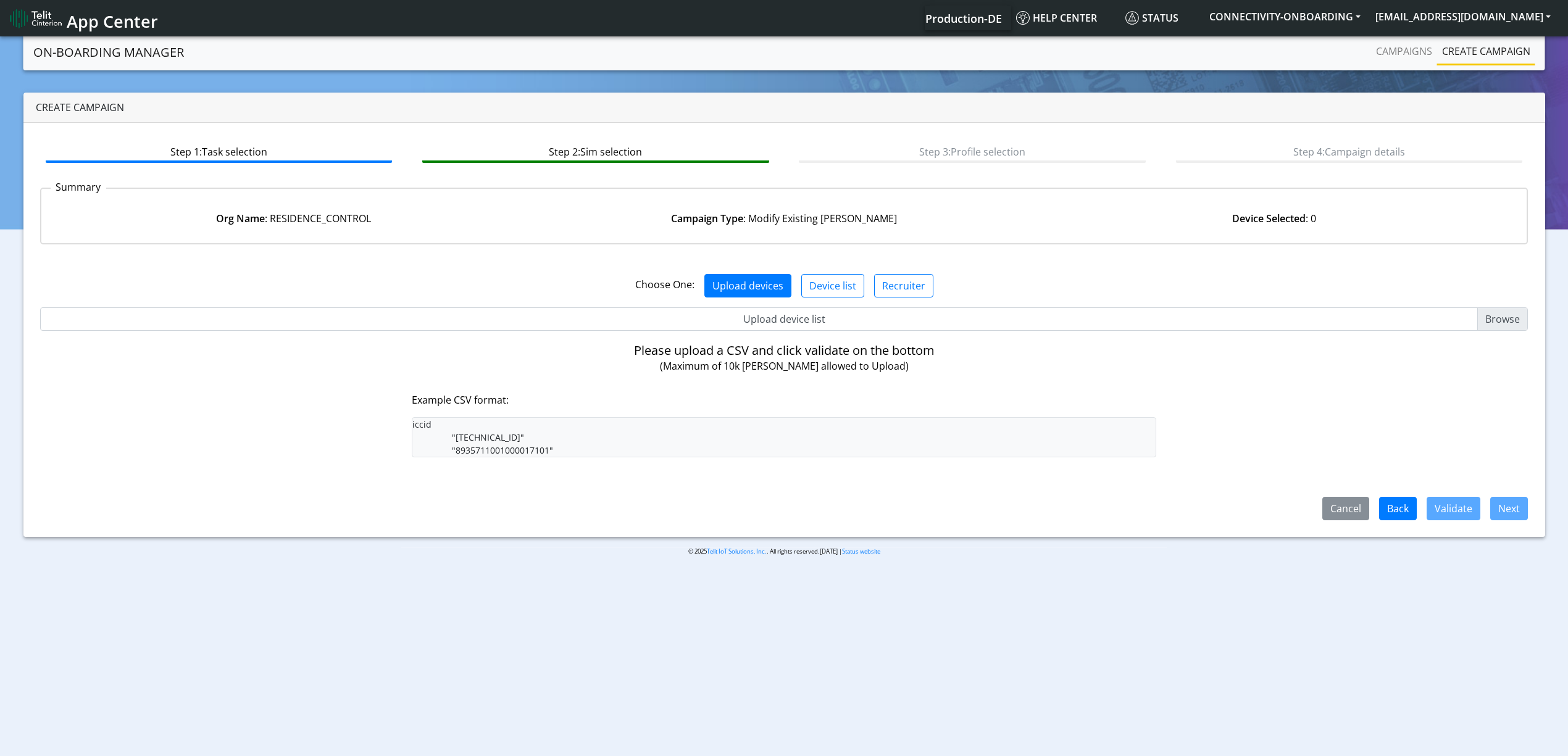
click at [769, 315] on input "Upload device list" at bounding box center [784, 320] width 1489 height 24
type input "C:\fakepath\res3.csv"
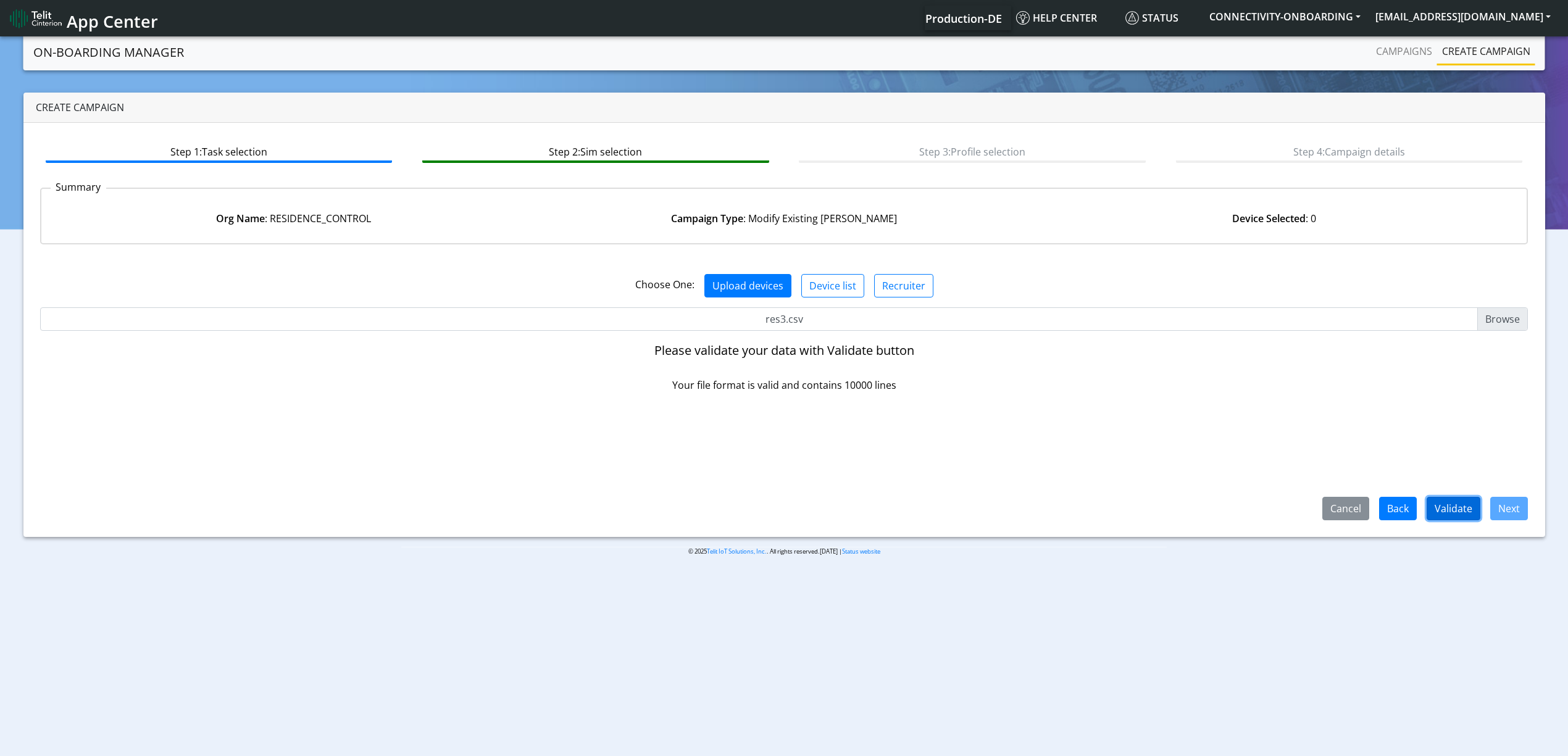
click at [1478, 509] on button "Validate" at bounding box center [1454, 509] width 54 height 24
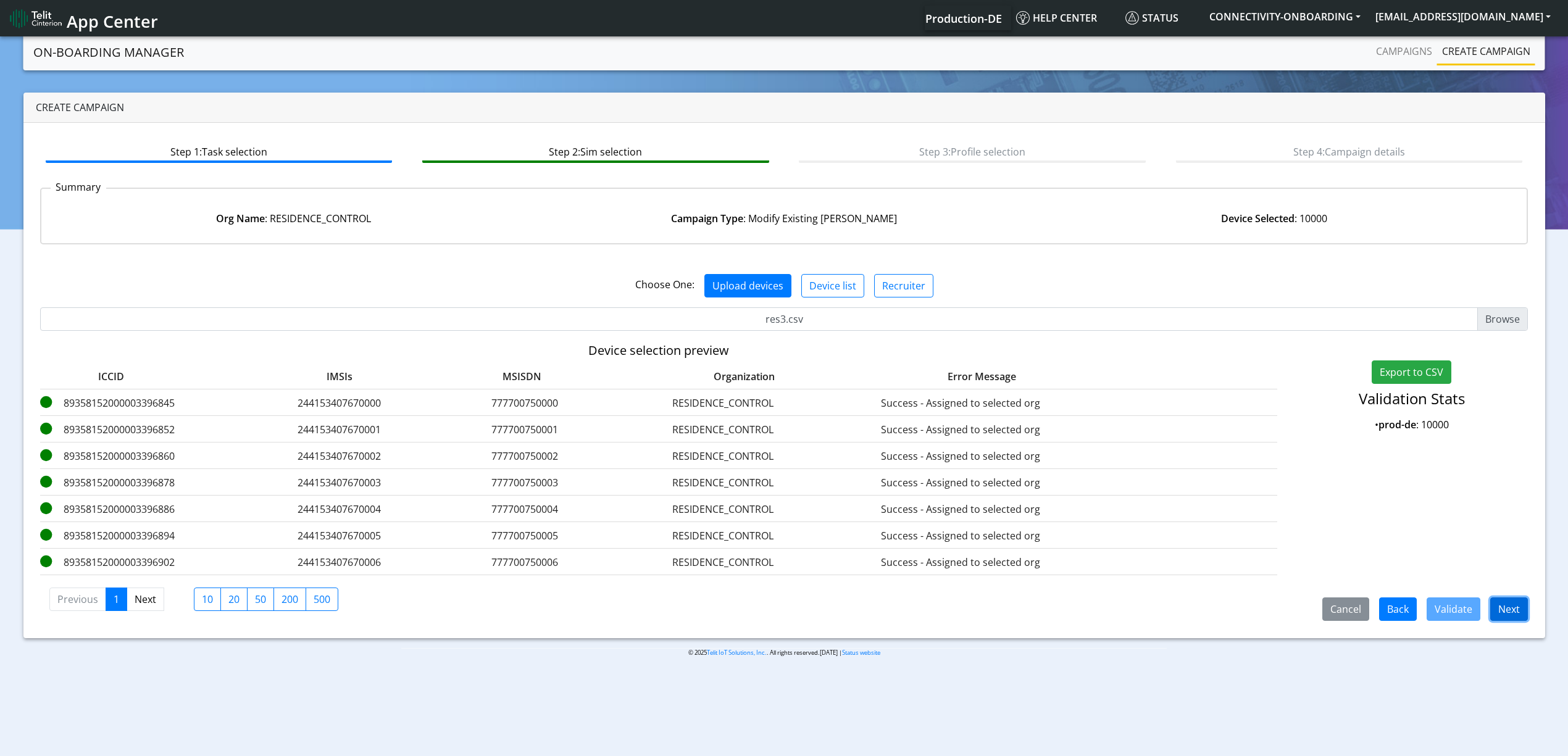
click at [1510, 608] on button "Next" at bounding box center [1509, 610] width 38 height 24
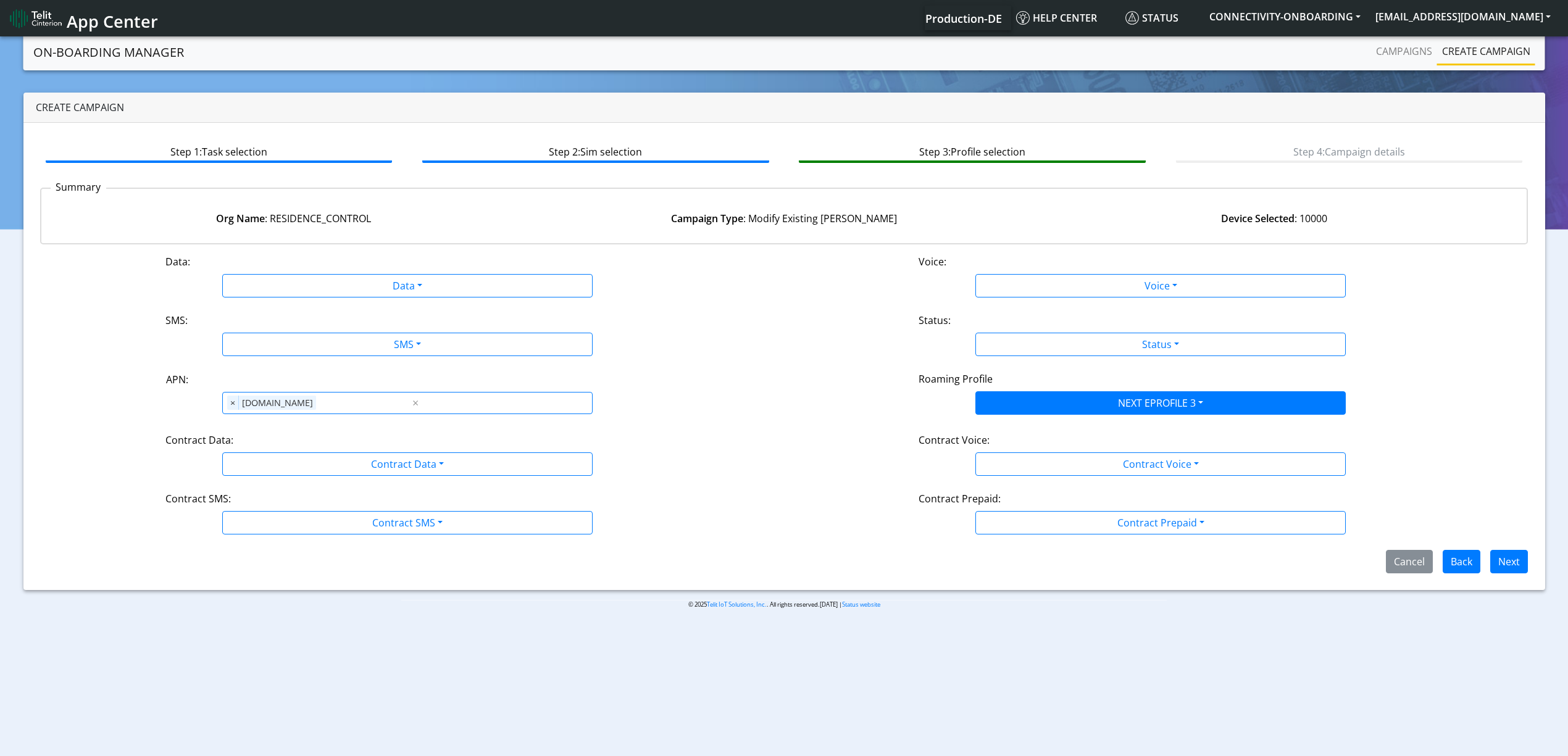
click at [447, 269] on div "Data:" at bounding box center [408, 264] width 502 height 19
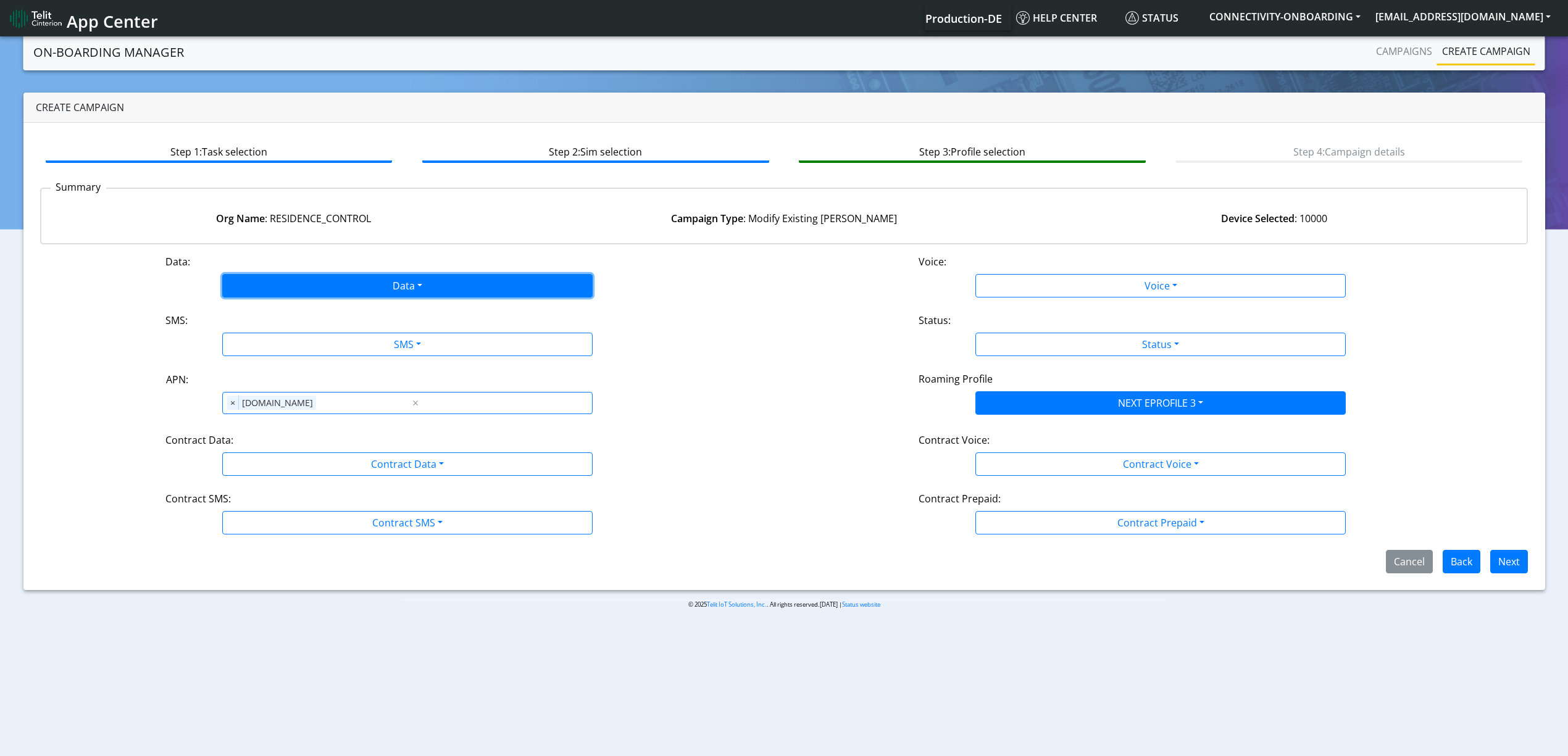
click at [408, 280] on button "Data" at bounding box center [408, 286] width 370 height 24
click at [315, 335] on button "Enabled" at bounding box center [408, 334] width 370 height 19
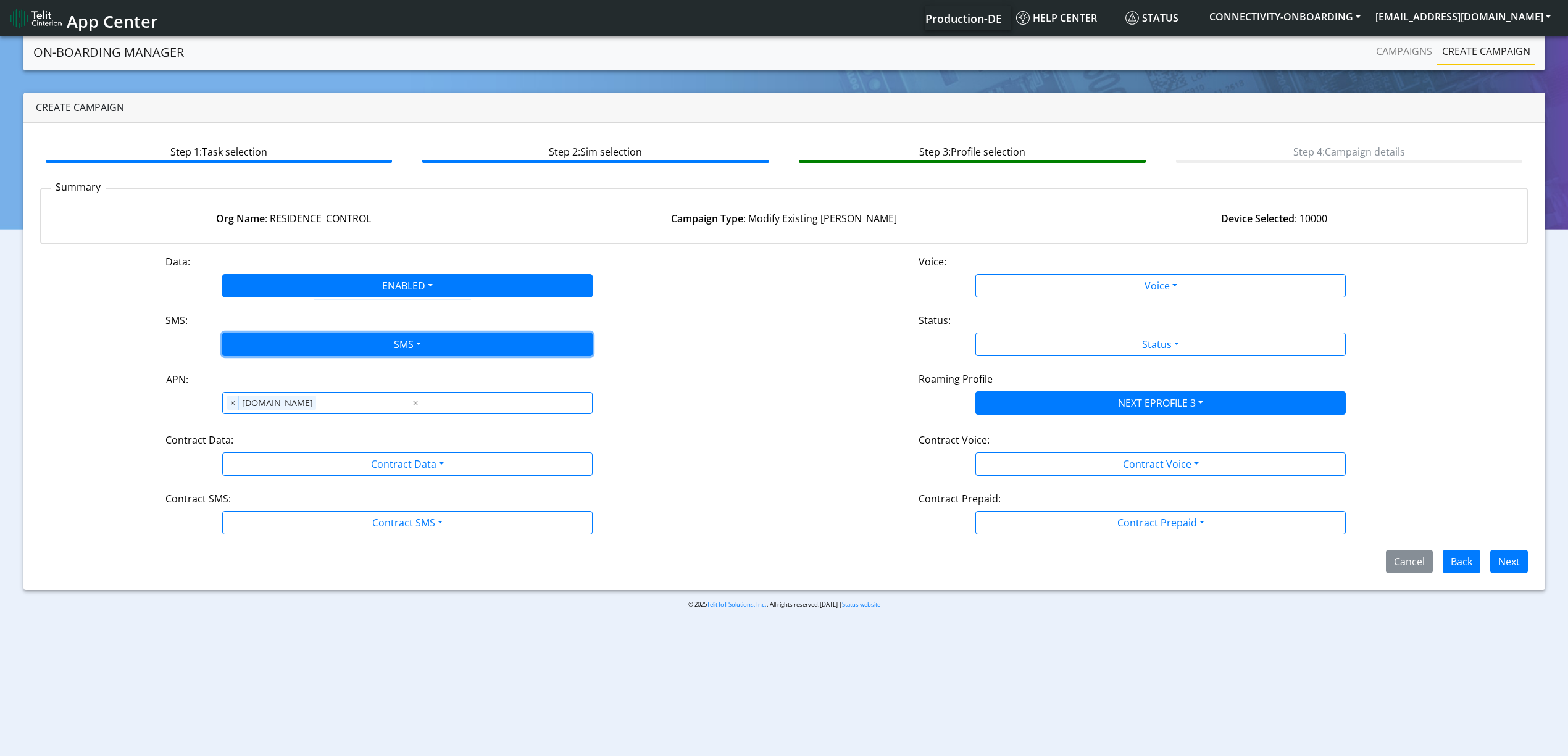
click at [329, 343] on button "SMS" at bounding box center [408, 345] width 370 height 24
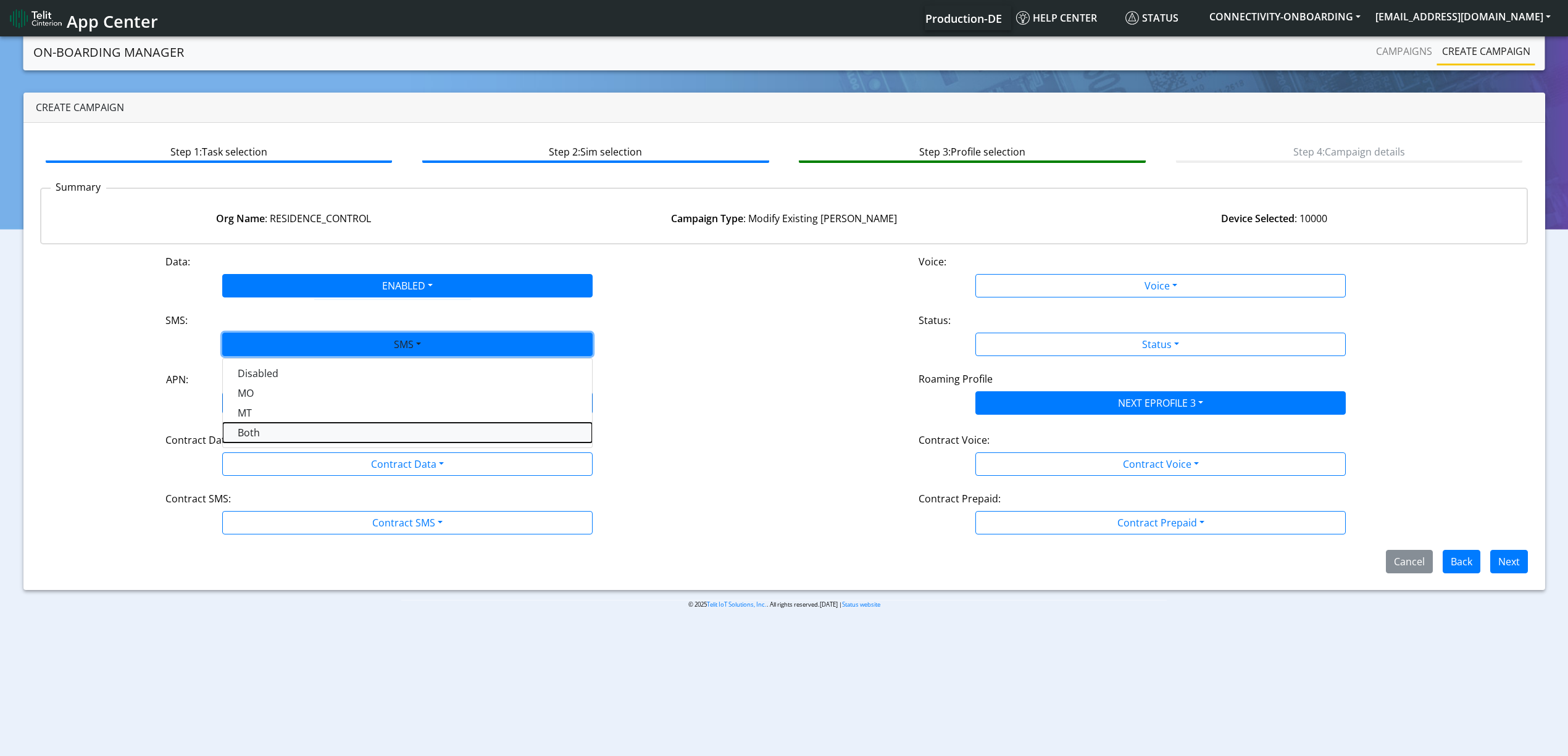
click at [267, 425] on button "Both" at bounding box center [408, 432] width 370 height 19
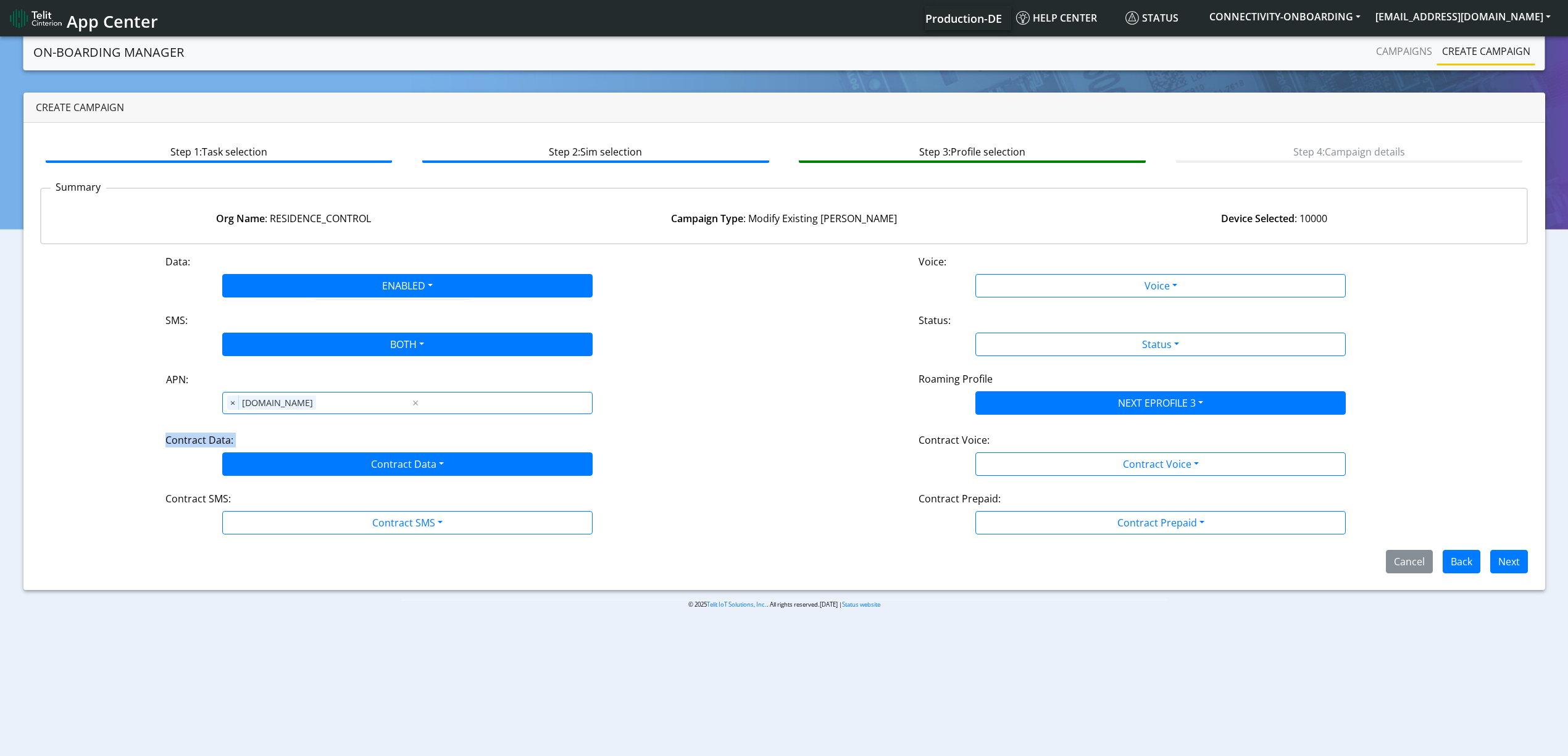
drag, startPoint x: 292, startPoint y: 452, endPoint x: 312, endPoint y: 467, distance: 25.0
click at [312, 467] on div "Contract Data: Contract Data Disabled Enabled" at bounding box center [408, 454] width 754 height 43
click at [312, 467] on button "Contract Data" at bounding box center [408, 464] width 370 height 24
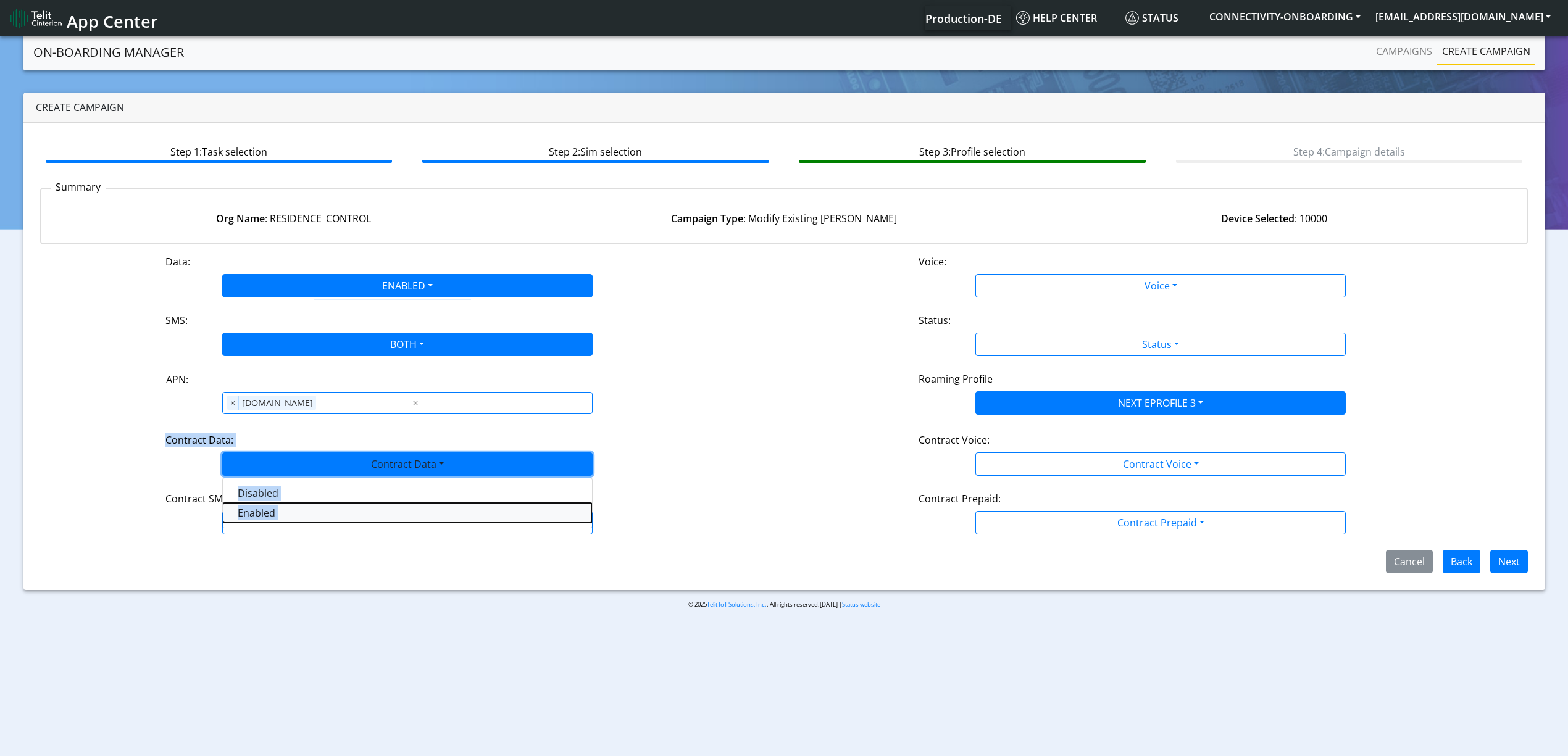
click at [292, 507] on Dataenabled-dropdown "Enabled" at bounding box center [408, 512] width 370 height 19
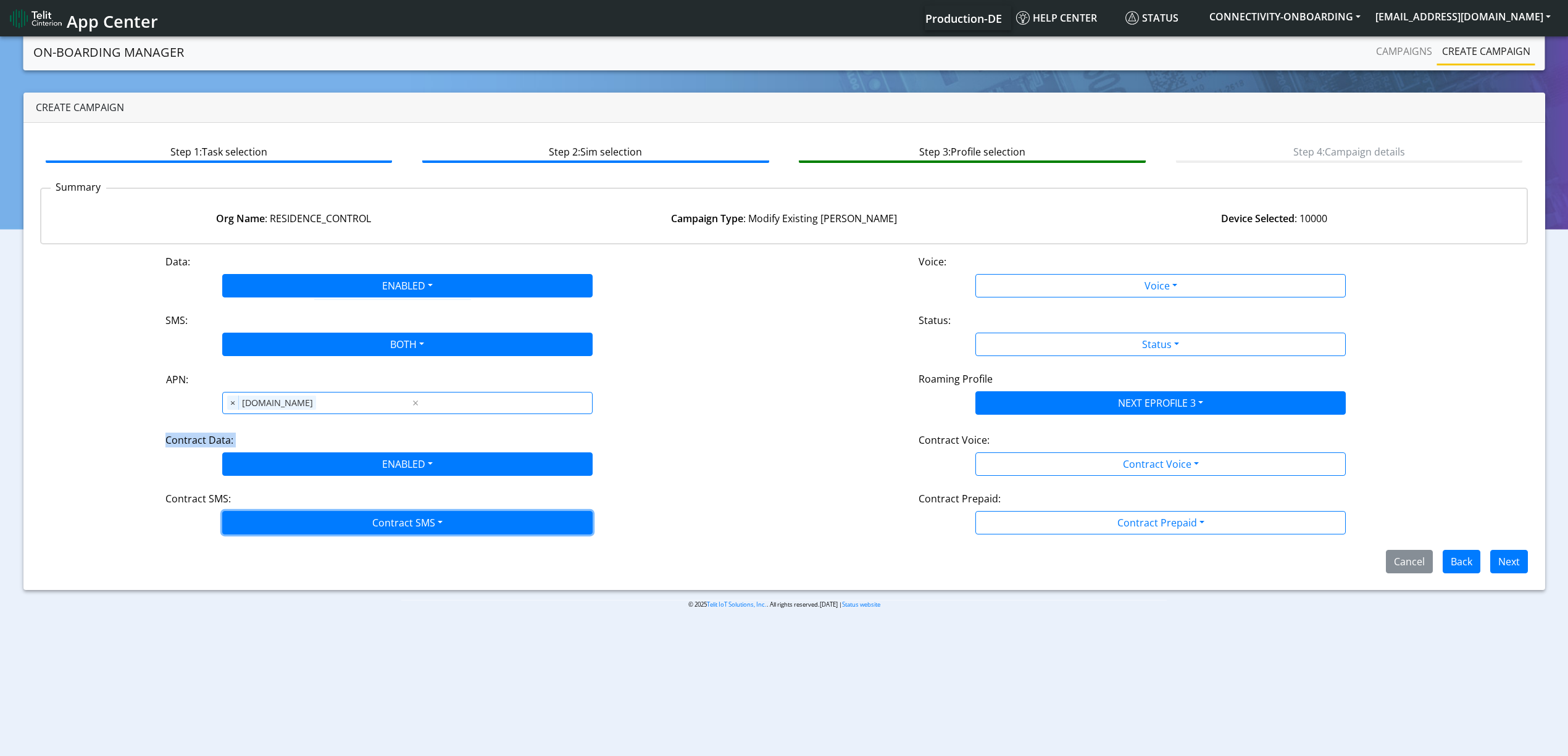
click at [311, 521] on button "Contract SMS" at bounding box center [408, 523] width 370 height 24
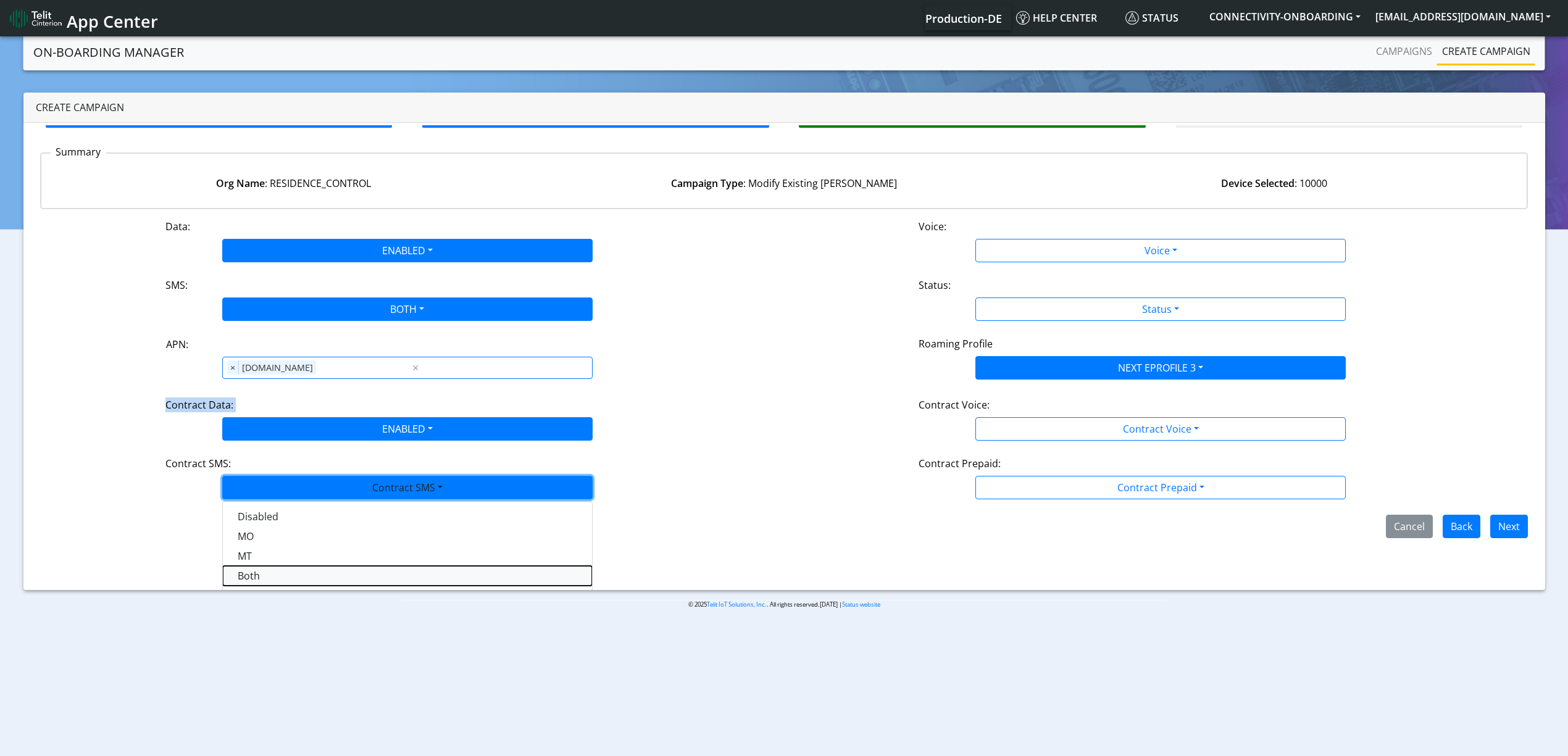
click at [270, 578] on SMSboth-dropdown "Both" at bounding box center [408, 575] width 370 height 19
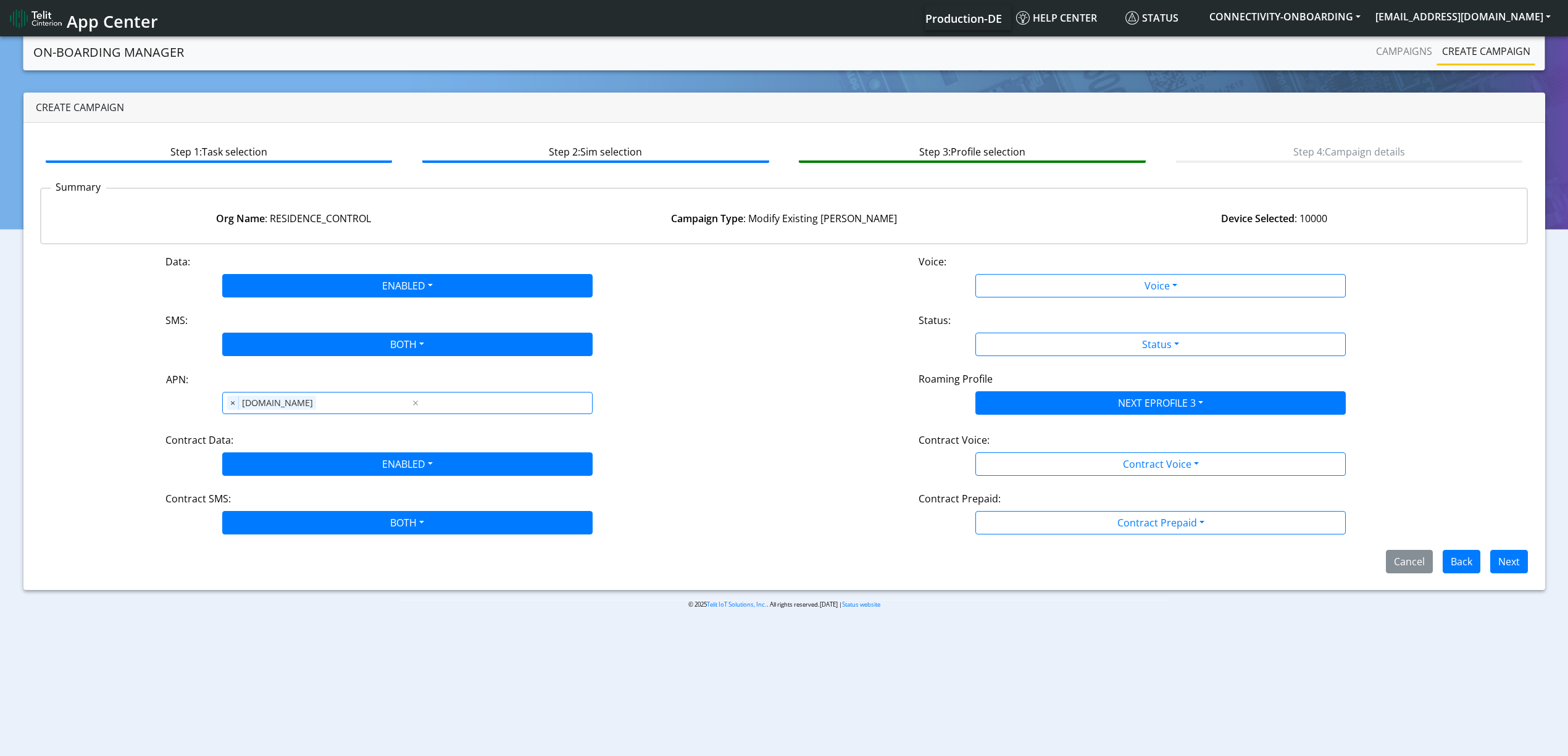
click at [336, 556] on div "Cancel Back Next" at bounding box center [785, 562] width 1507 height 24
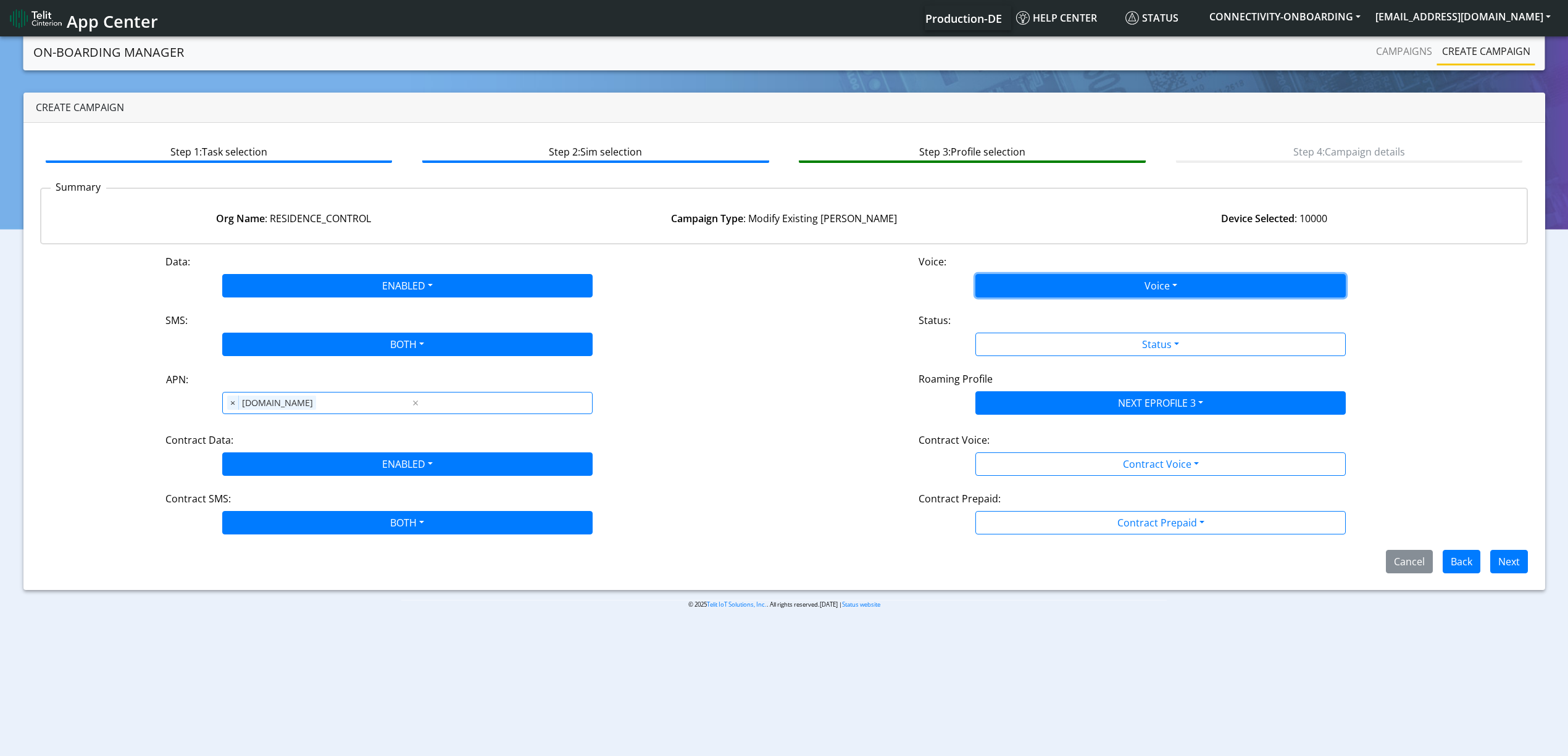
click at [1039, 294] on button "Voice" at bounding box center [1161, 286] width 370 height 24
click at [1013, 312] on button "Disabled" at bounding box center [1160, 315] width 370 height 19
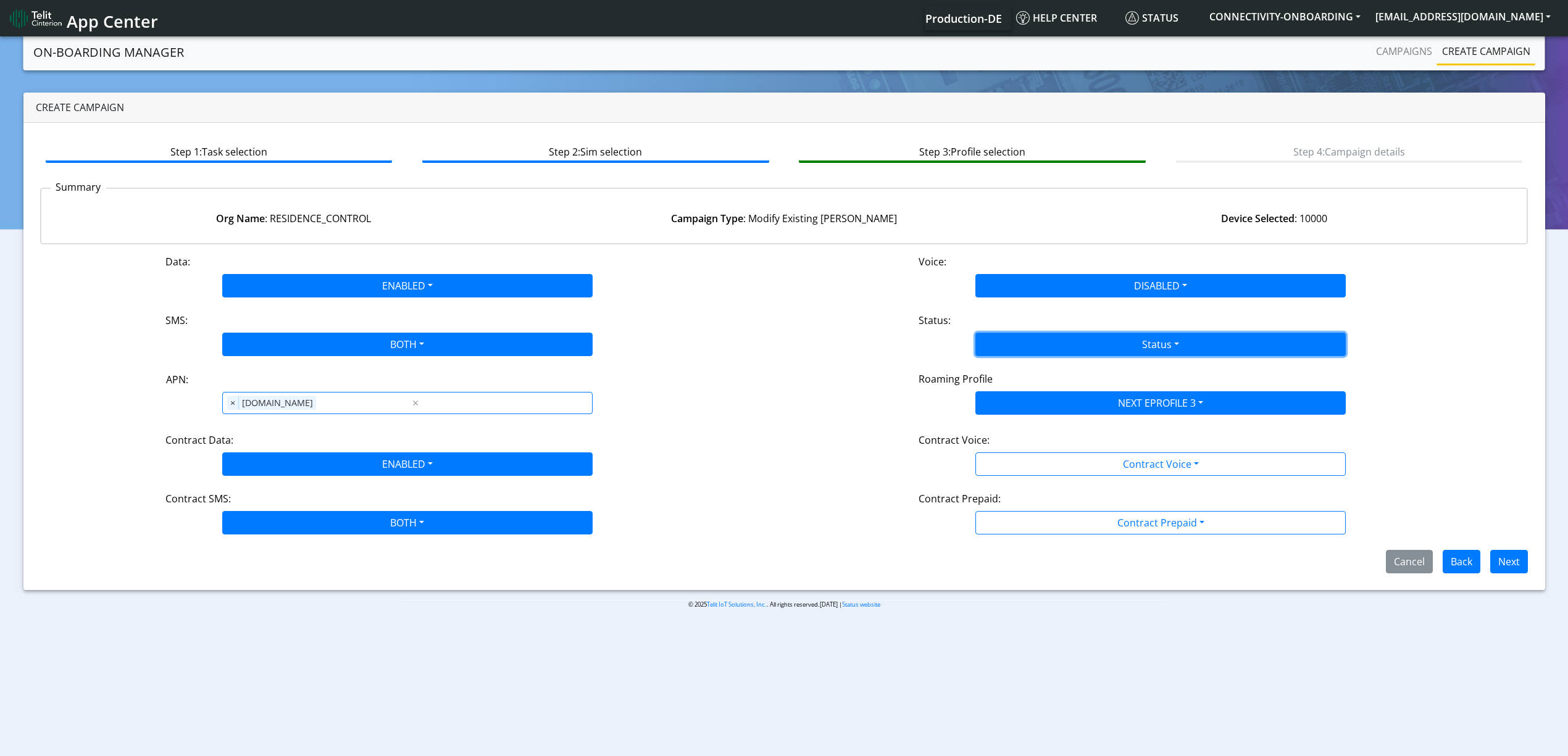
click at [1025, 336] on button "Status" at bounding box center [1161, 345] width 370 height 24
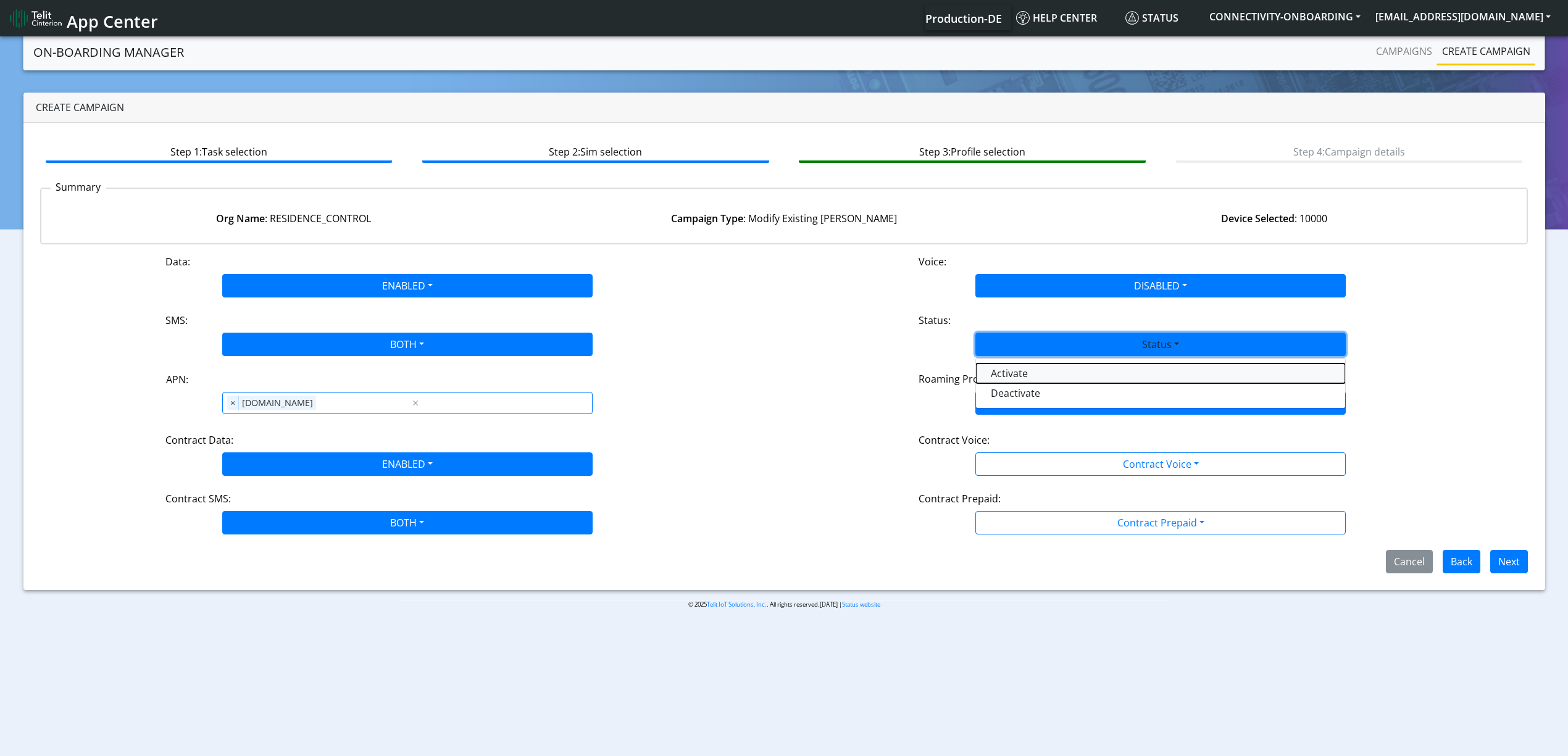
click at [1016, 366] on button "Activate" at bounding box center [1160, 373] width 370 height 19
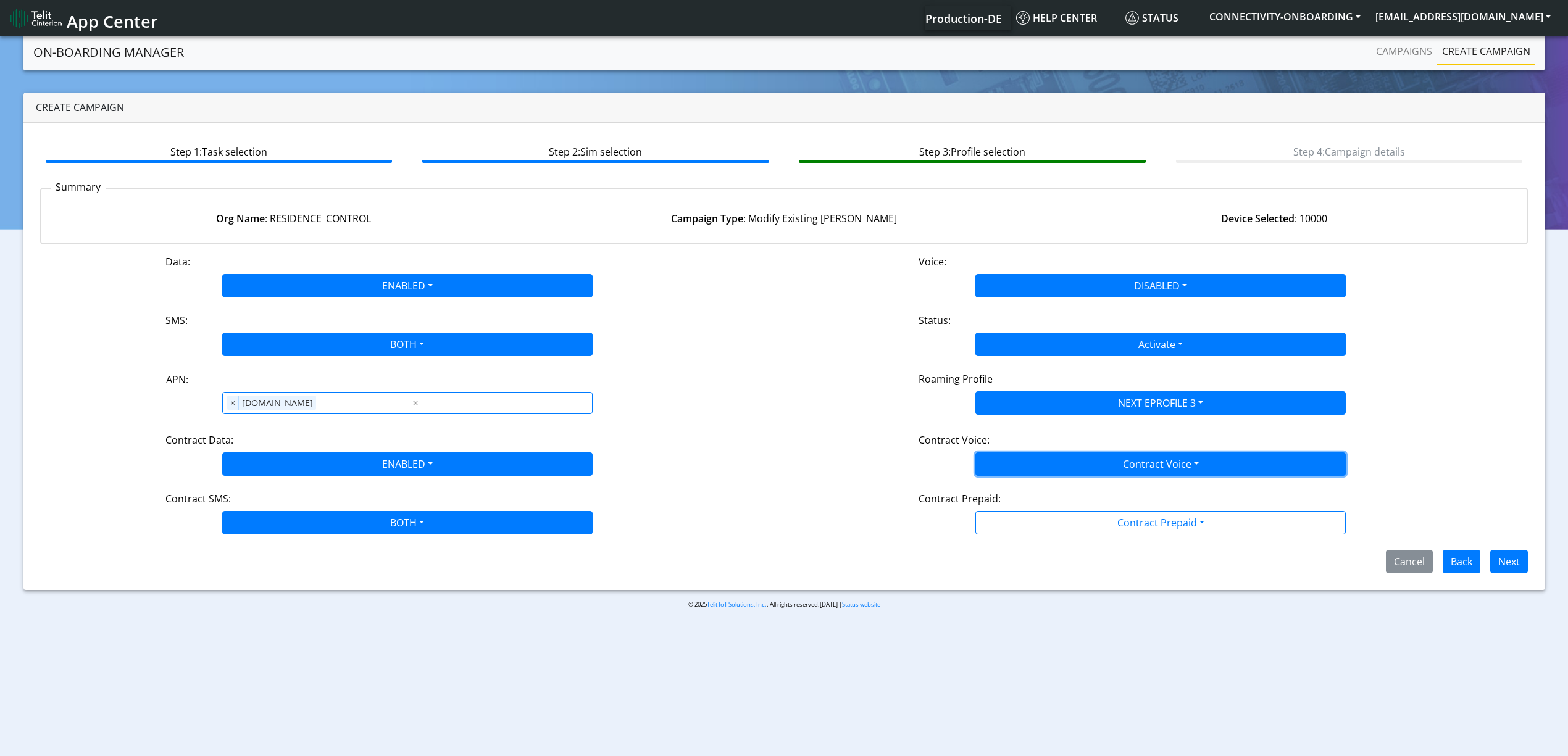
click at [1014, 470] on button "Contract Voice" at bounding box center [1161, 464] width 370 height 24
click at [1006, 491] on Voicedisabled-dropdown "Disabled" at bounding box center [1160, 493] width 370 height 19
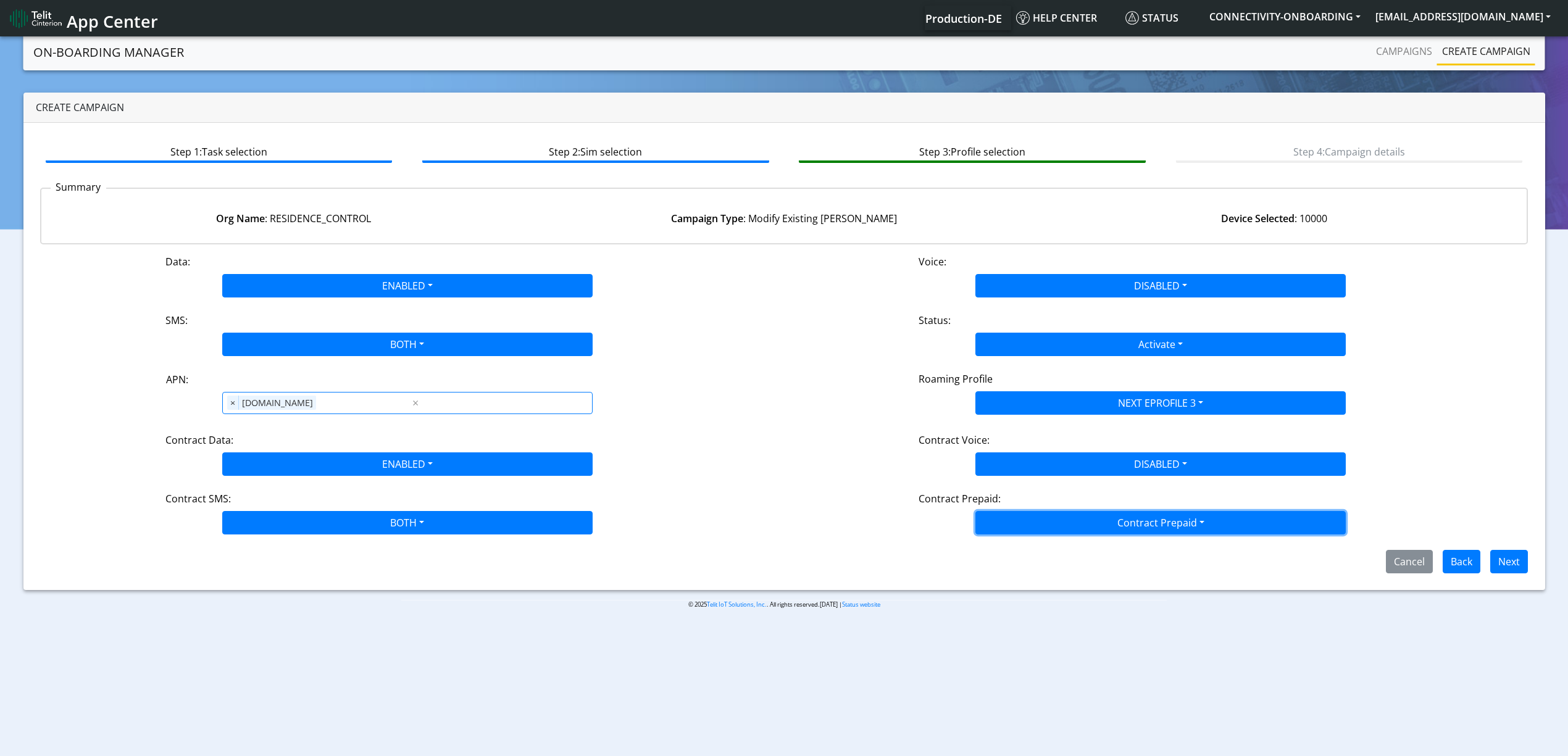
click at [1023, 520] on button "Contract Prepaid" at bounding box center [1161, 523] width 370 height 24
click at [1013, 562] on Prepaidnotprepaid-dropdown "No" at bounding box center [1160, 571] width 370 height 19
click at [1488, 557] on span "Next" at bounding box center [1505, 561] width 47 height 14
click at [1508, 559] on button "Next" at bounding box center [1509, 562] width 38 height 24
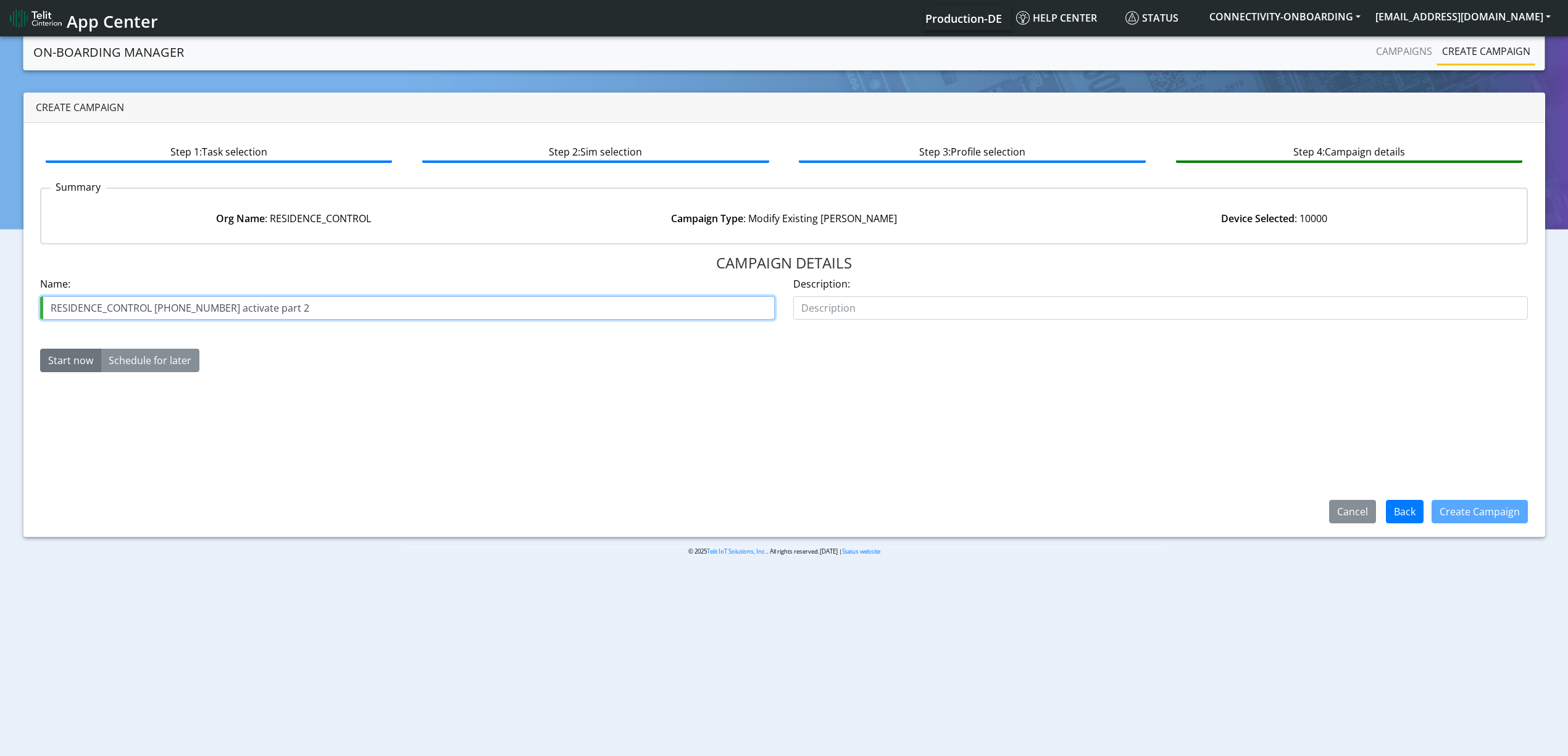
drag, startPoint x: 277, startPoint y: 297, endPoint x: 280, endPoint y: 304, distance: 7.6
click at [280, 304] on input "RESIDENCE_CONTROL [PHONE_NUMBER] activate part 2" at bounding box center [407, 308] width 735 height 24
type input "RESIDENCE_CONTROL [PHONE_NUMBER] activate part3"
click at [1493, 514] on button "Create Campaign" at bounding box center [1480, 512] width 96 height 24
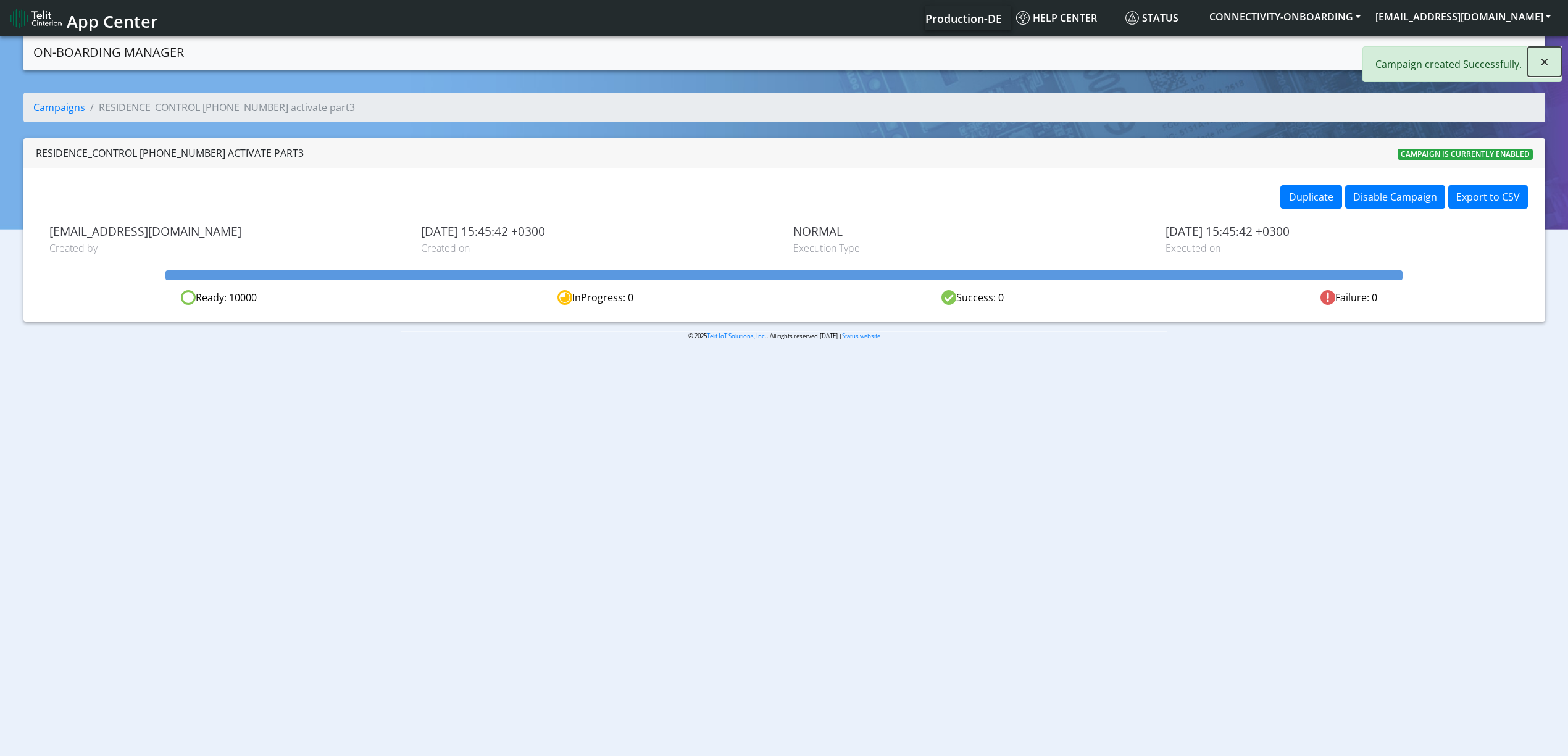
click at [1551, 69] on button "×" at bounding box center [1544, 61] width 33 height 30
click at [1392, 52] on link "Campaigns" at bounding box center [1404, 51] width 66 height 25
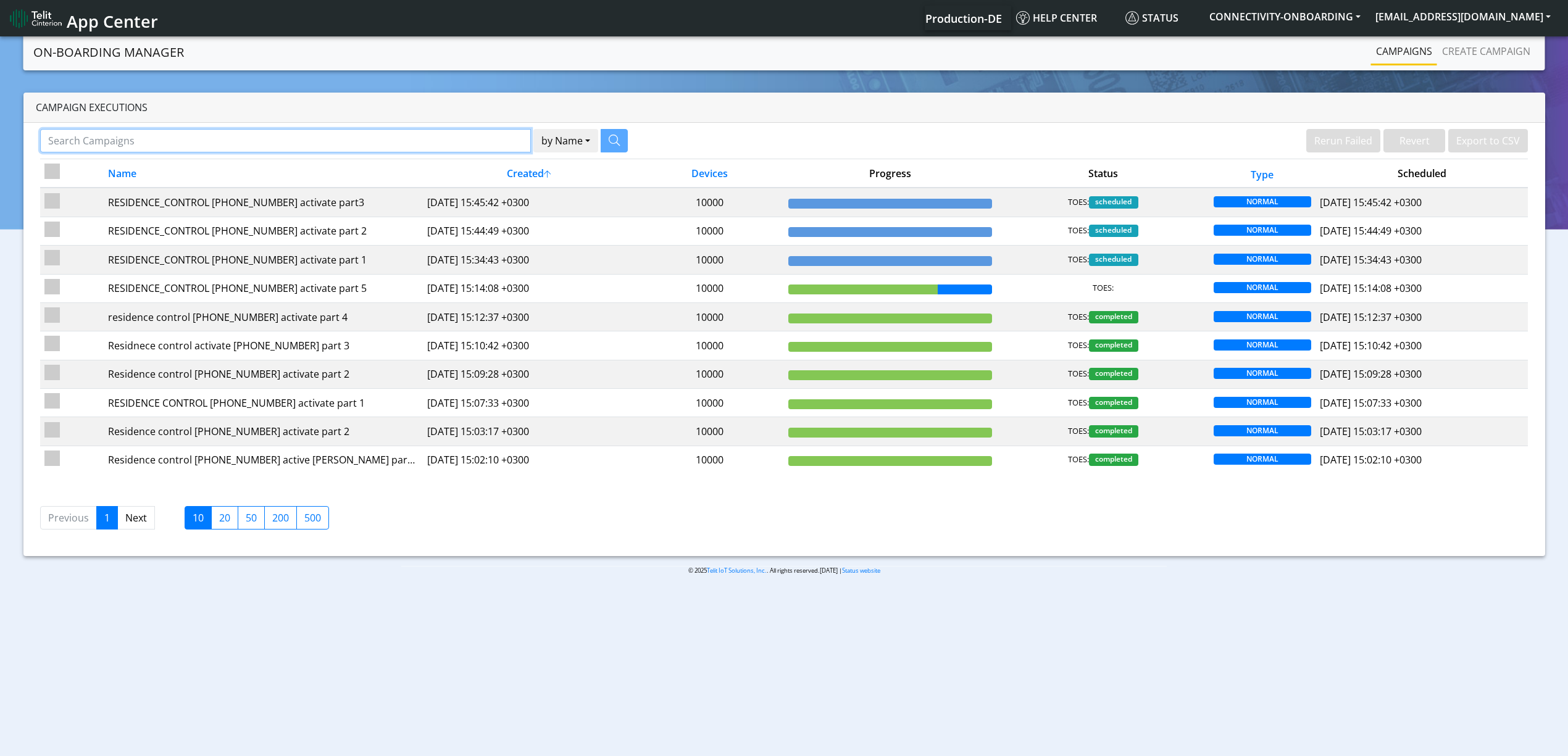
click at [413, 145] on input "Search Campaigns" at bounding box center [285, 141] width 491 height 24
type input "GPT"
click at [606, 139] on button "button" at bounding box center [599, 141] width 27 height 24
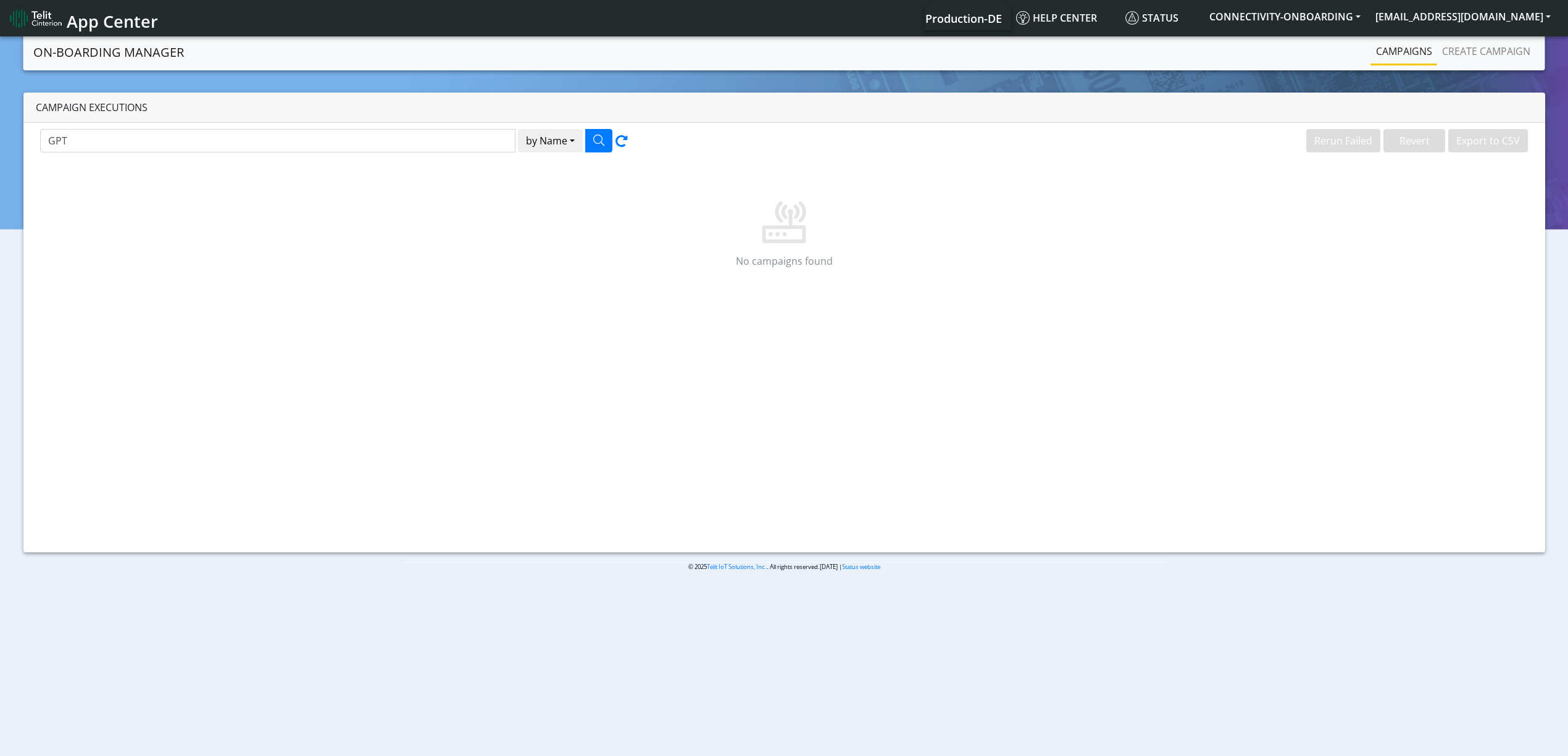
click at [406, 375] on div "GPT by Name Name [PERSON_NAME] Failed Revert Export to CSV No campaigns found" at bounding box center [785, 337] width 1522 height 430
